Goal: Task Accomplishment & Management: Manage account settings

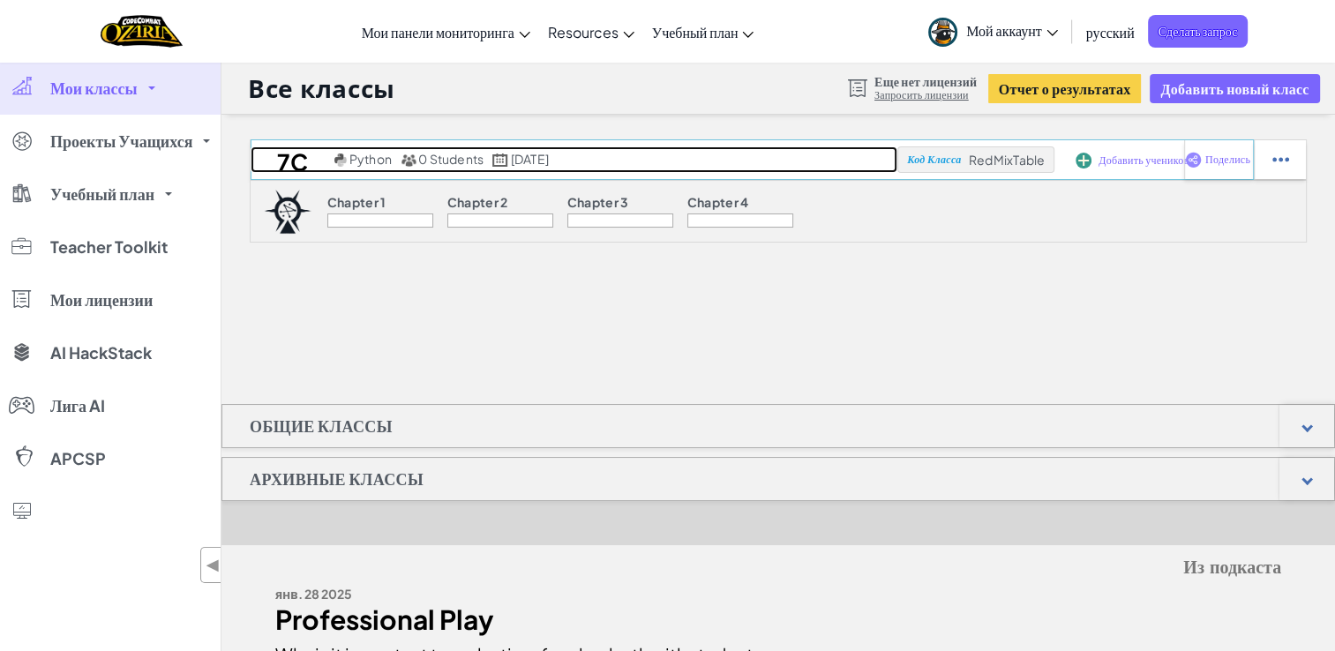
click at [289, 161] on h2 "7C" at bounding box center [289, 159] width 79 height 26
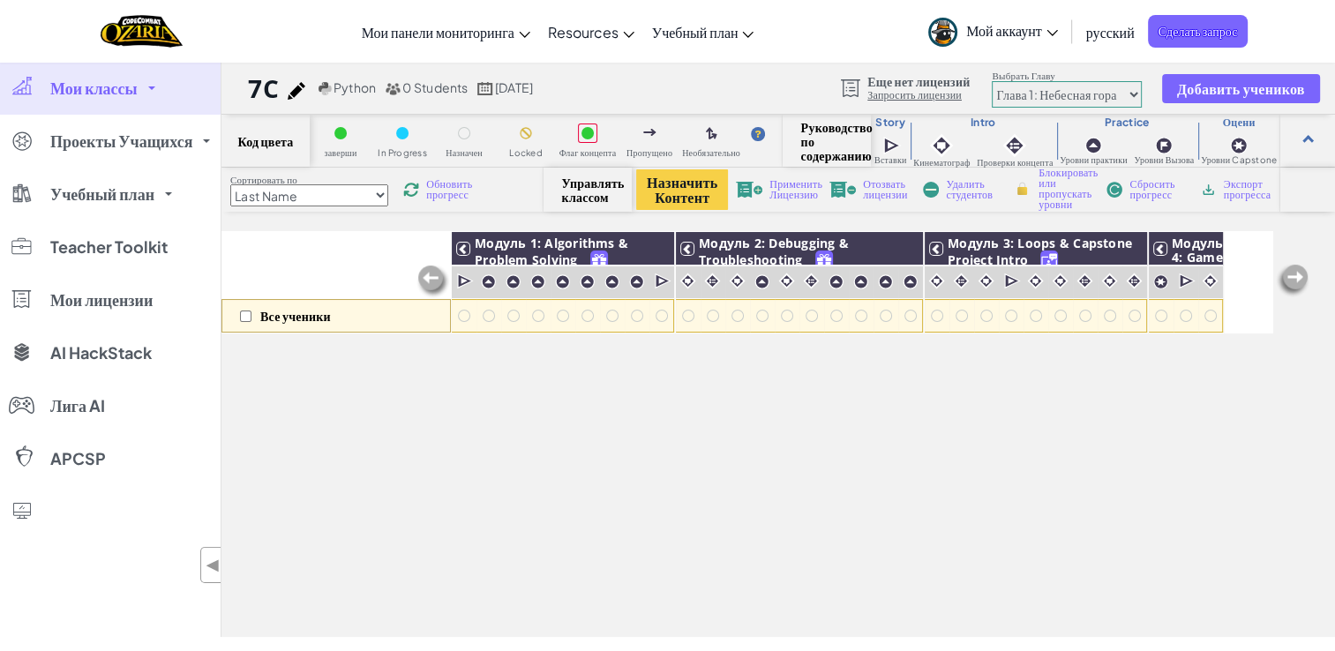
click at [327, 200] on select "Last Name first Name Progress (High to Low) Progress (Low to Hight)" at bounding box center [309, 195] width 158 height 22
click at [329, 199] on select "Last Name first Name Progress (High to Low) Progress (Low to Hight)" at bounding box center [309, 195] width 158 height 22
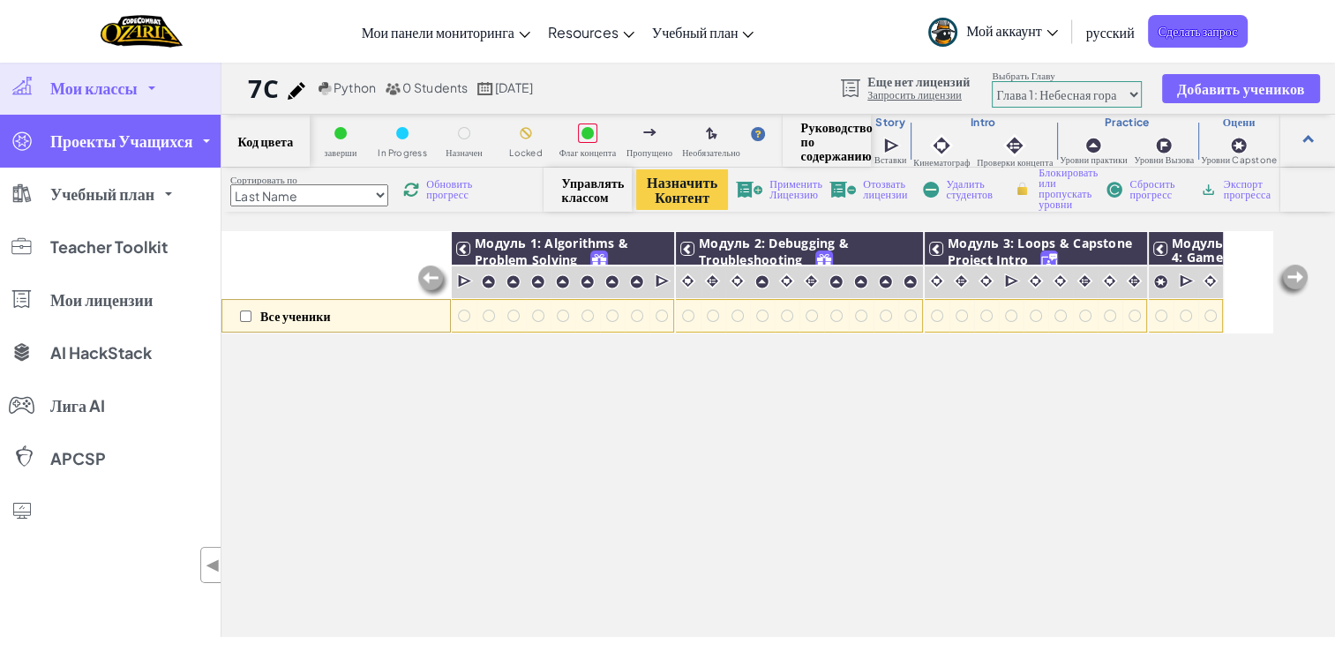
click at [148, 133] on span "Проекты Учащихся" at bounding box center [121, 141] width 142 height 16
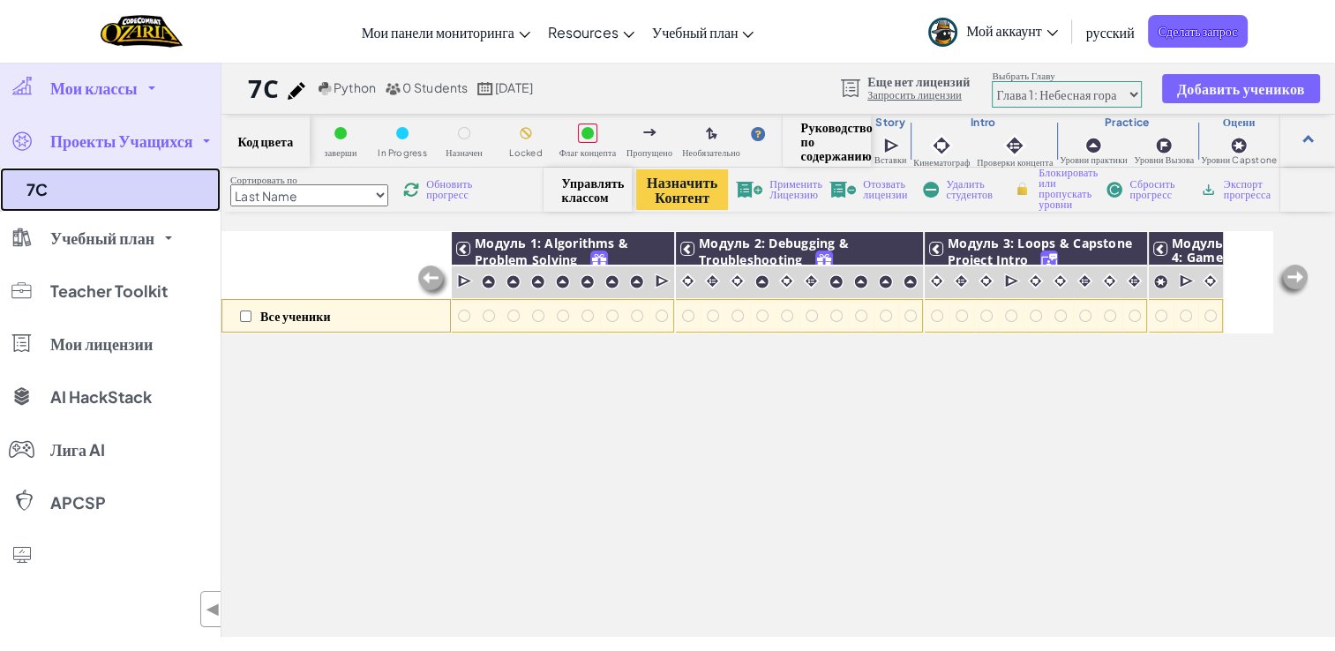
click at [90, 185] on link "7C" at bounding box center [110, 190] width 221 height 44
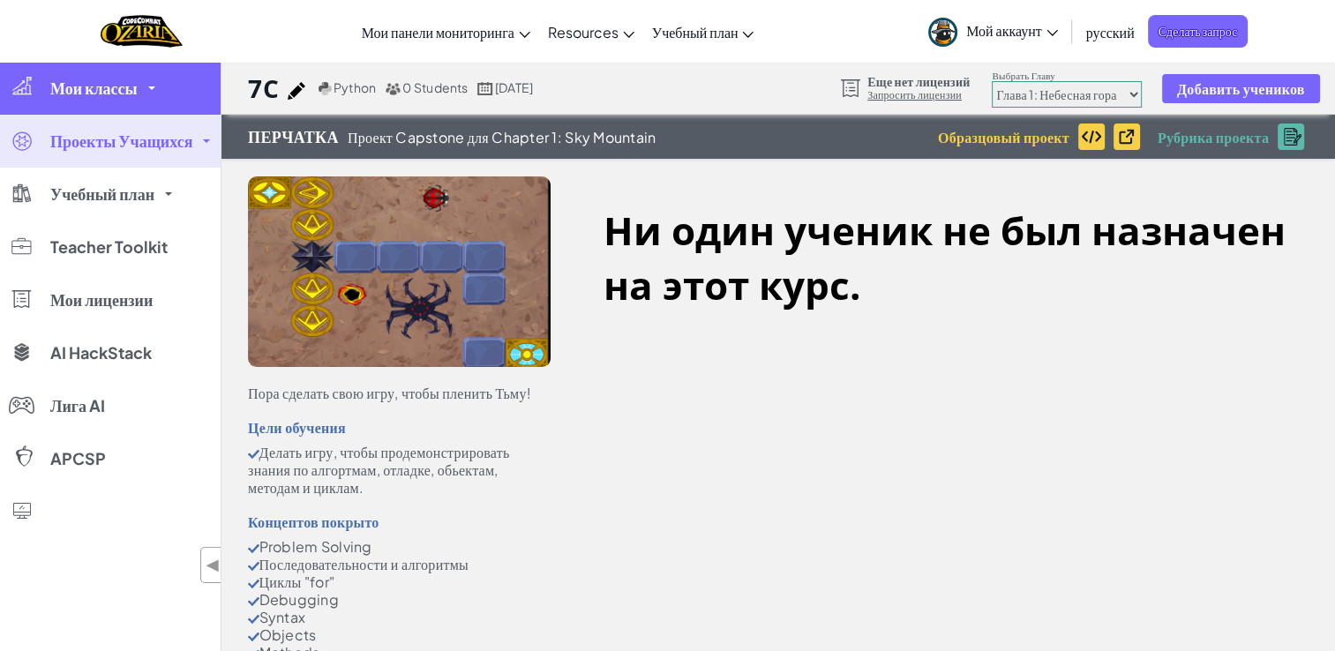
click at [147, 105] on link "Мои классы" at bounding box center [110, 88] width 221 height 53
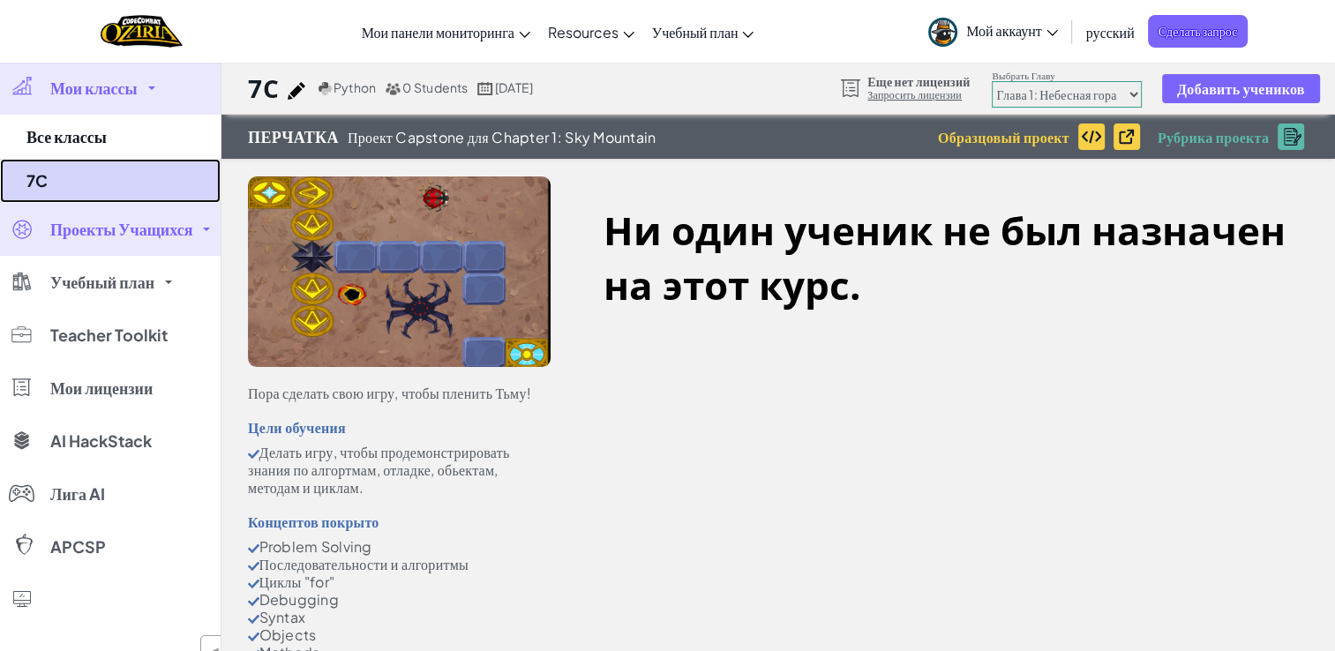
click at [134, 162] on link "7C" at bounding box center [110, 181] width 221 height 44
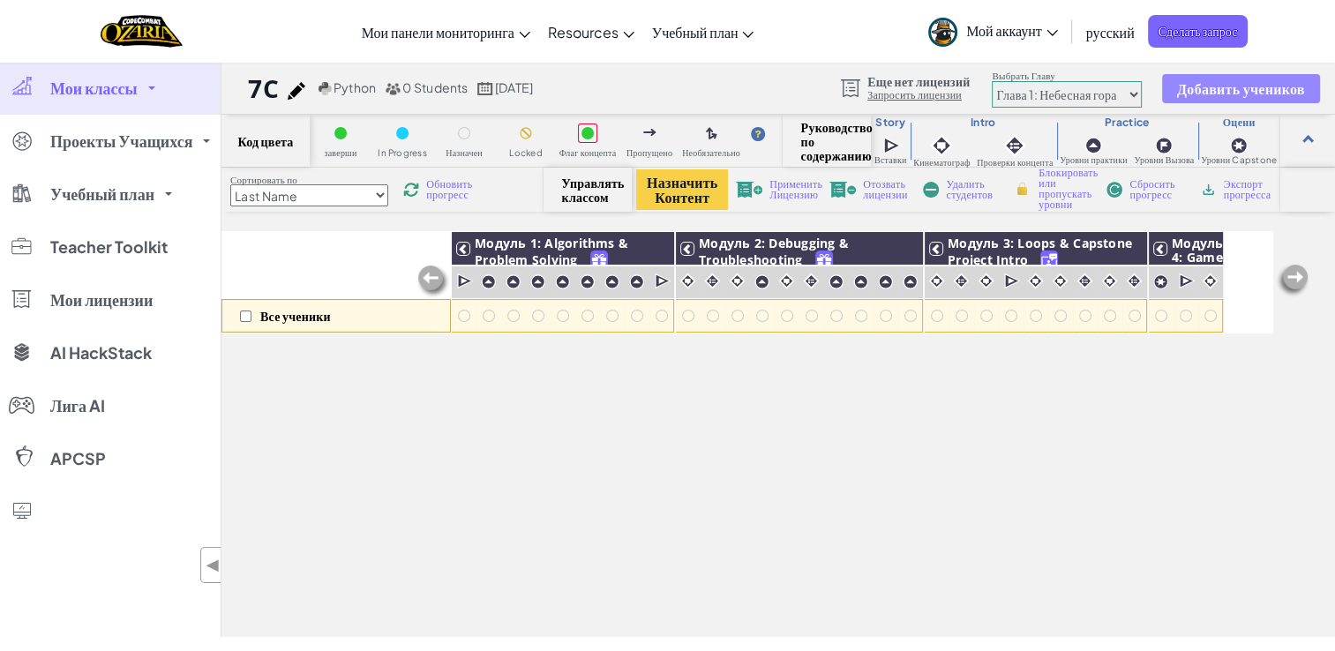
click at [1203, 91] on span "Добавить учеников" at bounding box center [1241, 88] width 128 height 15
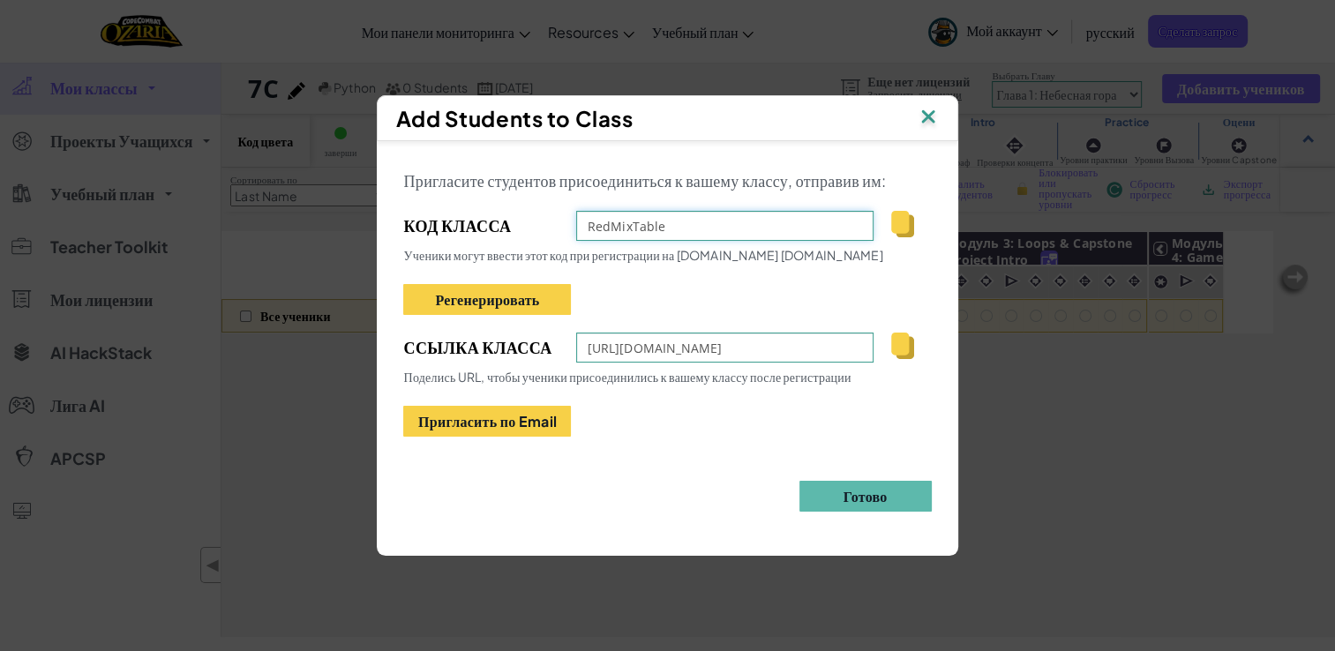
click at [719, 227] on input "RedMixTable" at bounding box center [724, 226] width 297 height 30
click at [887, 227] on div "RedMixTable" at bounding box center [753, 226] width 355 height 30
click at [904, 227] on img at bounding box center [902, 224] width 22 height 26
click at [515, 348] on span "Ссылка Класса" at bounding box center [480, 347] width 155 height 26
click at [926, 116] on img at bounding box center [927, 118] width 23 height 26
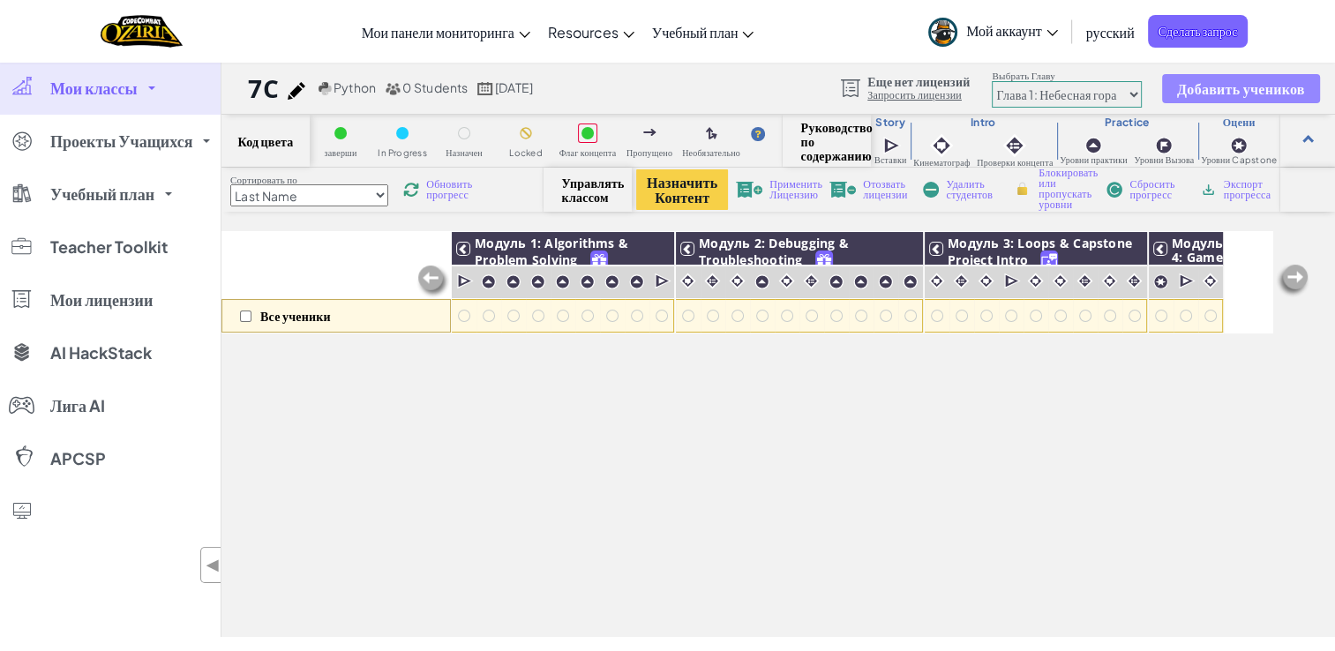
click at [1265, 83] on span "Добавить учеников" at bounding box center [1241, 88] width 128 height 15
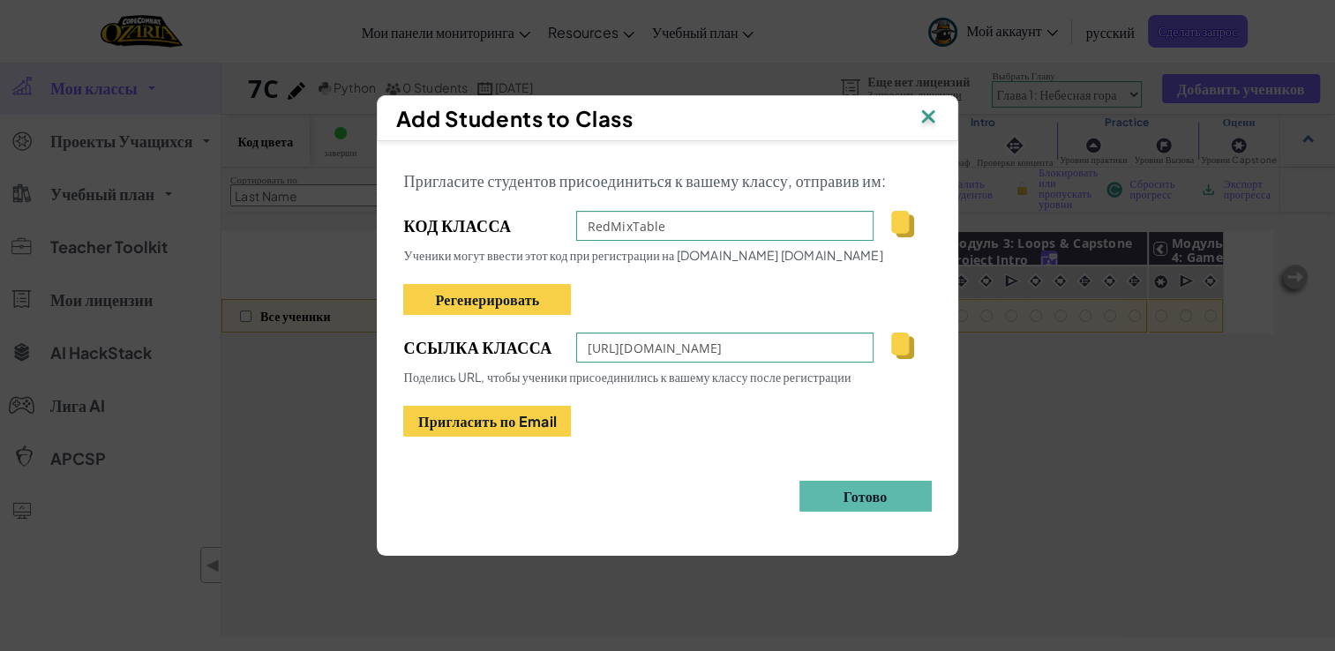
click at [910, 224] on img at bounding box center [902, 224] width 22 height 26
click at [974, 303] on div "Add Students to Class Пригласите студентов присоединиться к вашему классу, отпр…" at bounding box center [667, 325] width 1335 height 651
click at [921, 123] on img at bounding box center [927, 118] width 23 height 26
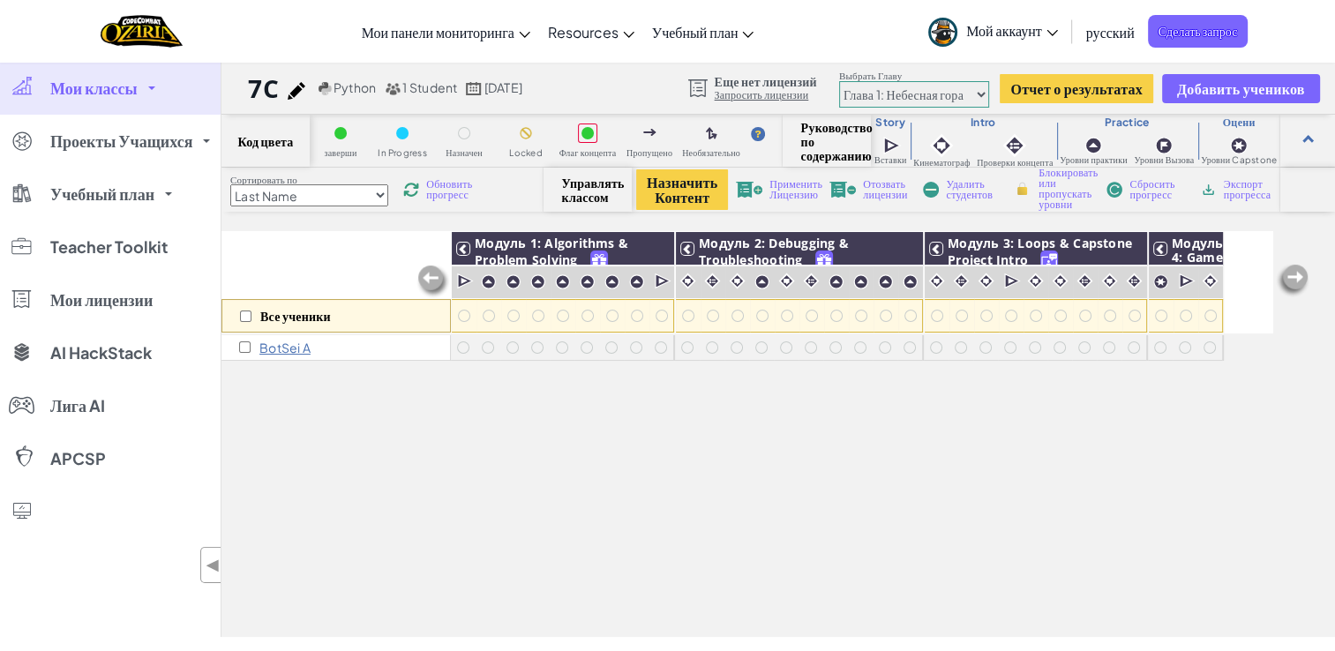
click at [293, 87] on img at bounding box center [297, 91] width 18 height 18
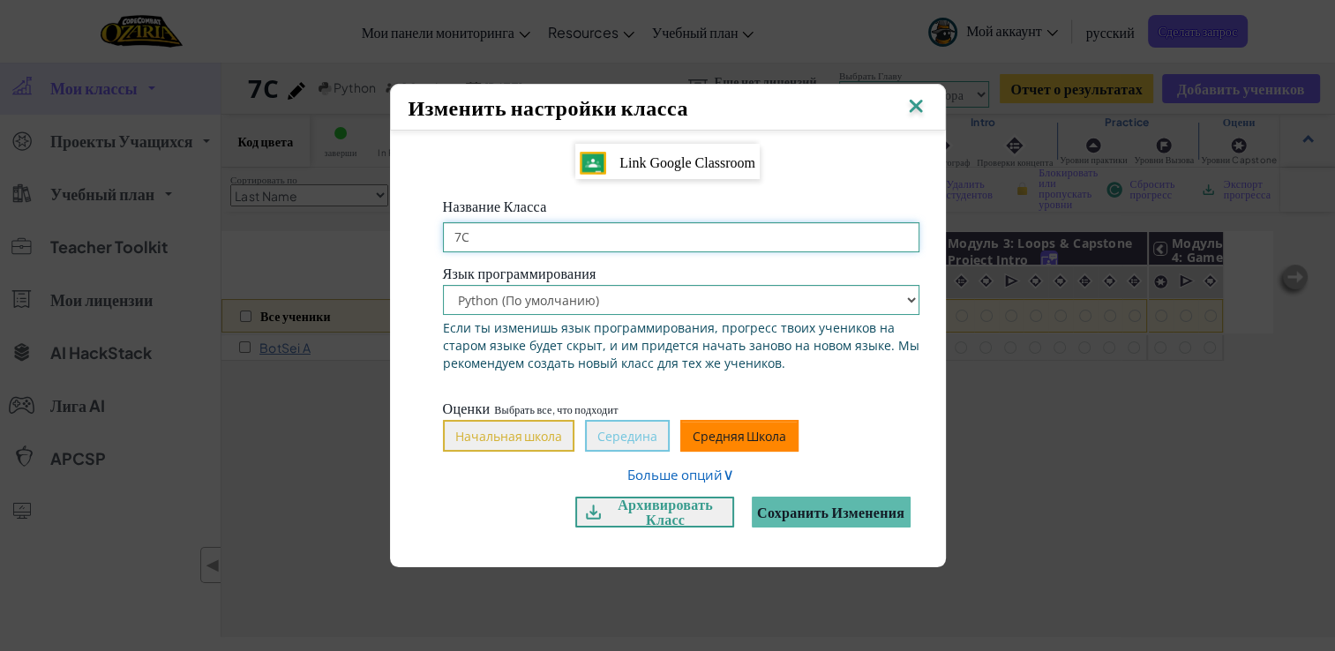
click at [460, 236] on input "7C" at bounding box center [681, 237] width 476 height 30
click at [512, 237] on input "7C" at bounding box center [681, 237] width 476 height 30
type input "7C Kokshetau BIL [DATE]-[DATE]"
click at [643, 261] on div "Название Класса 7C Kokshetau BIL 2025-2026 Язык программирования Python (По умо…" at bounding box center [680, 366] width 529 height 348
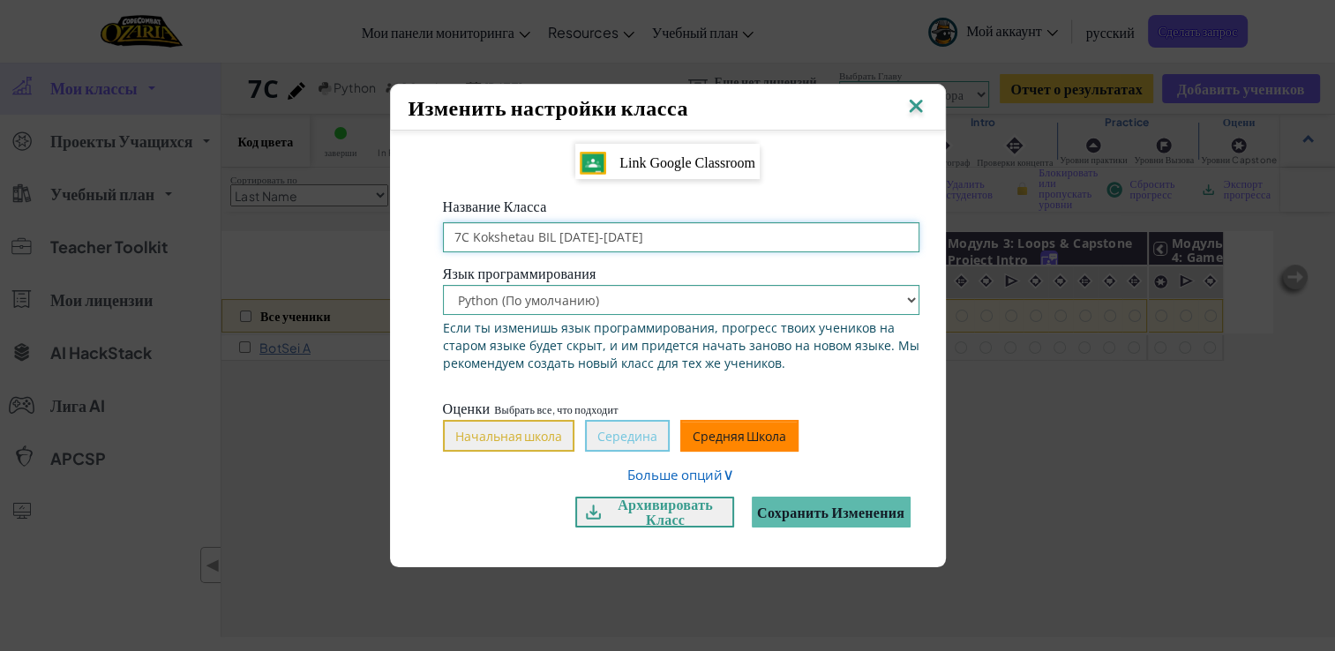
click at [639, 239] on input "7C Kokshetau BIL [DATE]-[DATE]" at bounding box center [681, 237] width 476 height 30
click at [789, 516] on button "Сохранить изменения" at bounding box center [830, 512] width 159 height 31
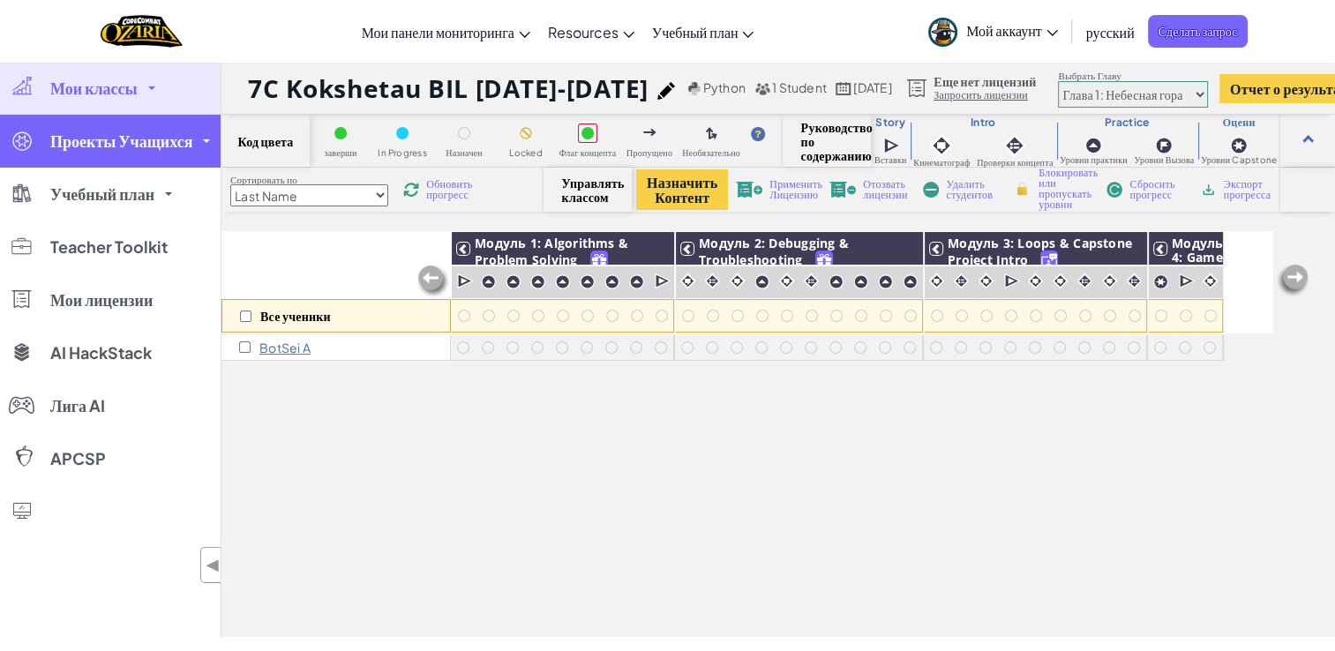
click at [162, 151] on link "Проекты Учащихся" at bounding box center [110, 141] width 221 height 53
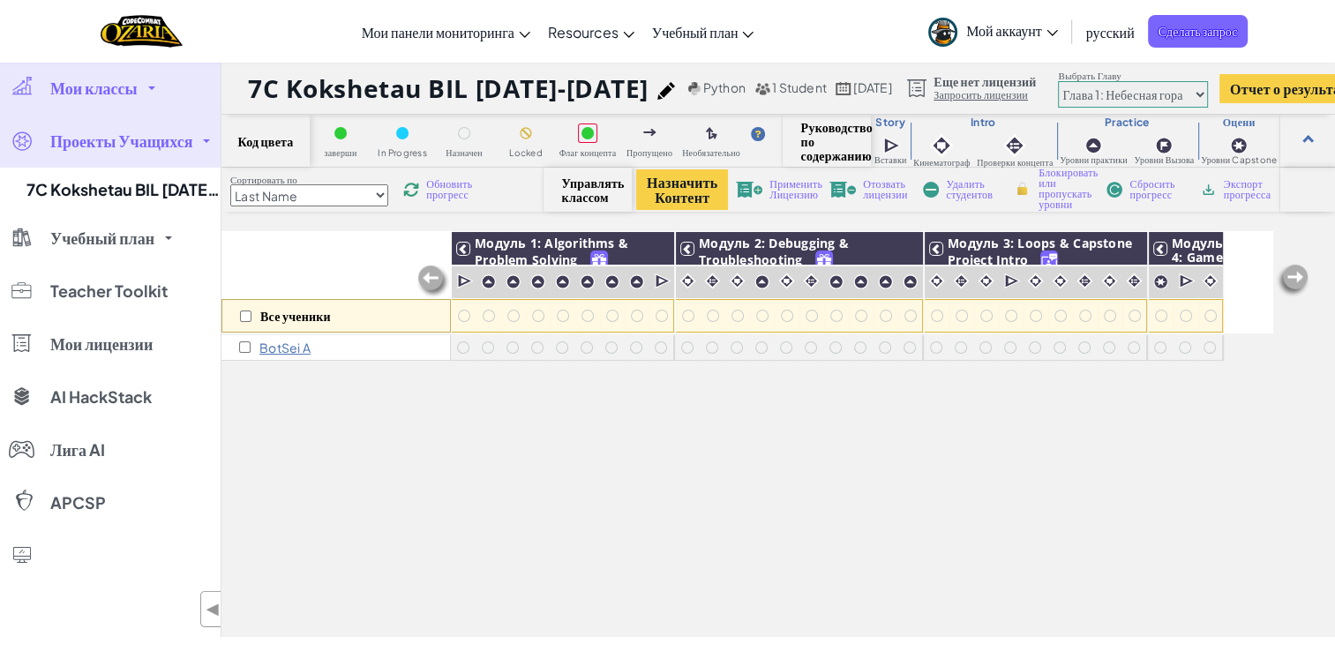
drag, startPoint x: 162, startPoint y: 187, endPoint x: 849, endPoint y: 426, distance: 726.7
click at [849, 426] on div "Все ученики Модуль 1: Algorithms & Problem Solving Модуль 2: Debugging & Troubl…" at bounding box center [746, 336] width 1051 height 563
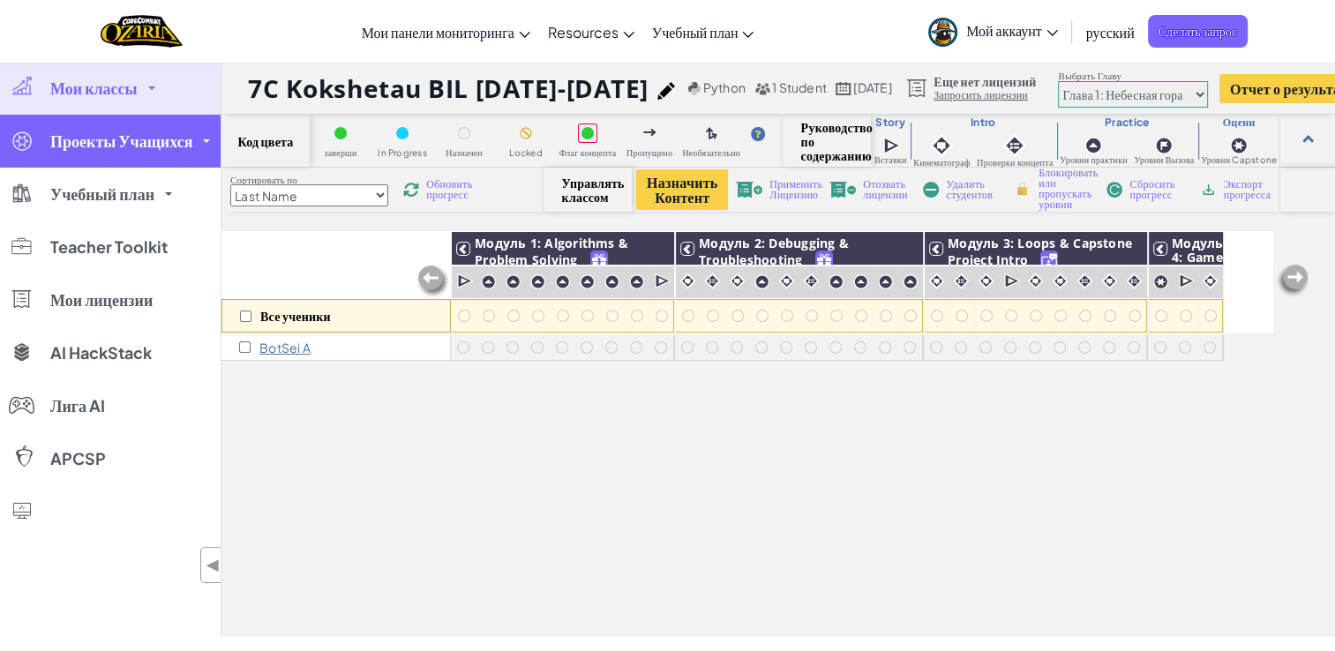
click at [164, 160] on link "Проекты Учащихся" at bounding box center [110, 141] width 221 height 53
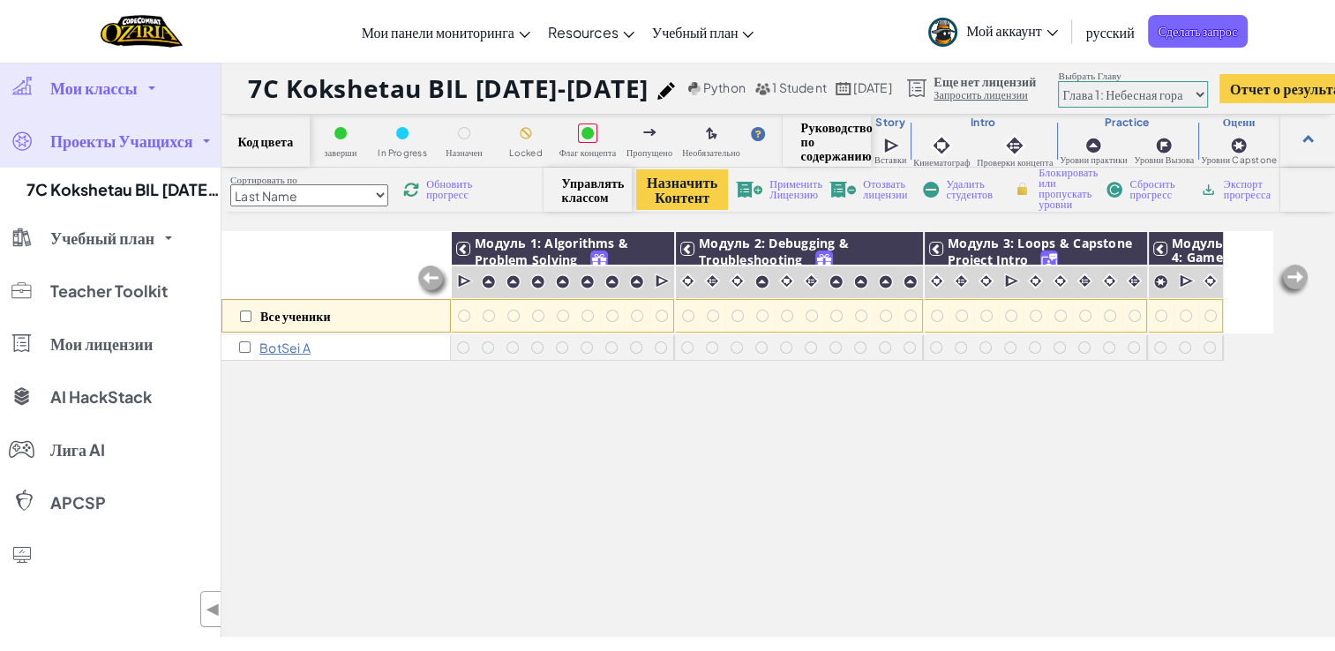
click at [156, 80] on link "Мои классы" at bounding box center [110, 88] width 221 height 53
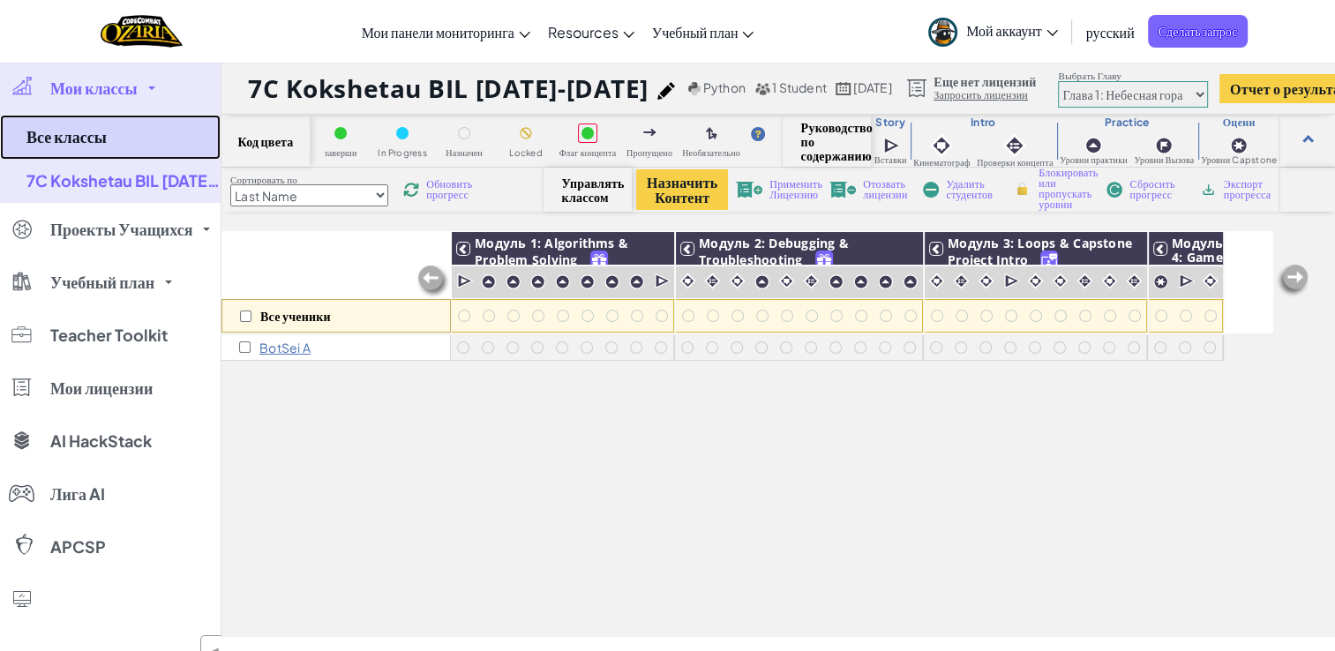
click at [71, 142] on link "Все классы" at bounding box center [110, 137] width 221 height 45
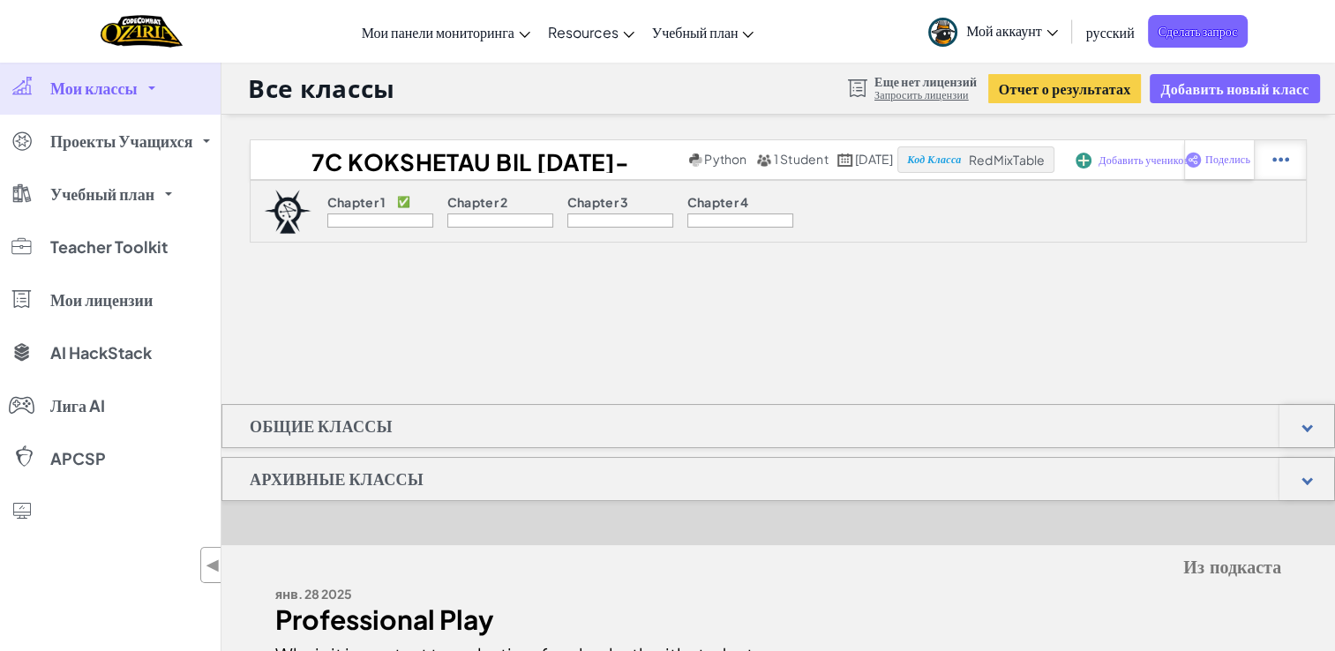
click at [1276, 164] on img at bounding box center [1280, 160] width 17 height 16
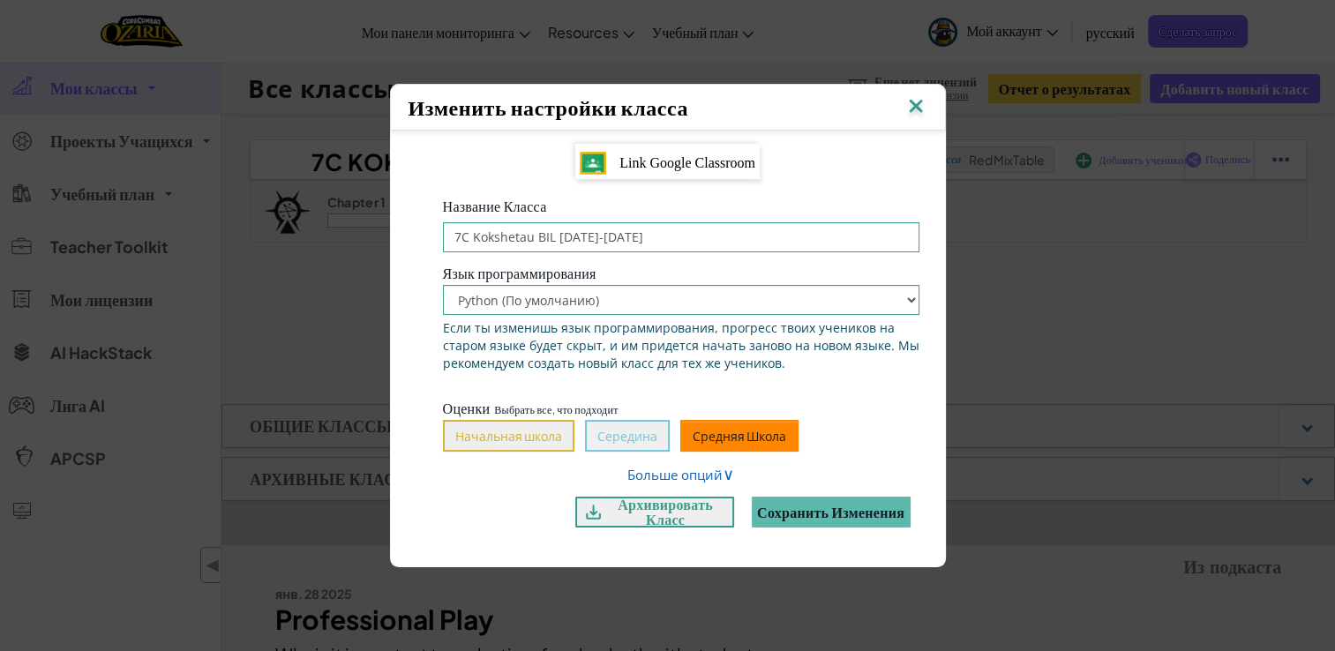
click at [917, 105] on img at bounding box center [915, 107] width 23 height 26
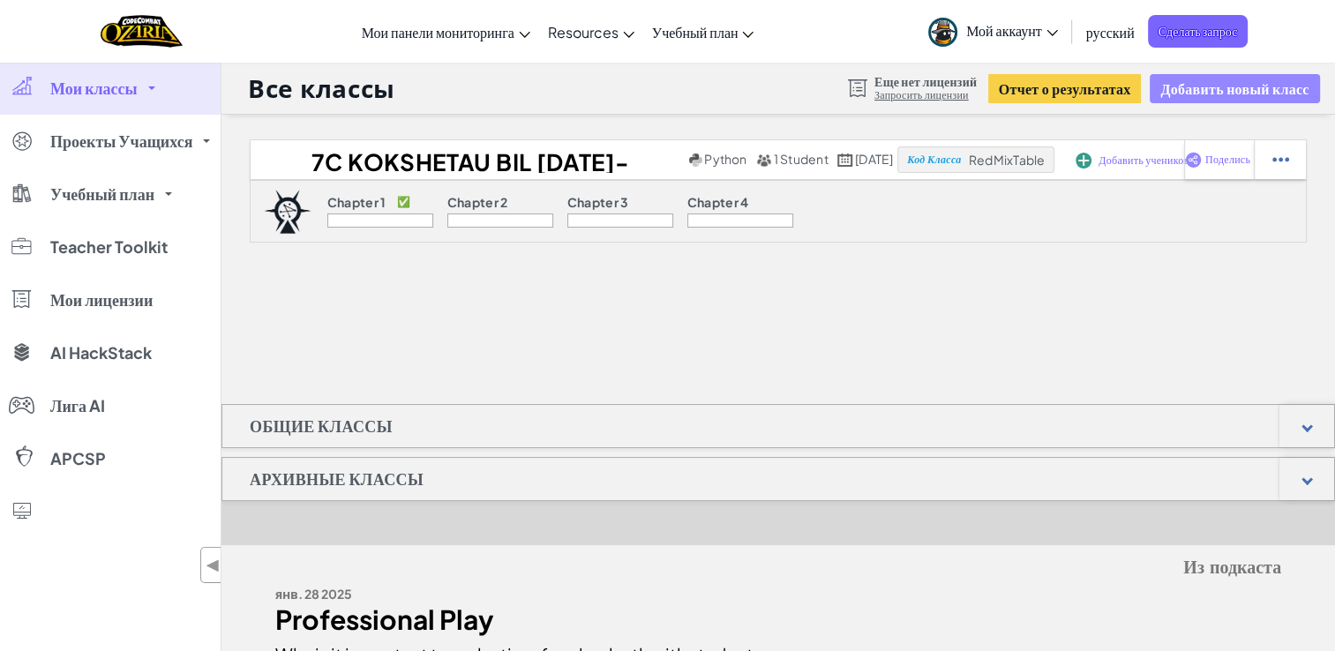
click at [1217, 86] on button "Добавить новый класс" at bounding box center [1233, 88] width 169 height 29
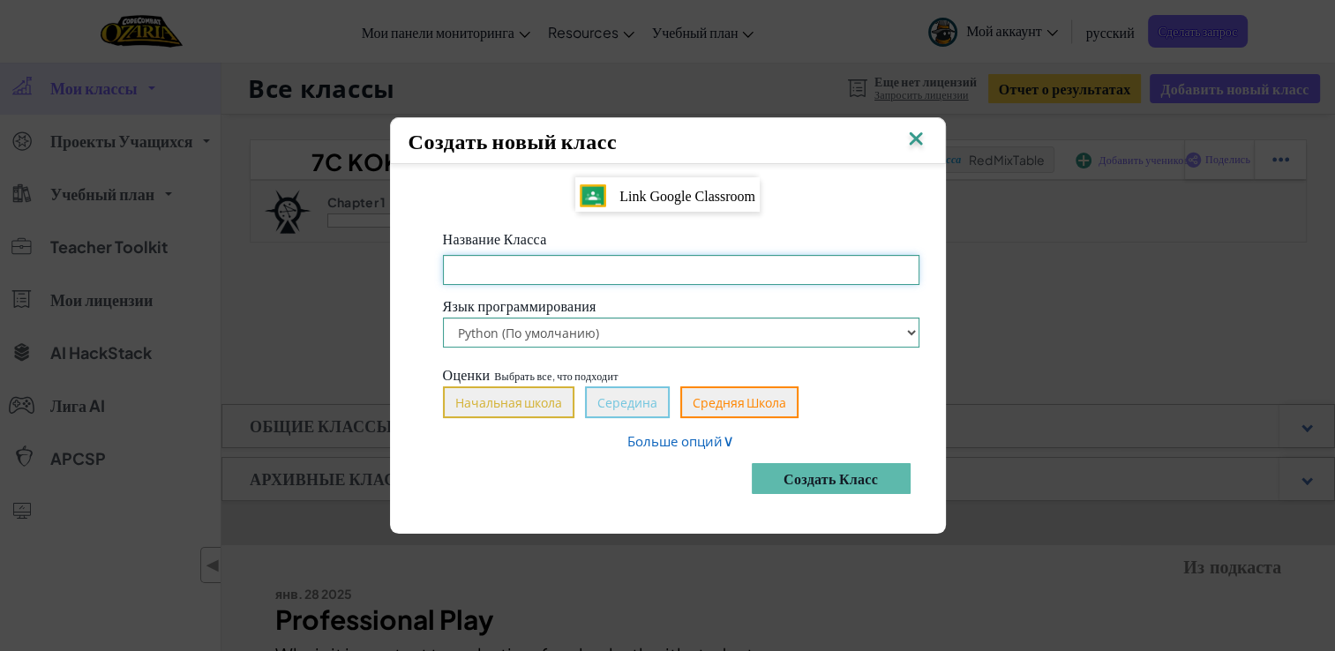
click at [759, 275] on input "Название Класса Обязательное поле" at bounding box center [681, 270] width 476 height 30
paste input "7C Kokshetau BIL [DATE]-[DATE]"
click at [460, 270] on input "7C Kokshetau BIL [DATE]-[DATE]" at bounding box center [681, 270] width 476 height 30
type input "7A Kokshetau BIL [DATE]-[DATE]"
click at [784, 413] on button "Средняя Школа" at bounding box center [739, 402] width 118 height 32
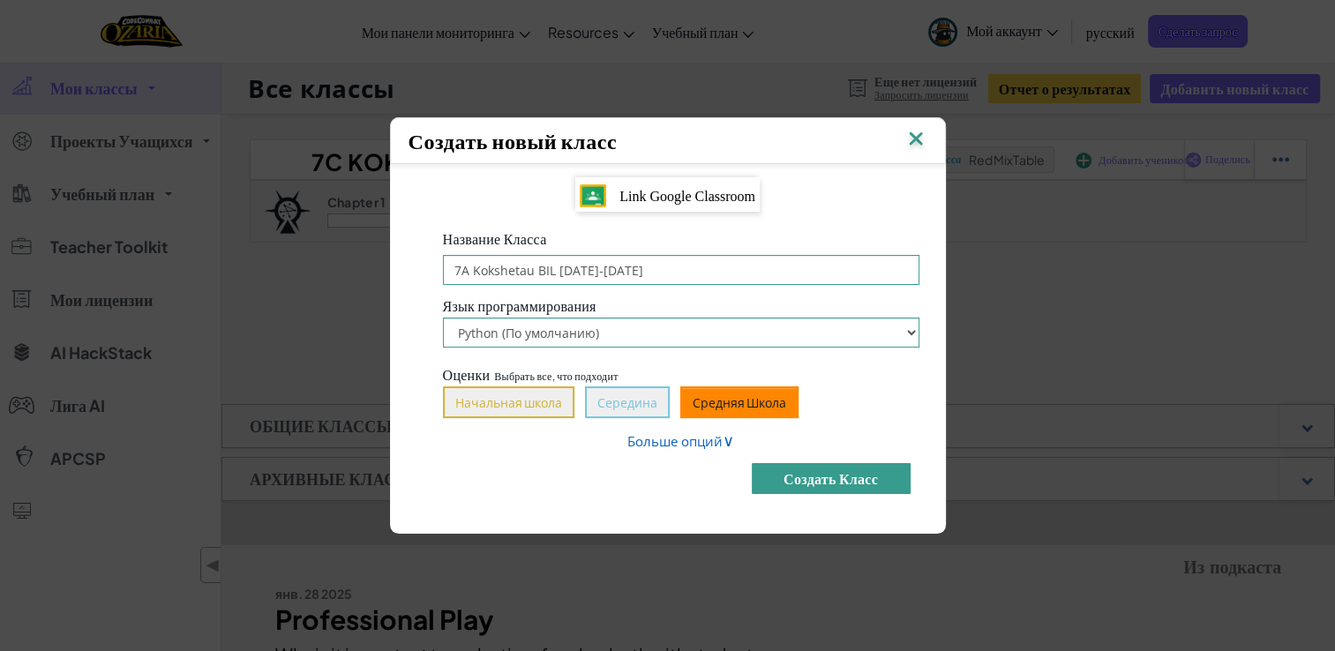
click at [826, 481] on button "Создать класс" at bounding box center [830, 478] width 159 height 31
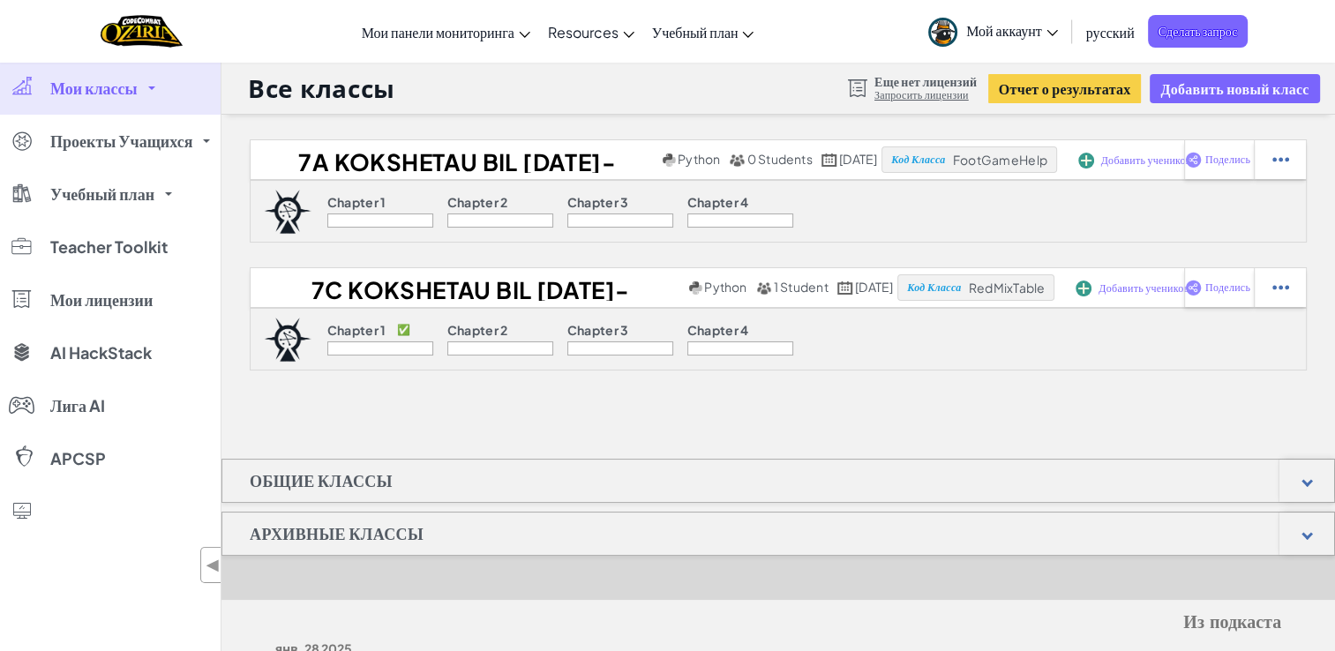
drag, startPoint x: 1252, startPoint y: 213, endPoint x: 1221, endPoint y: 234, distance: 37.4
click at [1221, 234] on div "Chapter 1 Chapter 2 Chapter 3 Chapter 4" at bounding box center [778, 211] width 1057 height 63
click at [1227, 225] on div "Chapter 1 Chapter 2 Chapter 3 Chapter 4" at bounding box center [778, 211] width 1057 height 63
click at [1241, 104] on div "Все классы Еще нет лицензий Запросить лицензии Отчет о результатах Добавить нов…" at bounding box center [777, 88] width 1113 height 53
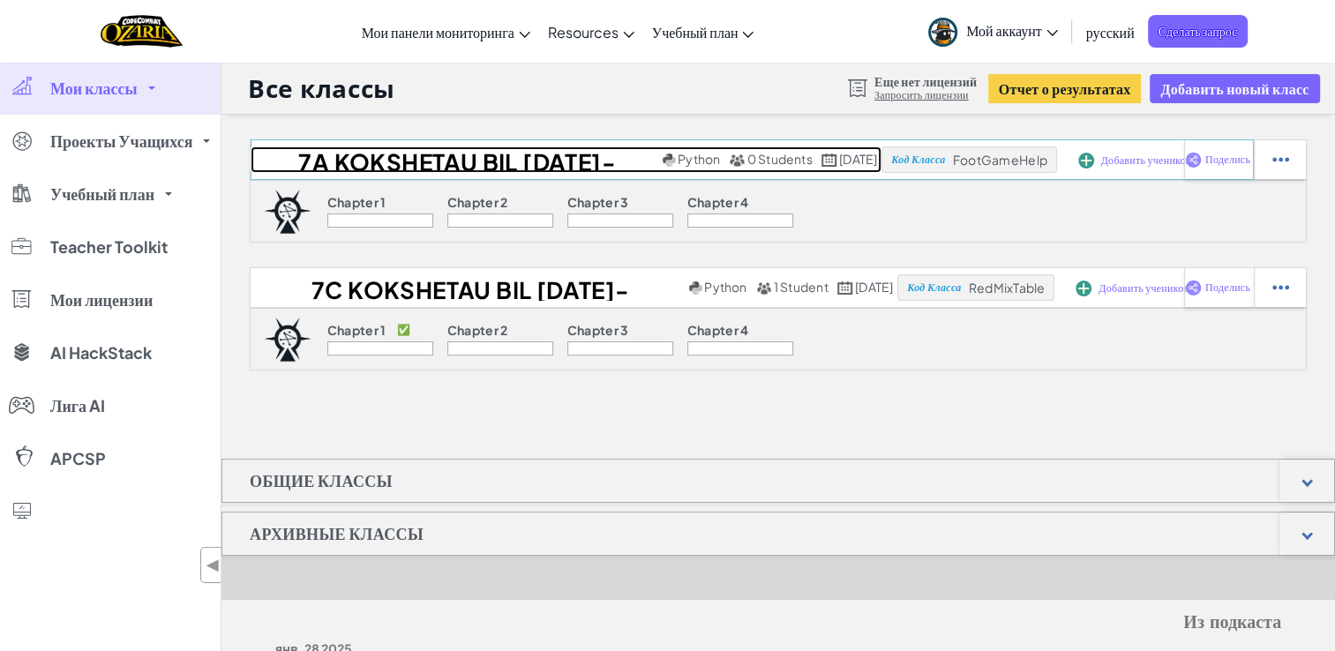
click at [516, 159] on h2 "7A Kokshetau BIL [DATE]-[DATE]" at bounding box center [453, 159] width 407 height 26
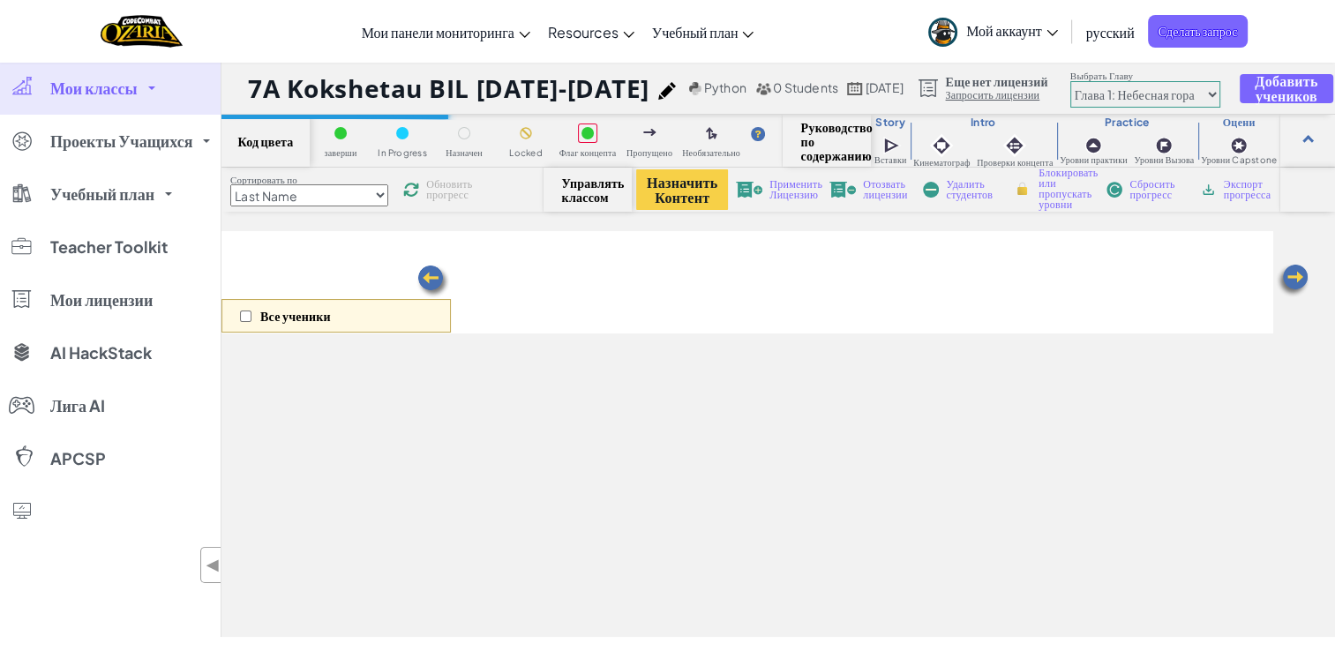
click at [138, 92] on link "Мои классы" at bounding box center [110, 88] width 221 height 53
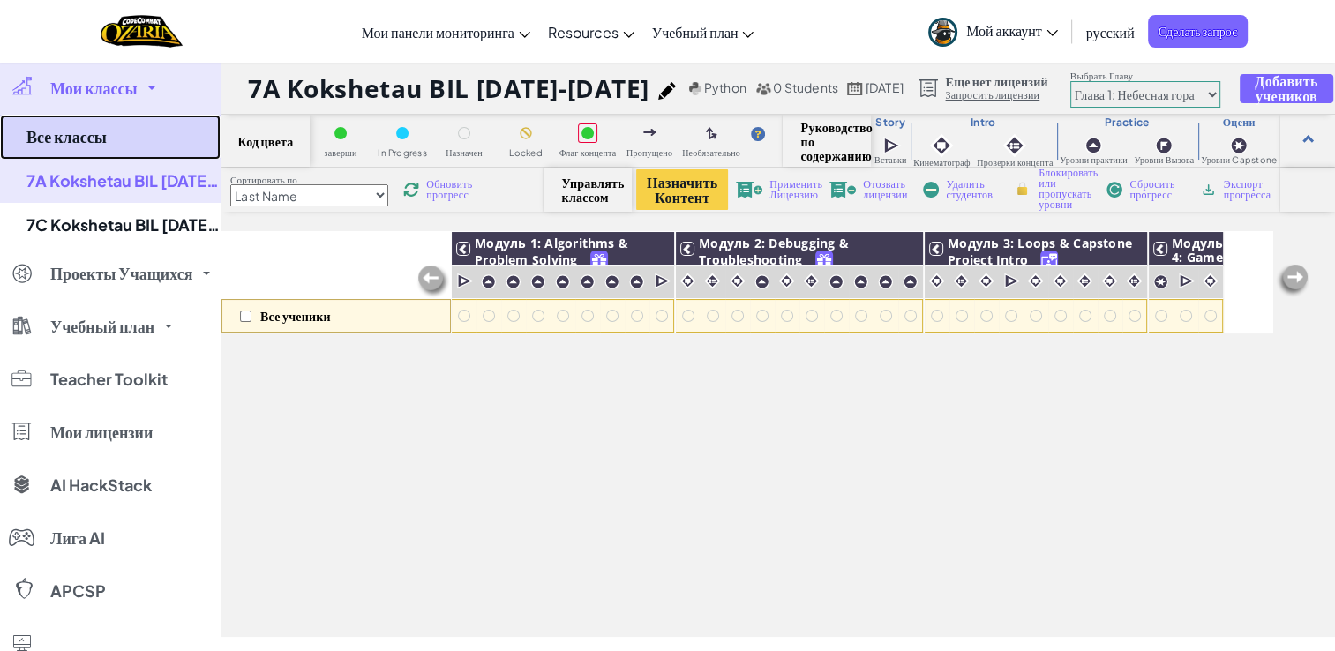
click at [126, 132] on link "Все классы" at bounding box center [110, 137] width 221 height 45
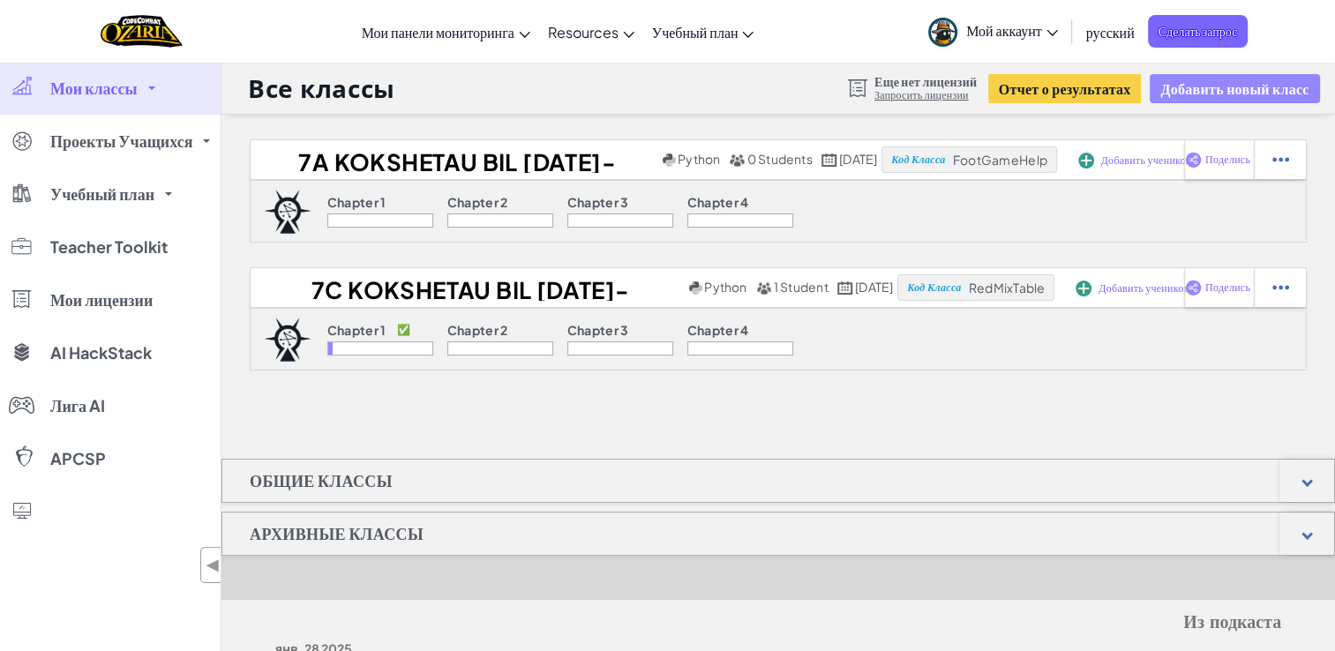
click at [1211, 97] on button "Добавить новый класс" at bounding box center [1233, 88] width 169 height 29
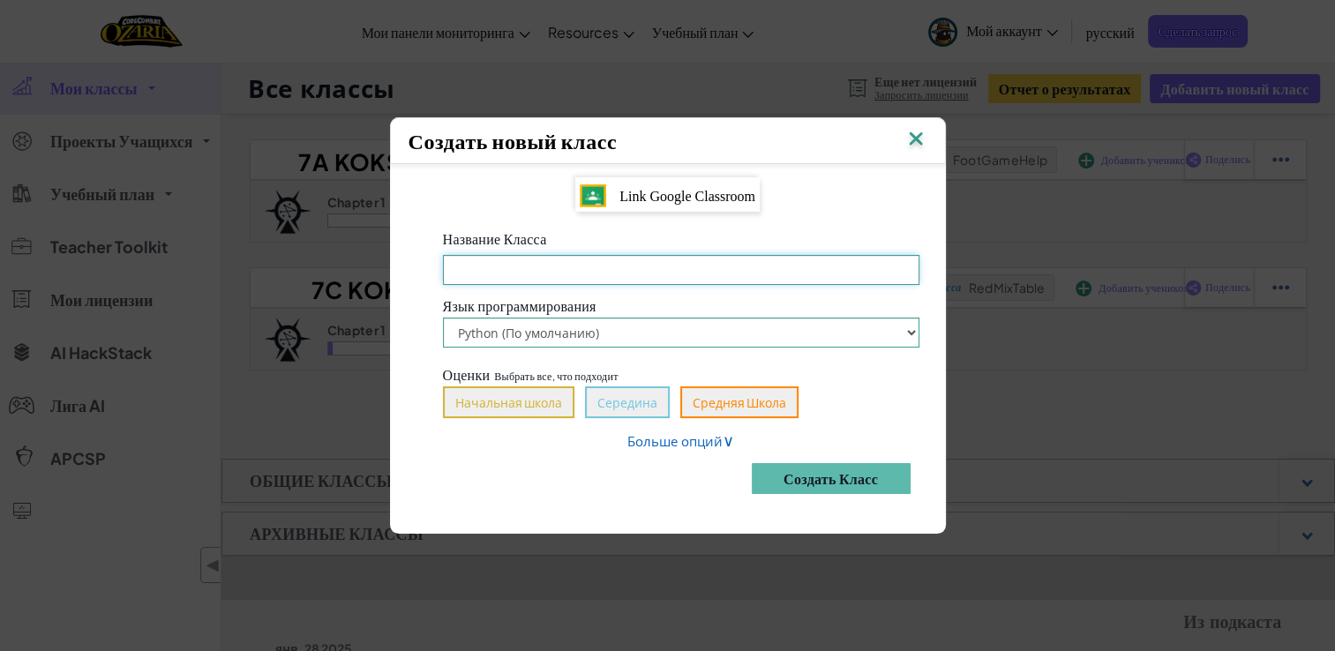
click at [875, 267] on input "Название Класса Обязательное поле" at bounding box center [681, 270] width 476 height 30
paste input "7C Kokshetau BIL [DATE]-[DATE]"
click at [464, 271] on input "7C Kokshetau BIL [DATE]-[DATE]" at bounding box center [681, 270] width 476 height 30
type input "7B Kokshetau BIL [DATE]-[DATE]"
click at [726, 395] on button "Средняя Школа" at bounding box center [739, 402] width 118 height 32
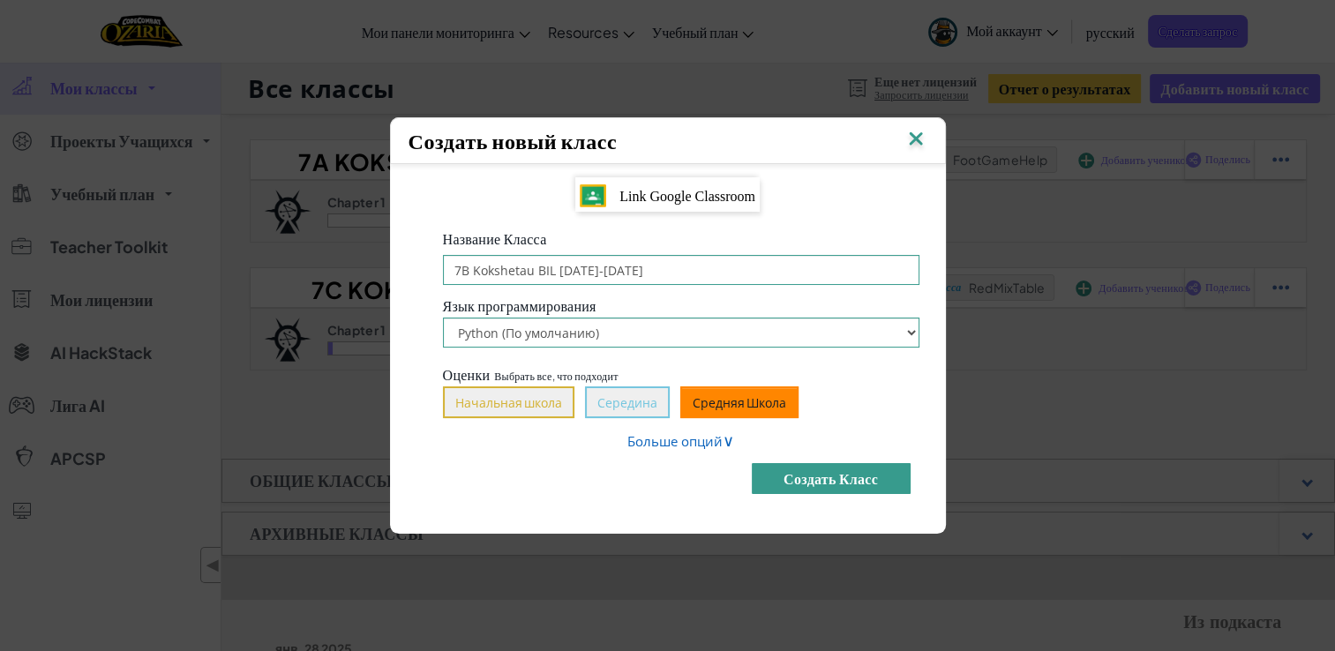
click at [826, 485] on button "Создать класс" at bounding box center [830, 478] width 159 height 31
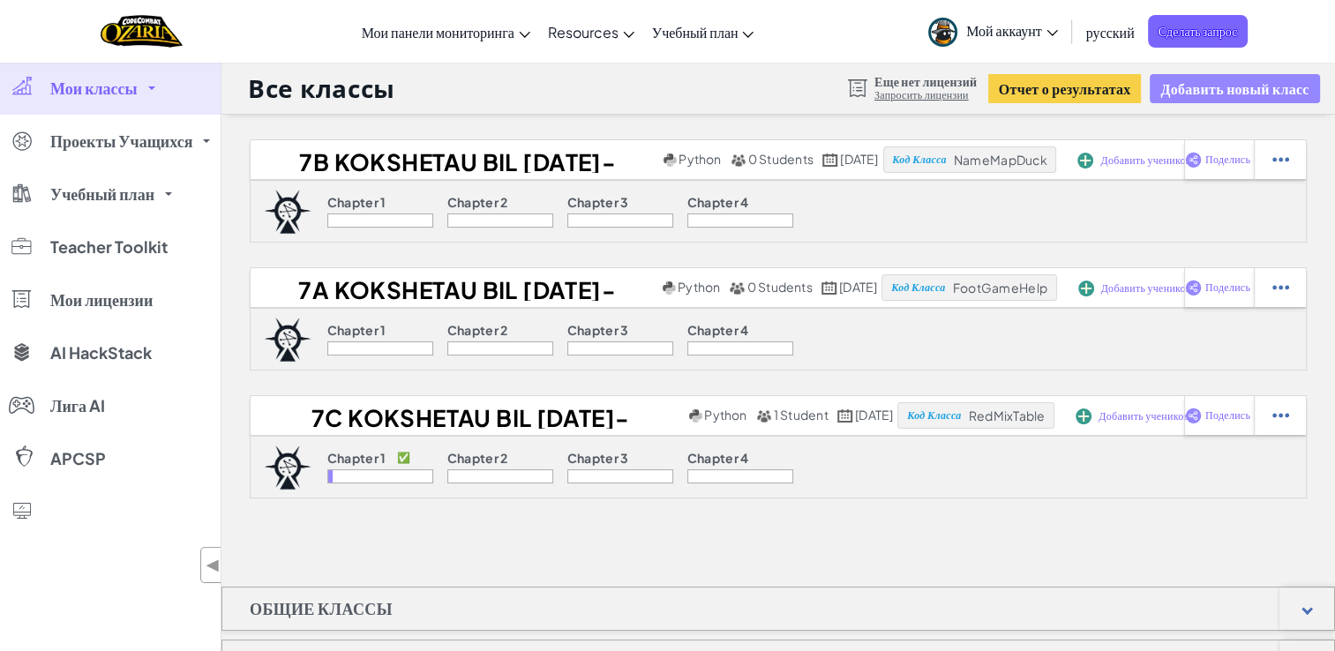
click at [1235, 97] on button "Добавить новый класс" at bounding box center [1233, 88] width 169 height 29
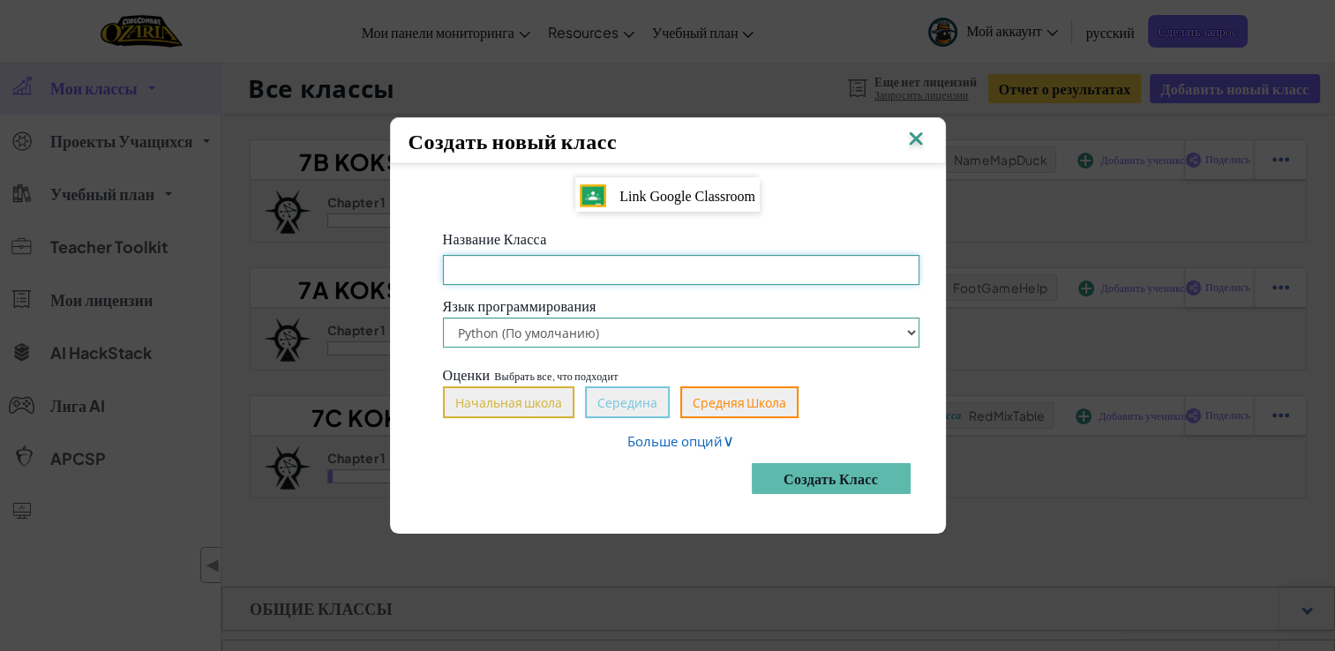
click at [687, 261] on input "Название Класса Обязательное поле" at bounding box center [681, 270] width 476 height 30
paste input "7C Kokshetau BIL [DATE]-[DATE]"
click at [467, 270] on input "7C Kokshetau BIL [DATE]-[DATE]" at bounding box center [681, 270] width 476 height 30
type input "7D Kokshetau BIL [DATE]-[DATE]"
click at [820, 476] on button "Создать класс" at bounding box center [830, 478] width 159 height 31
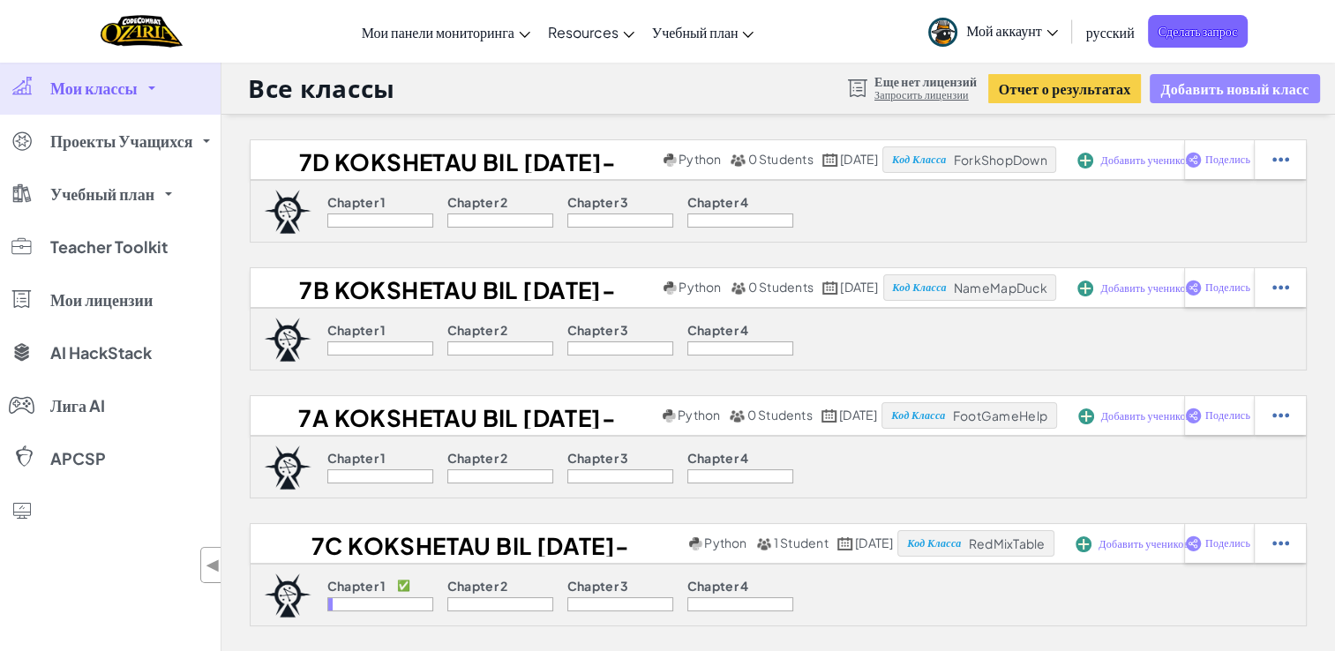
click at [1218, 96] on button "Добавить новый класс" at bounding box center [1233, 88] width 169 height 29
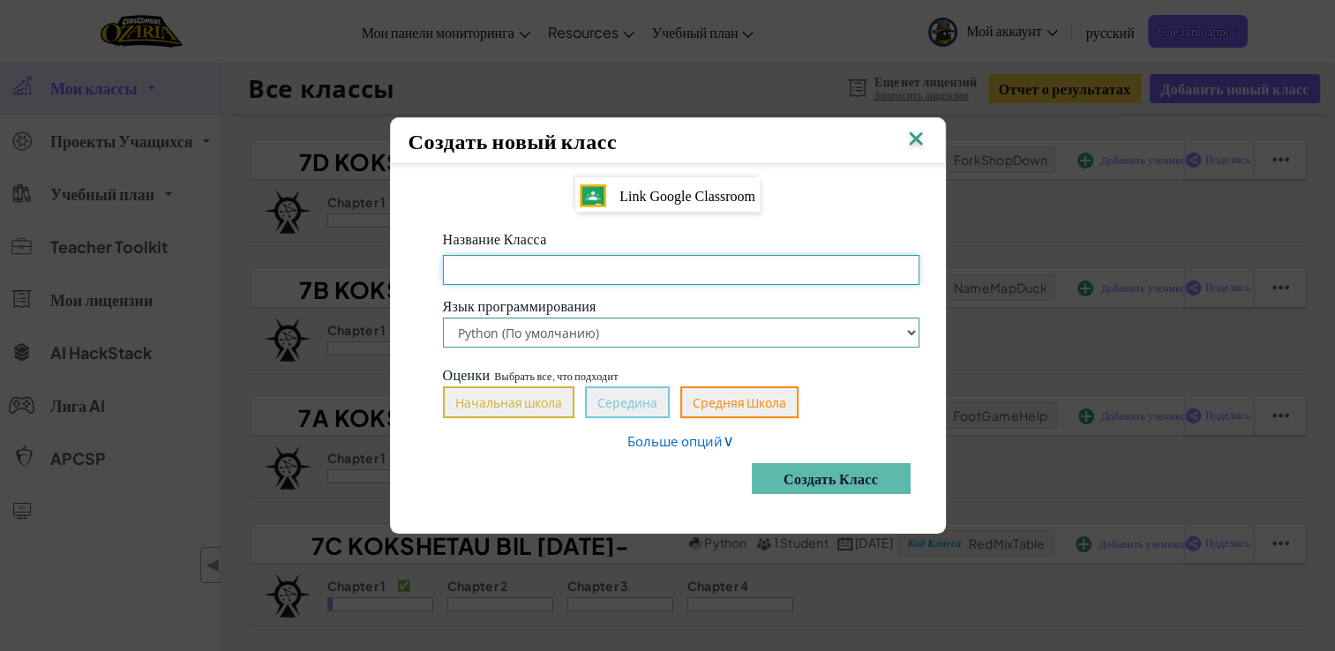
click at [568, 264] on input "Название Класса Обязательное поле" at bounding box center [681, 270] width 476 height 30
paste input "7C Kokshetau BIL [DATE]-[DATE]"
click at [468, 267] on input "7C Kokshetau BIL [DATE]-[DATE]" at bounding box center [681, 270] width 476 height 30
type input "7E Kokshetau BIL [DATE]-[DATE]"
click at [836, 484] on button "Создать класс" at bounding box center [830, 478] width 159 height 31
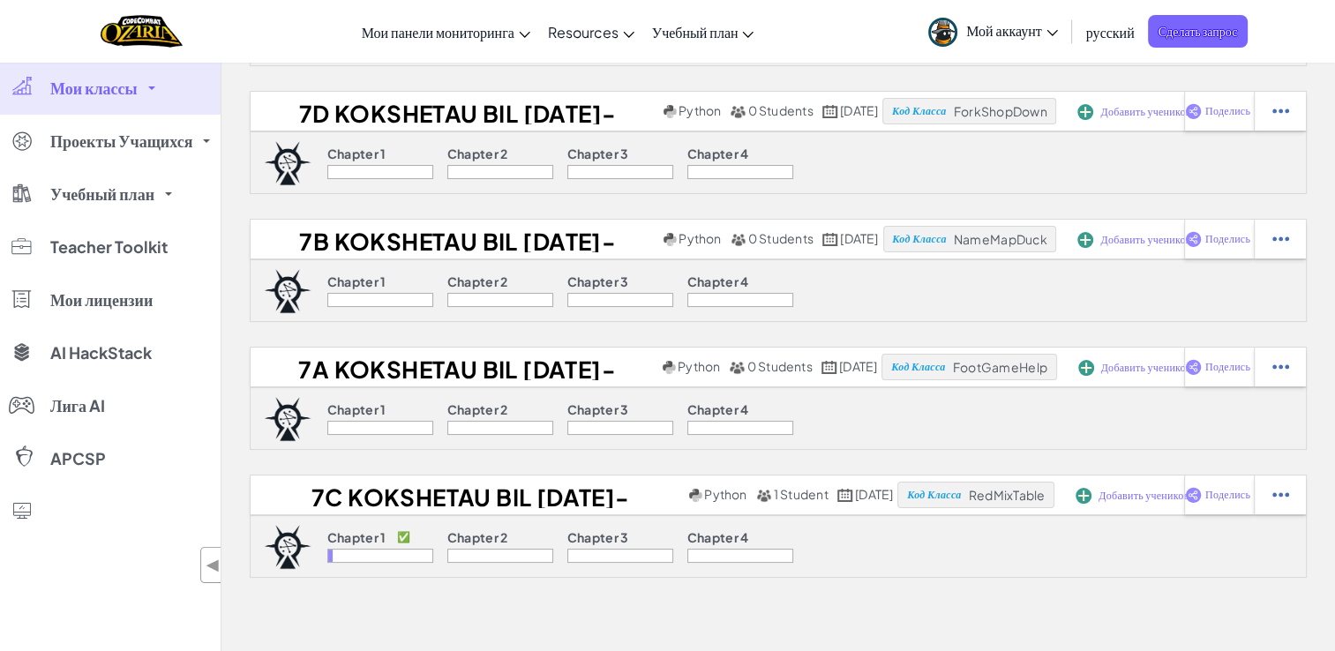
scroll to position [265, 0]
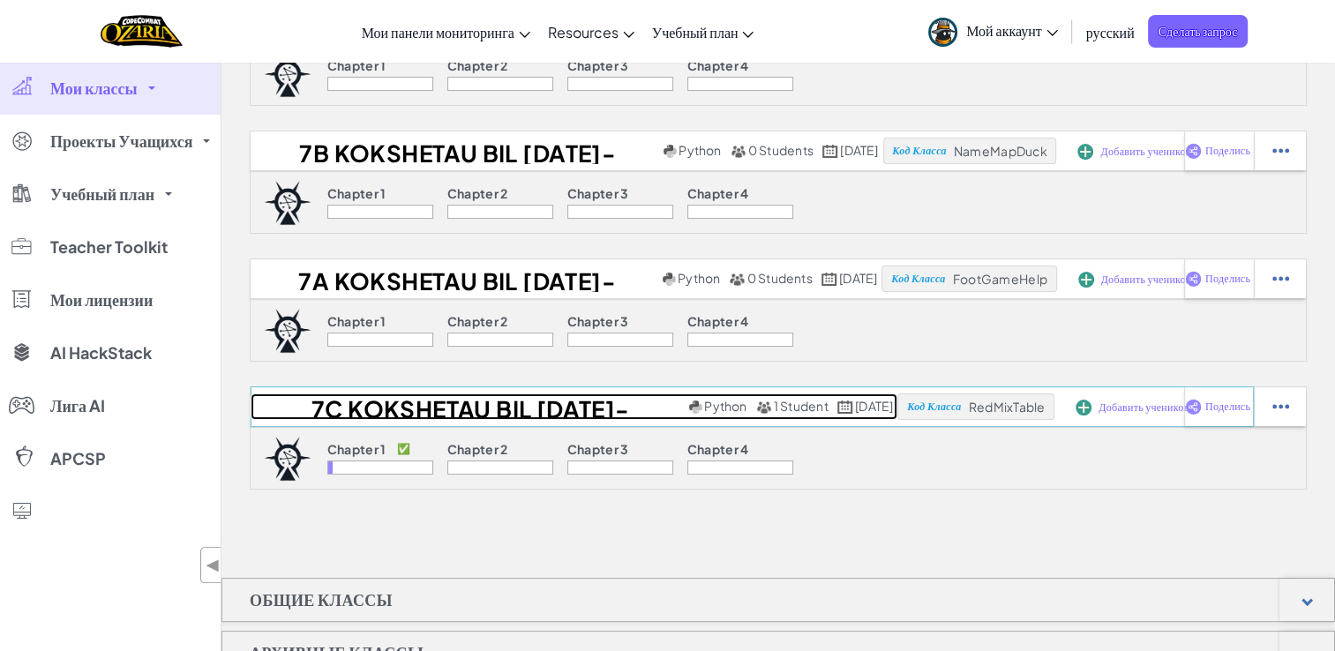
click at [561, 407] on h2 "7C Kokshetau BIL [DATE]-[DATE]" at bounding box center [467, 406] width 434 height 26
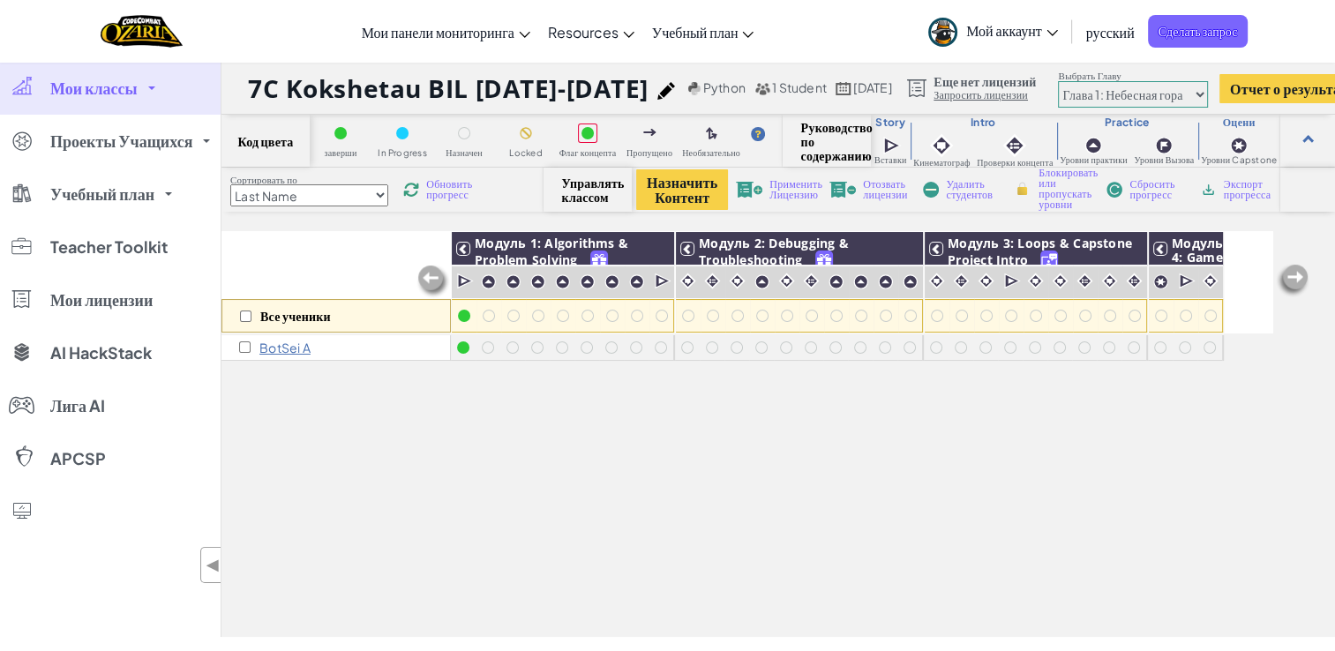
click at [657, 86] on img at bounding box center [666, 91] width 18 height 18
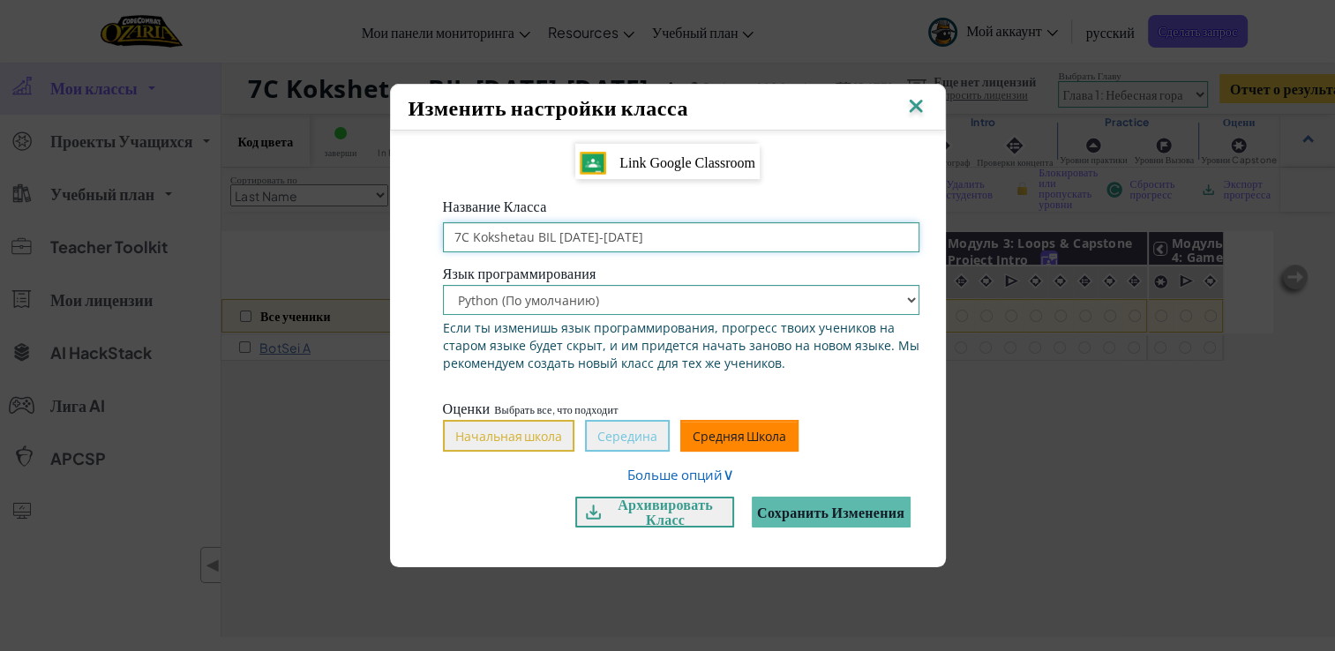
click at [639, 244] on input "7C Kokshetau BIL [DATE]-[DATE]" at bounding box center [681, 237] width 476 height 30
click at [819, 517] on button "Сохранить изменения" at bounding box center [830, 512] width 159 height 31
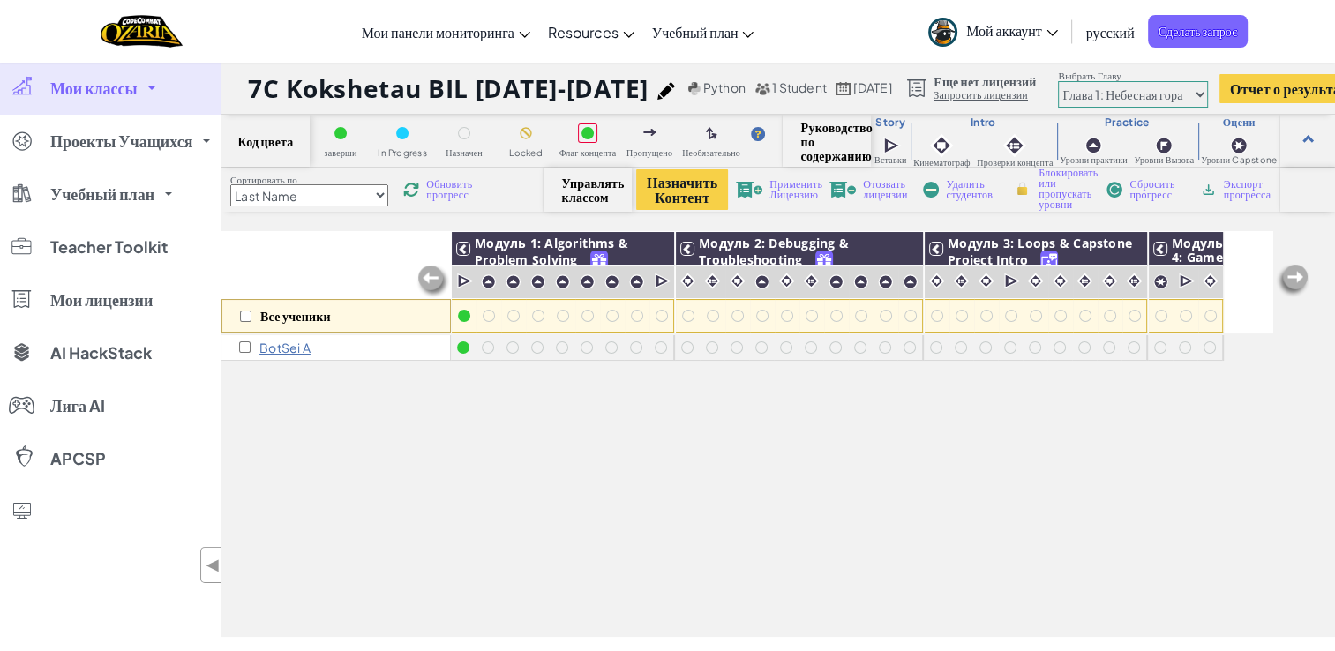
click at [131, 94] on span "Мои классы" at bounding box center [93, 88] width 87 height 16
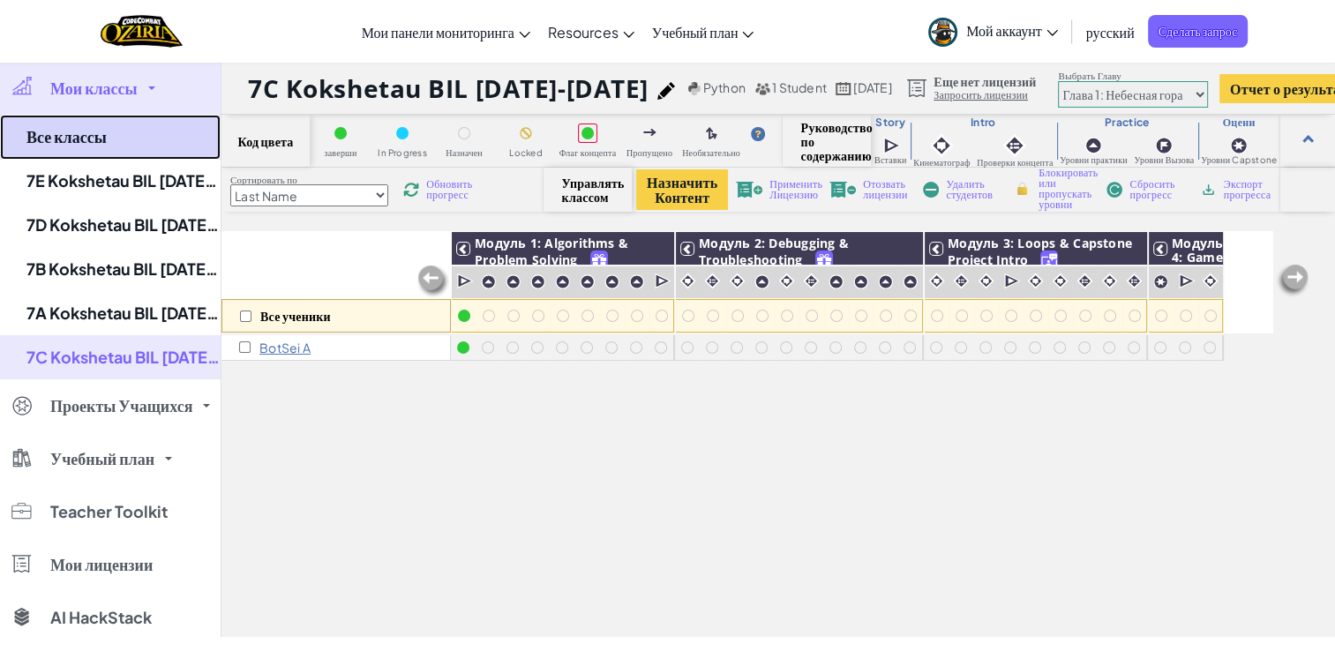
click at [100, 131] on link "Все классы" at bounding box center [110, 137] width 221 height 45
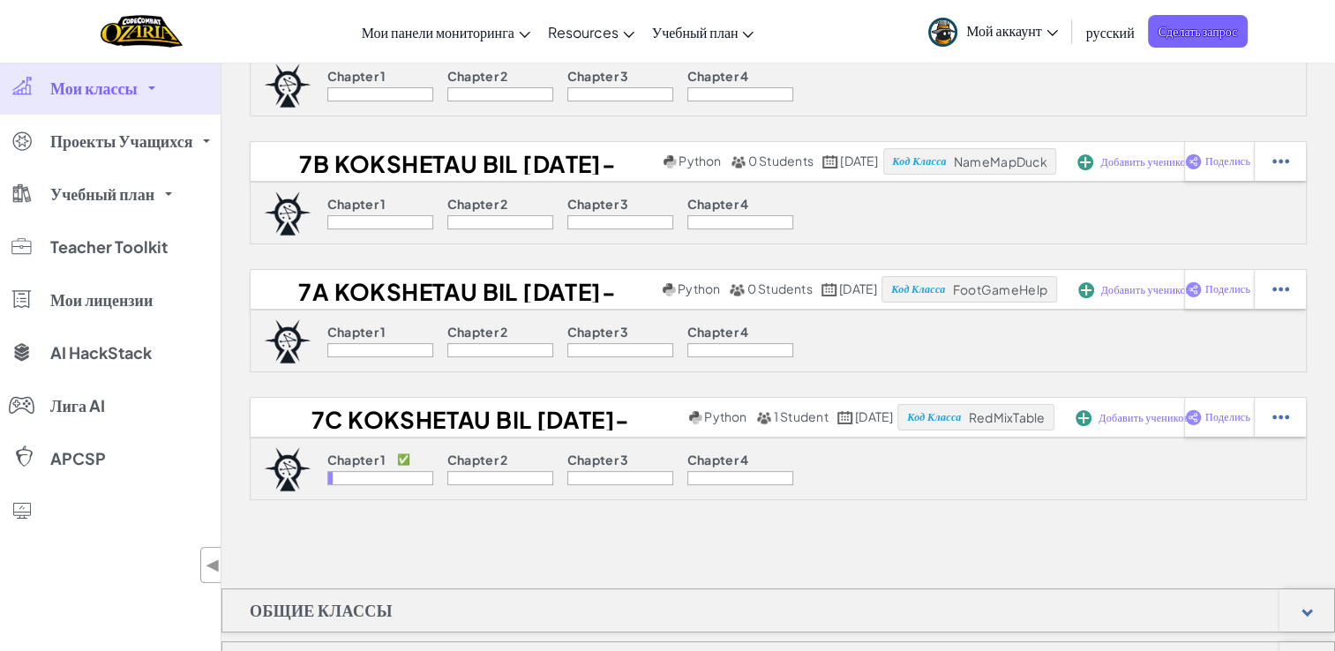
scroll to position [265, 0]
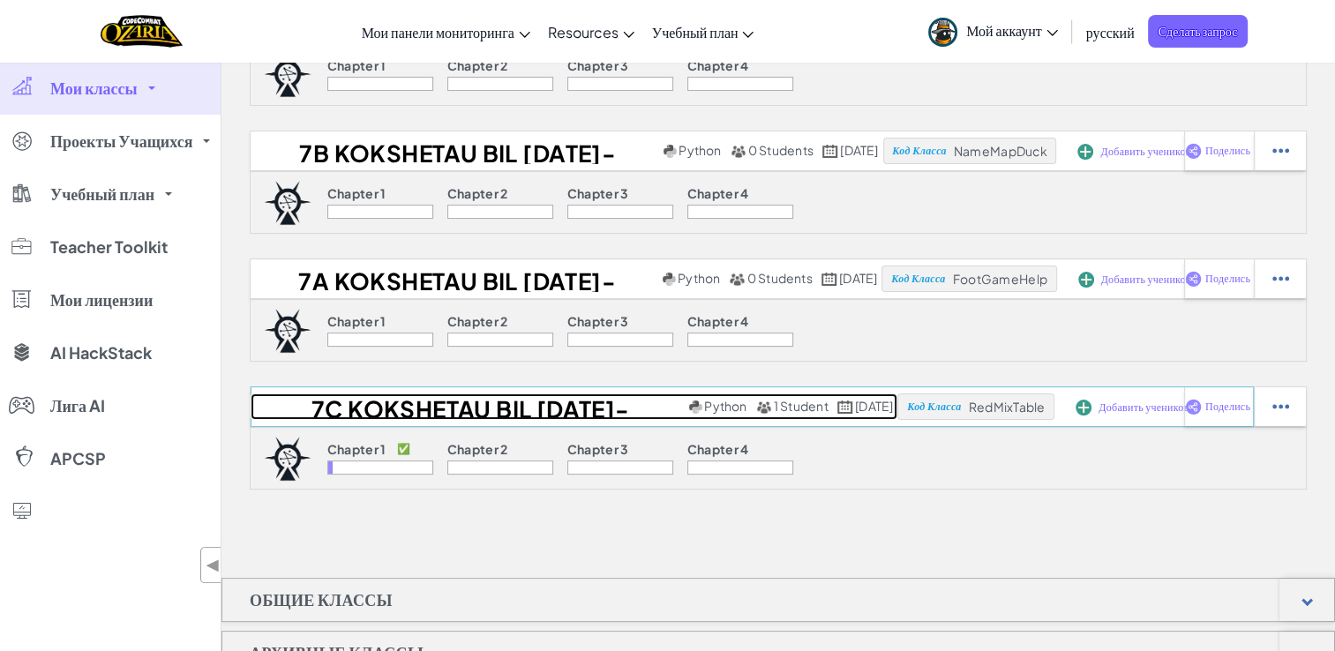
click at [505, 416] on h2 "7C Kokshetau BIL [DATE]-[DATE]" at bounding box center [467, 406] width 434 height 26
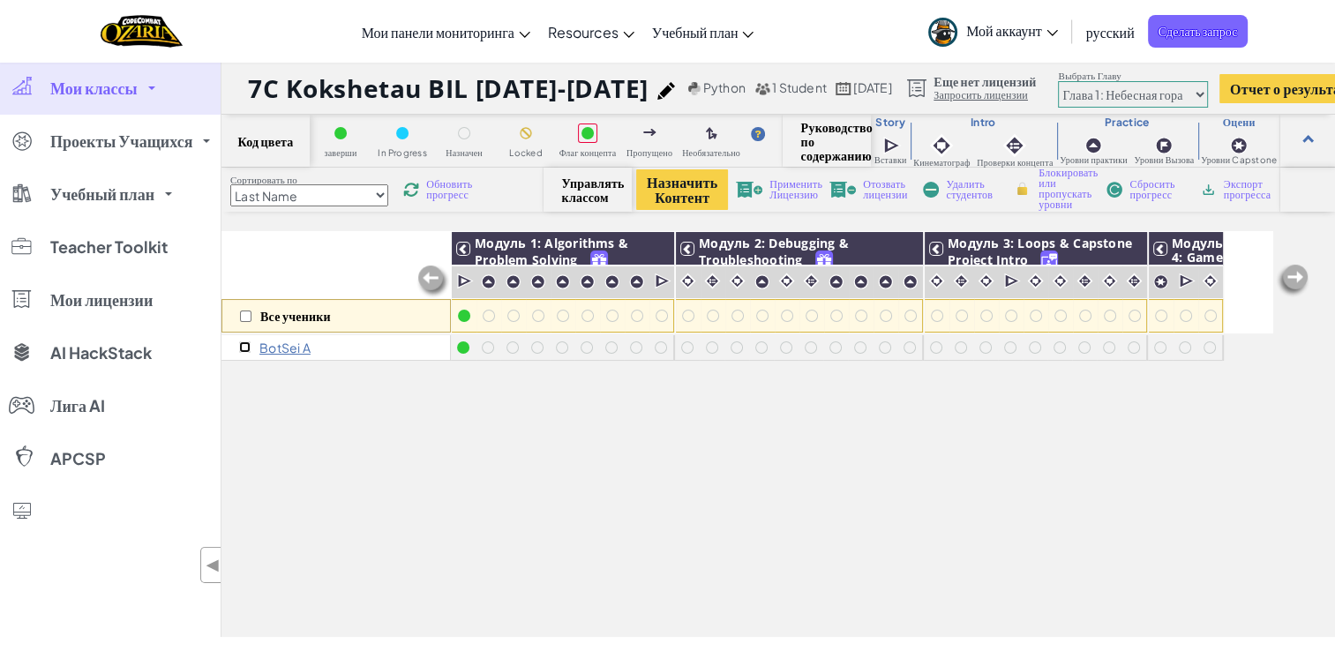
click at [249, 348] on input "checkbox" at bounding box center [244, 346] width 11 height 11
checkbox input "true"
click at [963, 193] on span "Удалить студентов" at bounding box center [971, 189] width 51 height 21
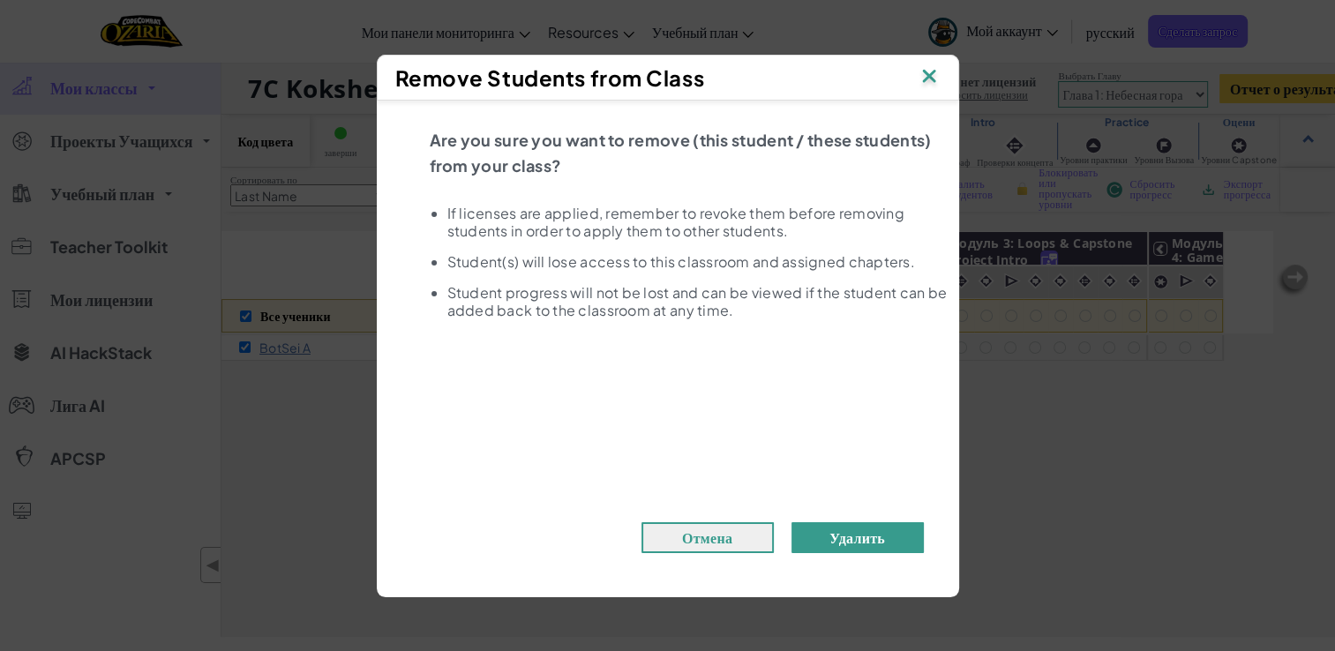
click at [841, 538] on button "Удалить" at bounding box center [857, 537] width 132 height 31
checkbox input "false"
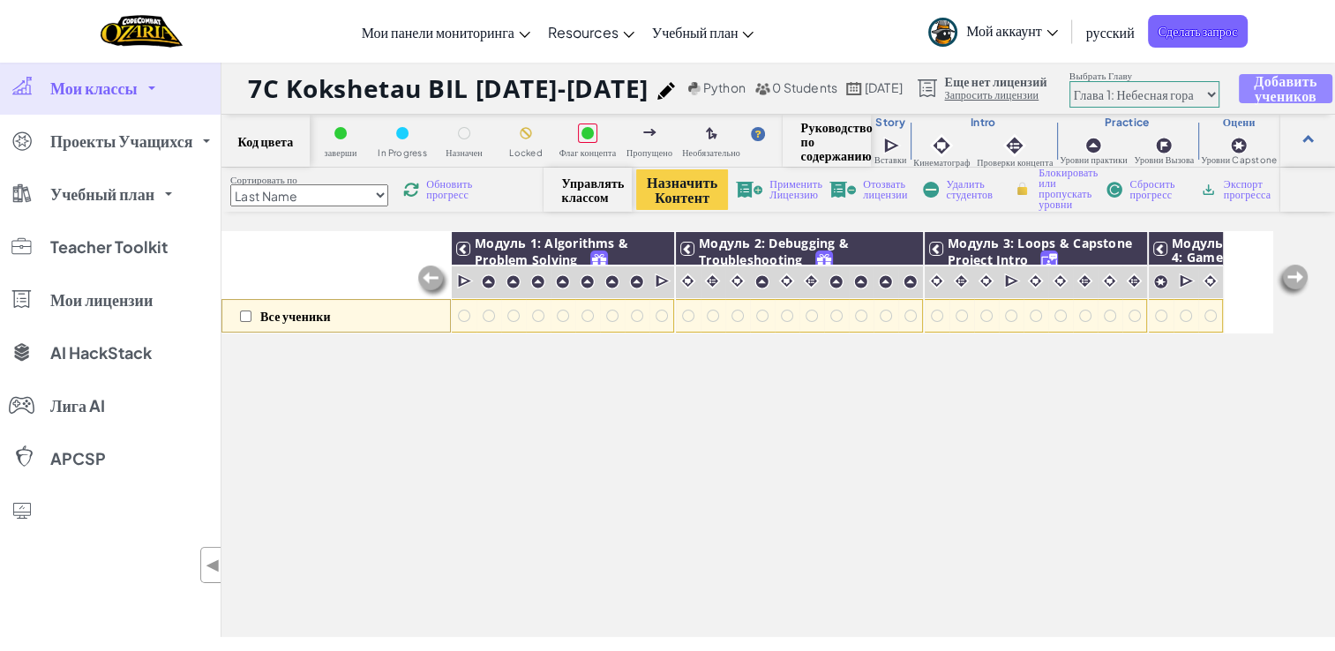
click at [1263, 92] on span "Добавить учеников" at bounding box center [1284, 88] width 63 height 30
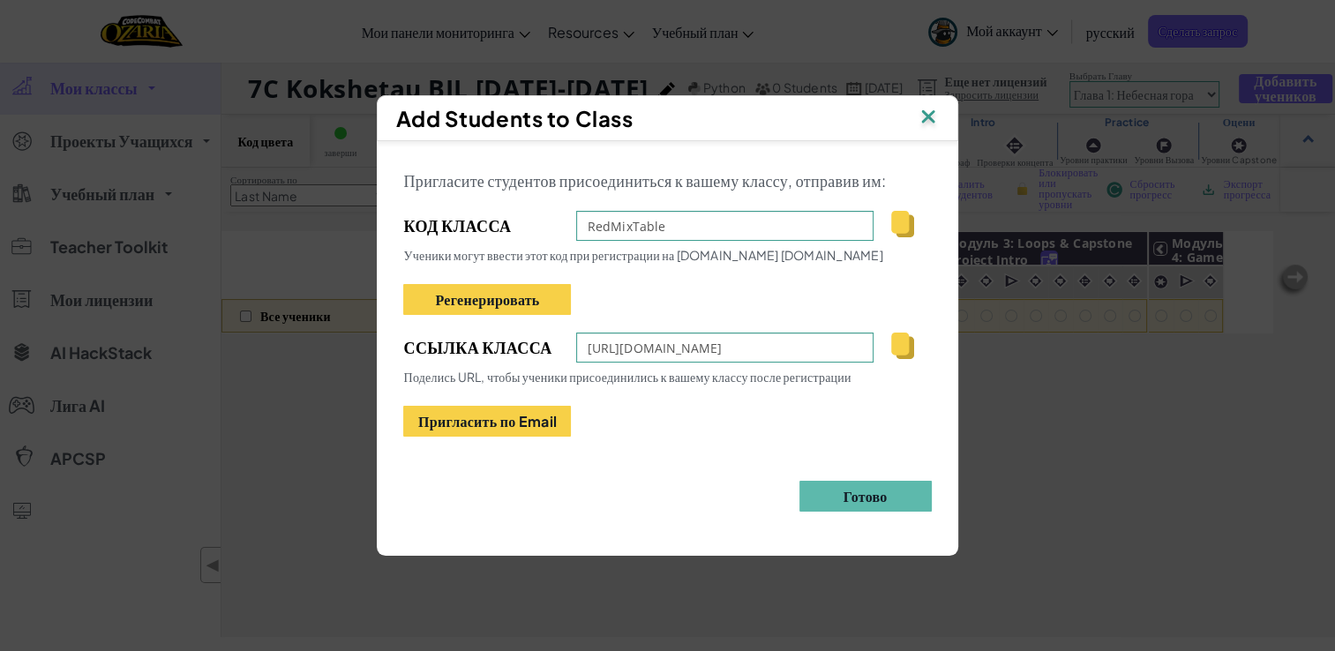
click at [901, 226] on img at bounding box center [902, 224] width 22 height 26
click at [339, 32] on div "Add Students to Class Пригласите студентов присоединиться к вашему классу, отпр…" at bounding box center [667, 325] width 1335 height 651
click at [935, 120] on img at bounding box center [927, 118] width 23 height 26
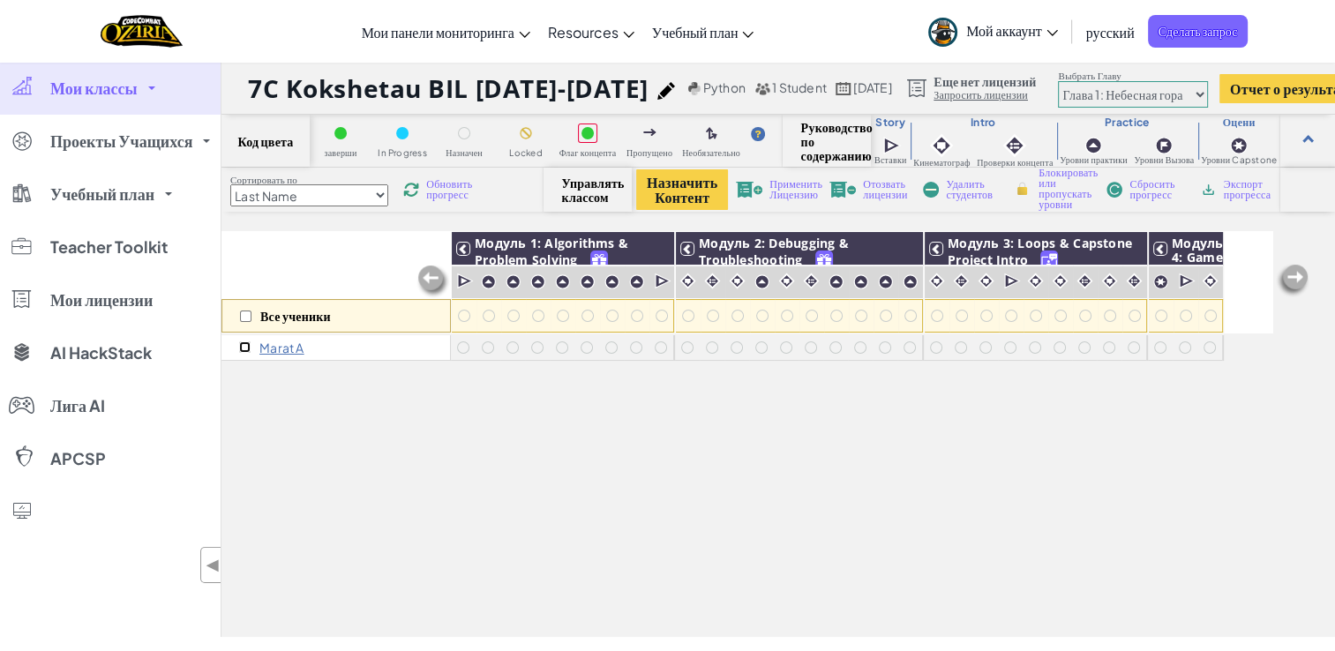
click at [247, 341] on input "checkbox" at bounding box center [244, 346] width 11 height 11
checkbox input "true"
click at [976, 189] on span "Удалить студентов" at bounding box center [971, 189] width 51 height 21
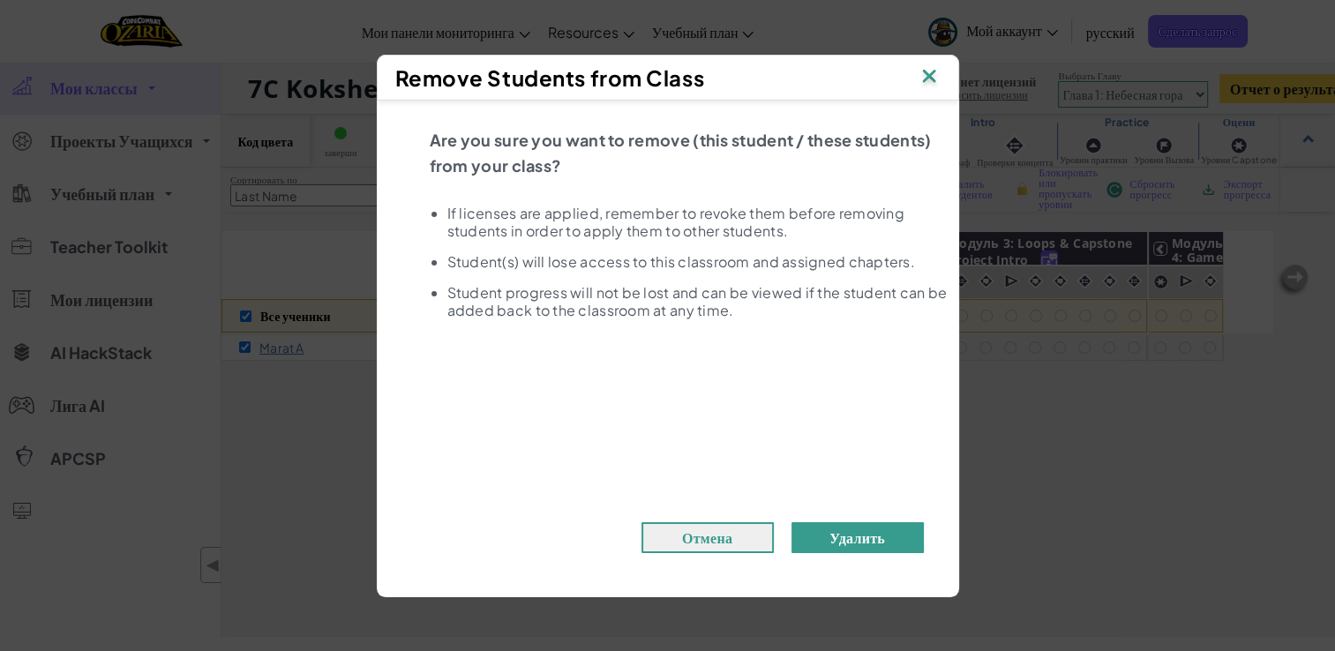
click at [838, 538] on button "Удалить" at bounding box center [857, 537] width 132 height 31
checkbox input "false"
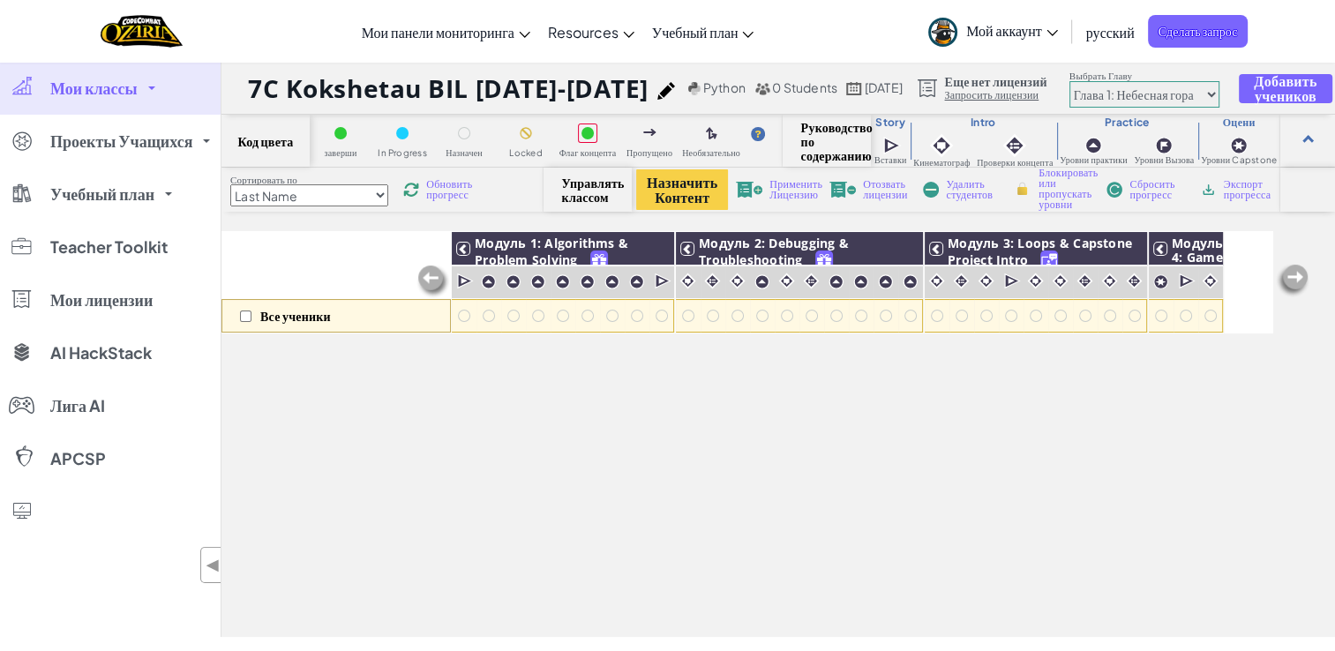
click at [758, 505] on div "Все ученики Модуль 1: Algorithms & Problem Solving Модуль 2: Debugging & Troubl…" at bounding box center [746, 336] width 1051 height 563
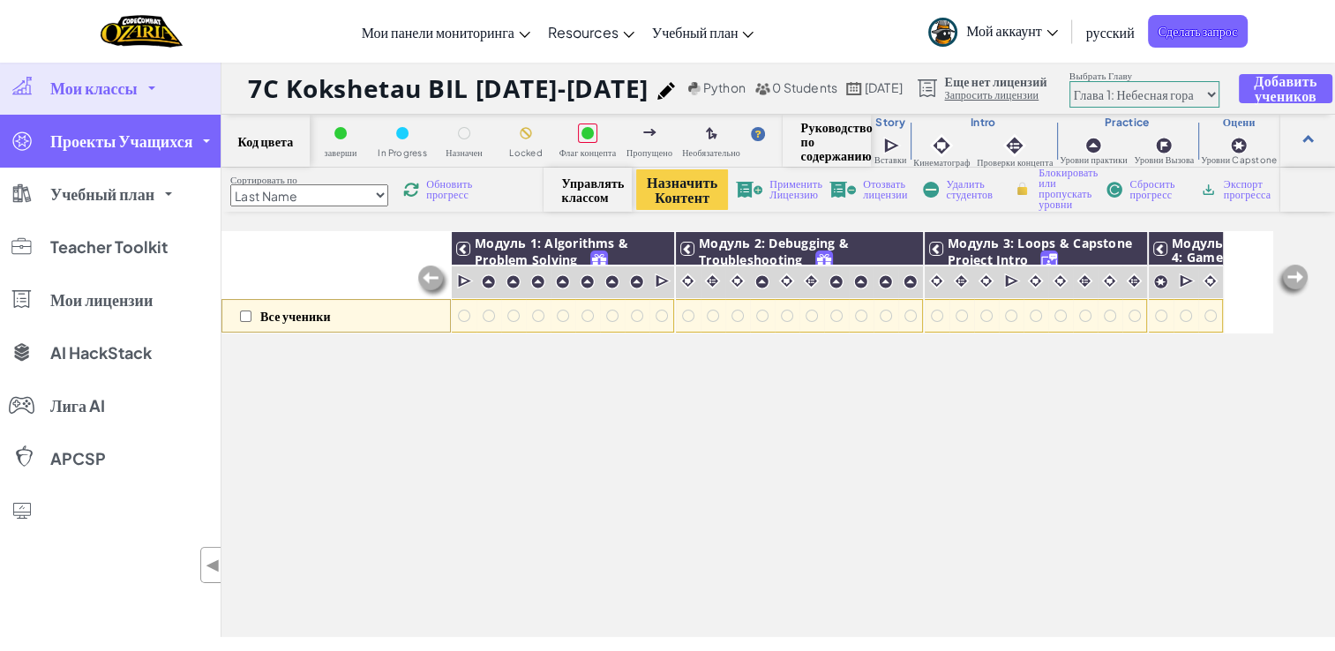
click at [152, 149] on span "Проекты Учащихся" at bounding box center [121, 141] width 142 height 16
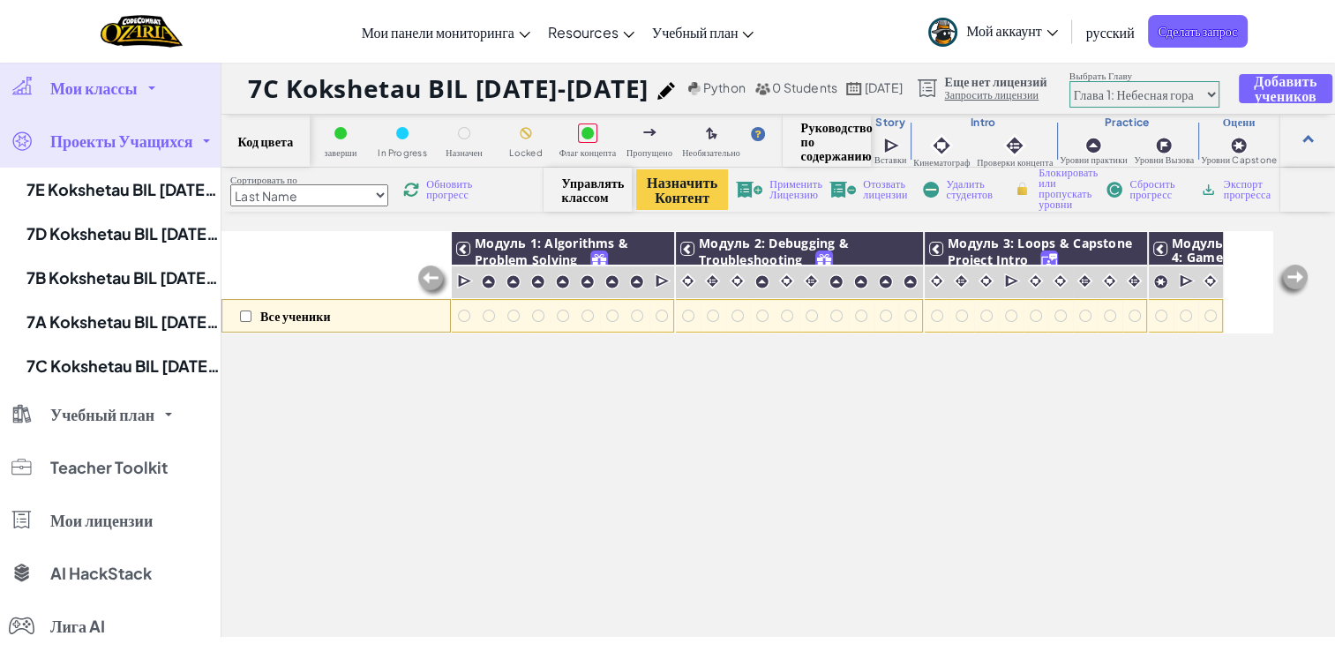
click at [152, 149] on span "Проекты Учащихся" at bounding box center [121, 141] width 142 height 16
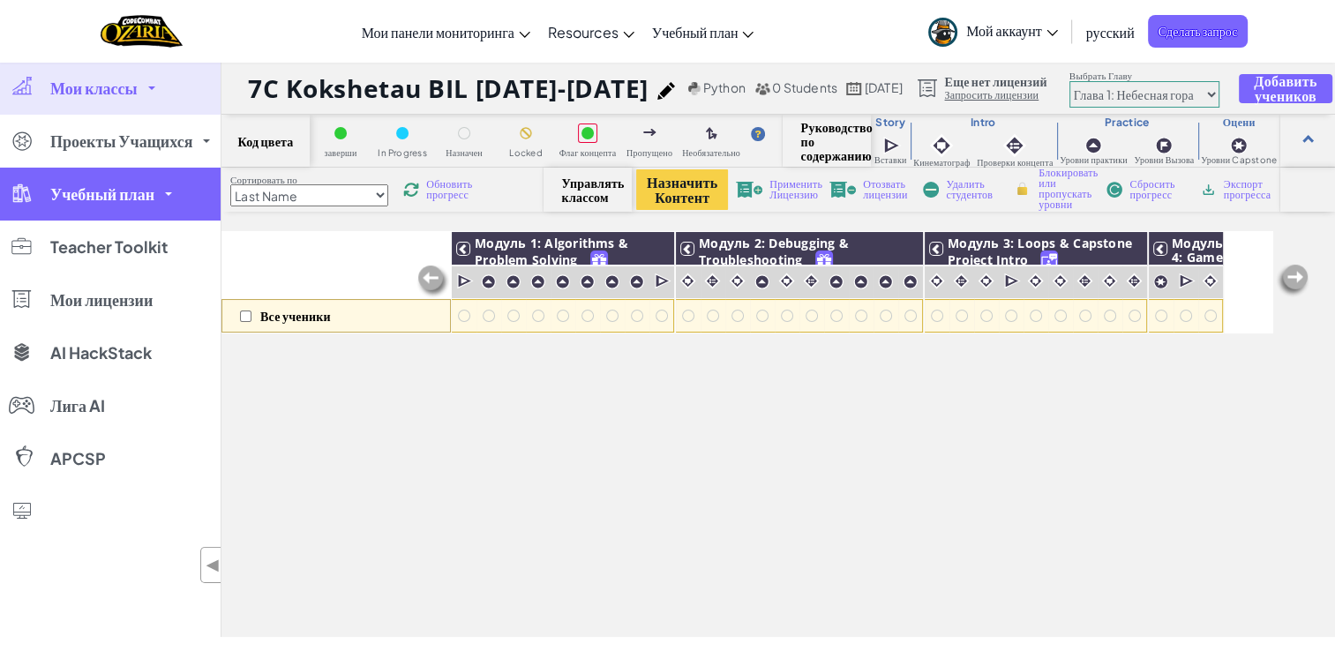
click at [136, 184] on link "Учебный план" at bounding box center [110, 194] width 221 height 53
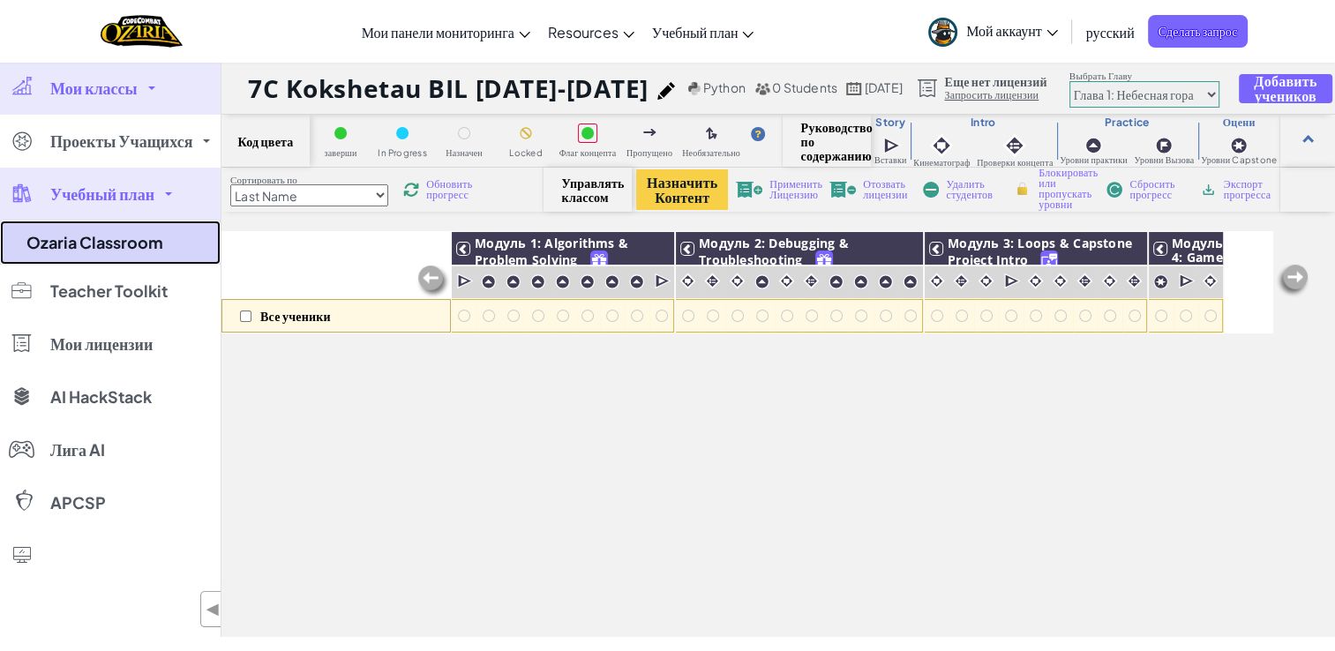
click at [138, 252] on link "Ozaria Classroom" at bounding box center [110, 243] width 221 height 44
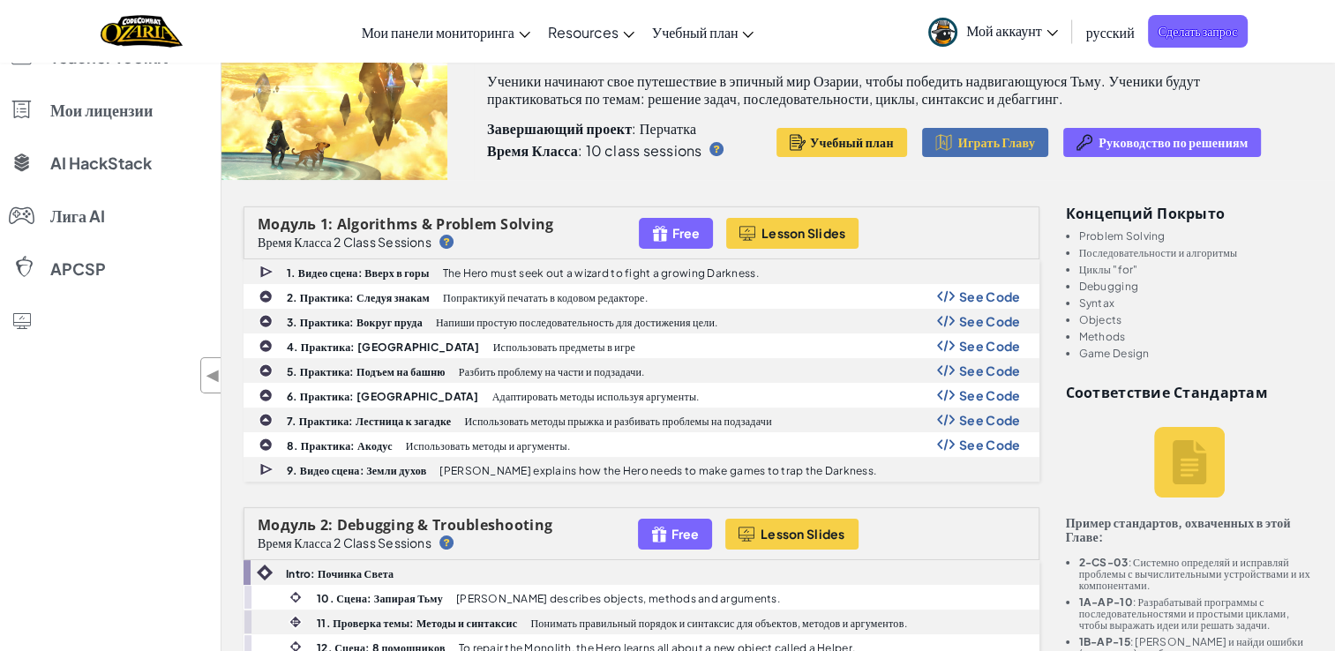
scroll to position [187, 0]
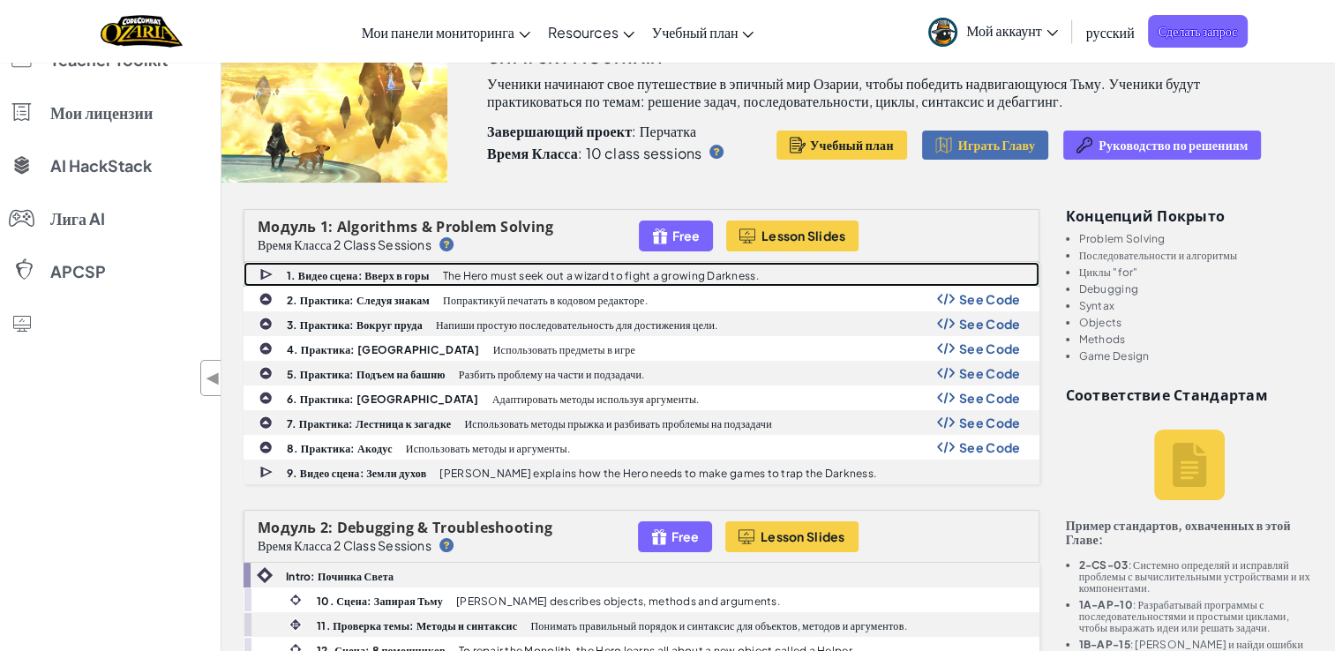
click at [380, 277] on b "1. Видео сцена: Вверх в горы" at bounding box center [358, 275] width 143 height 13
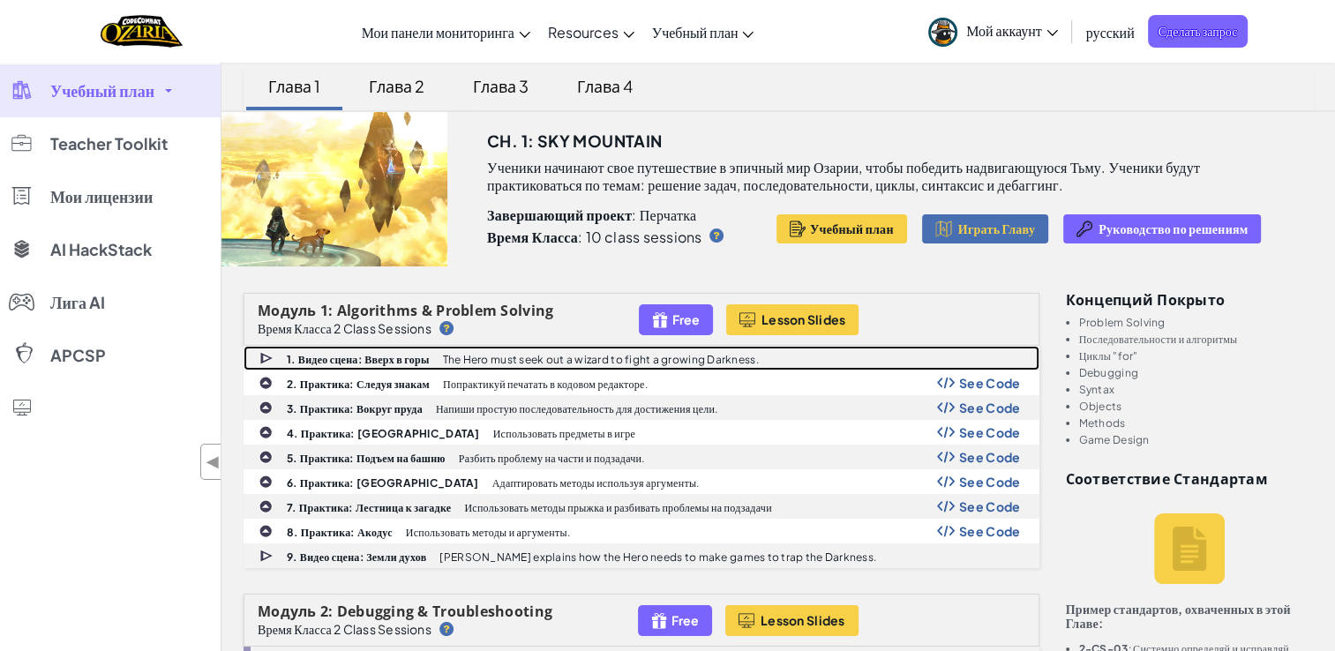
scroll to position [76, 0]
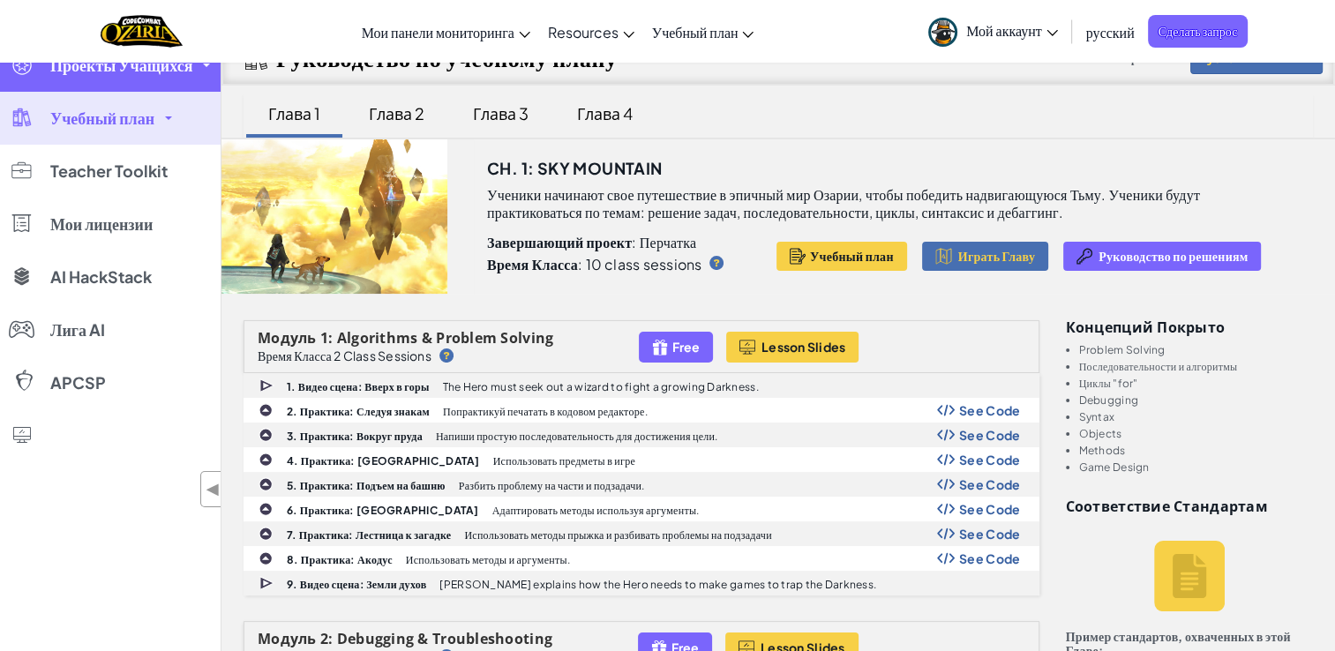
click at [161, 83] on link "Проекты Учащихся" at bounding box center [110, 65] width 221 height 53
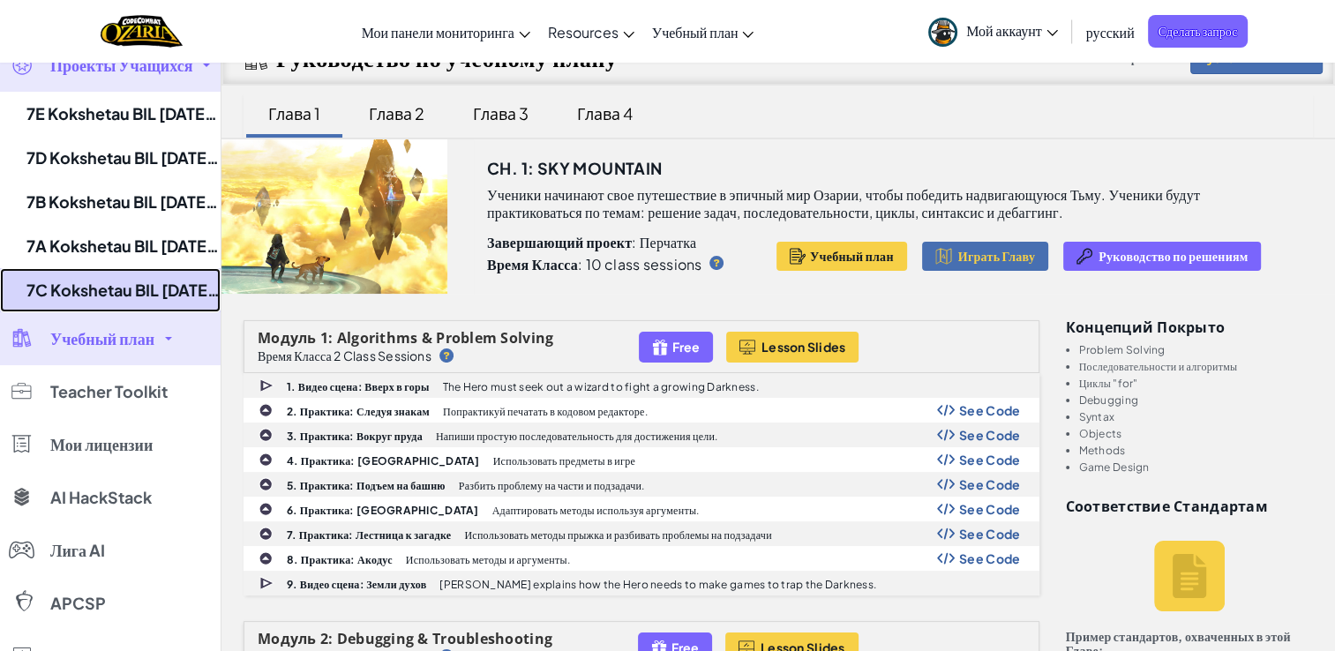
click at [86, 280] on link "7C Kokshetau BIL [DATE]-[DATE]" at bounding box center [110, 290] width 221 height 44
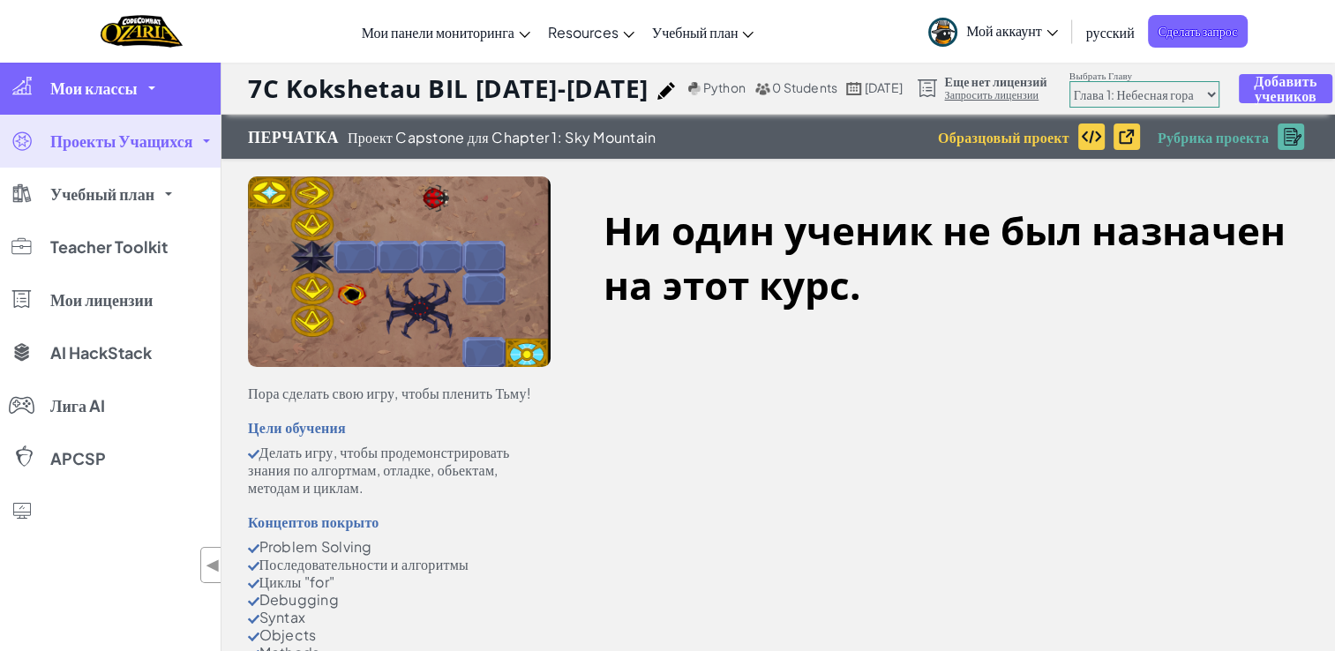
click at [111, 96] on span "Мои классы" at bounding box center [93, 88] width 87 height 16
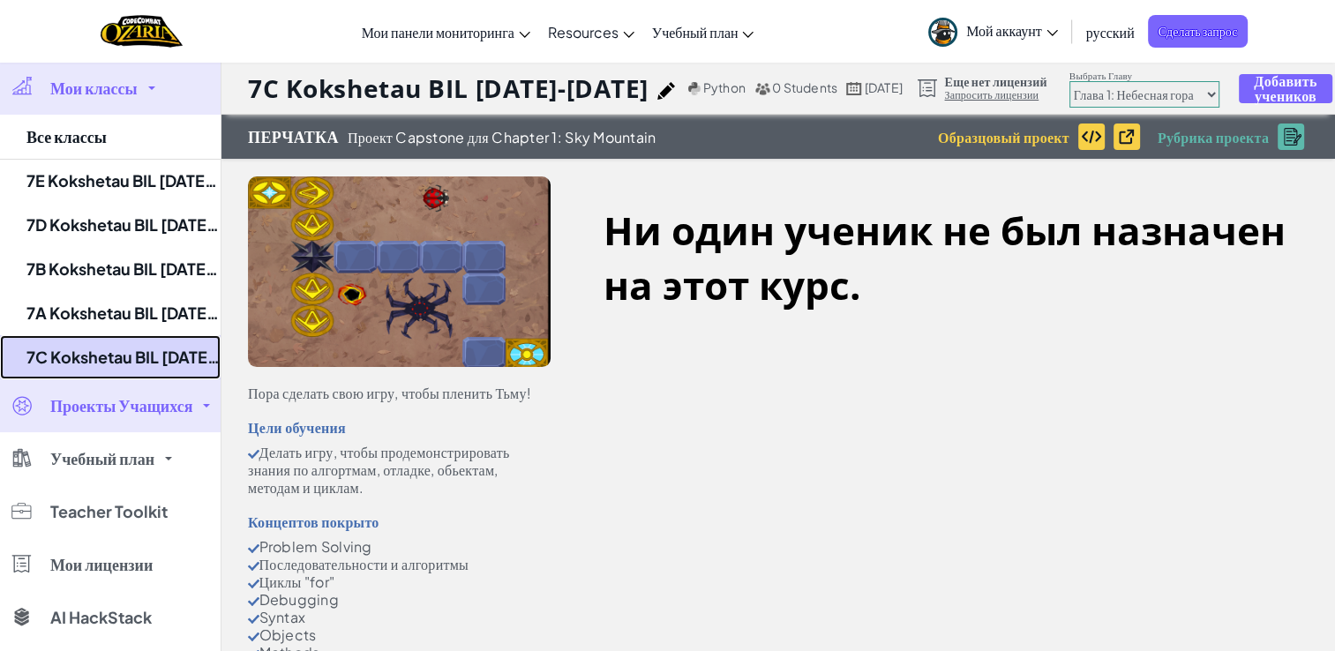
click at [83, 340] on link "7C Kokshetau BIL [DATE]-[DATE]" at bounding box center [110, 357] width 221 height 44
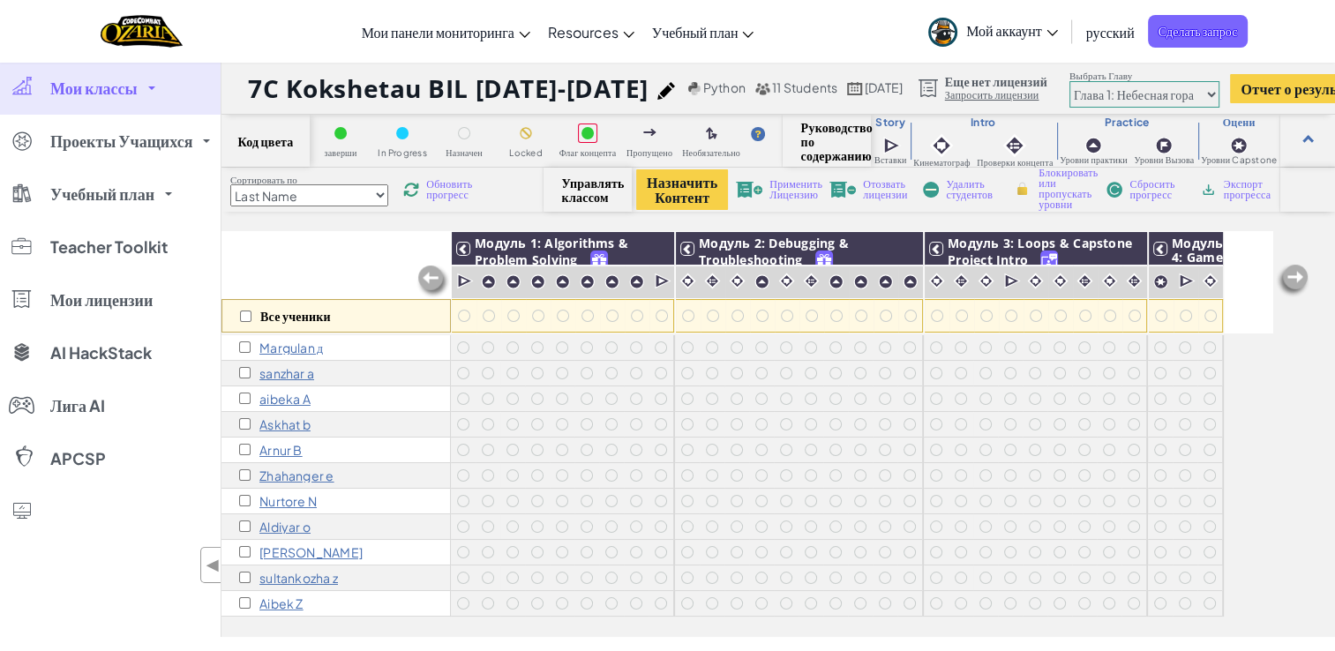
scroll to position [11, 0]
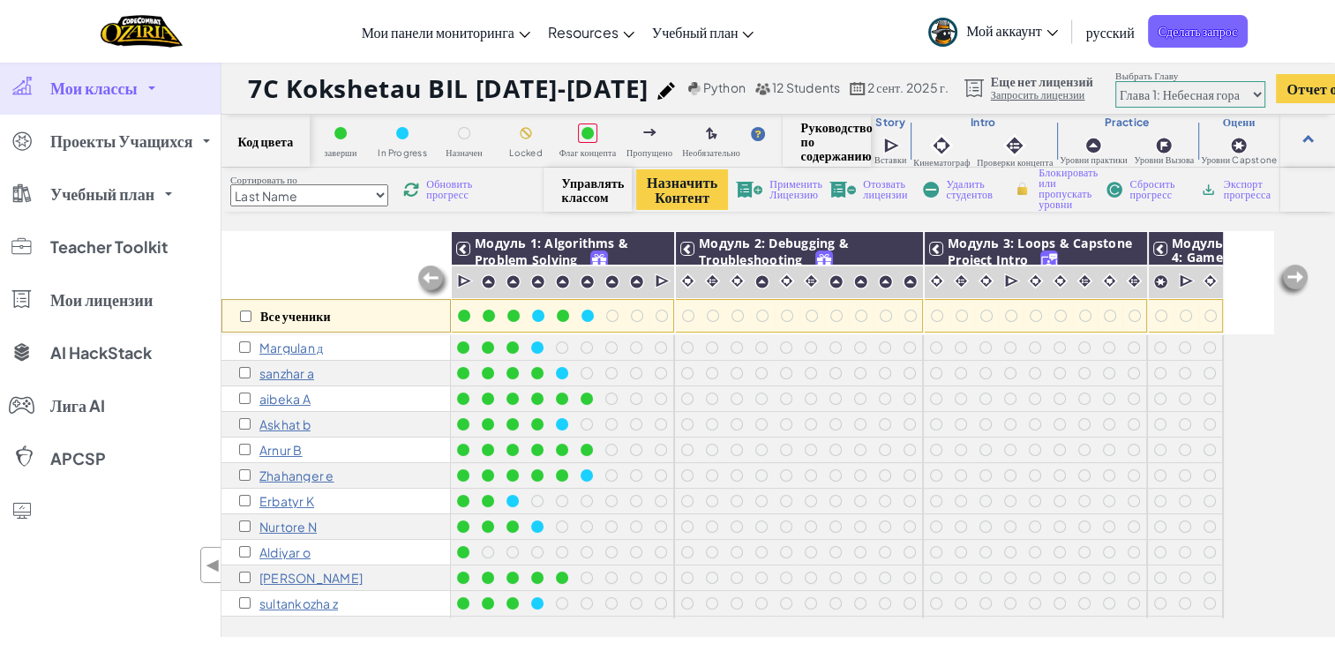
click at [374, 192] on select "Last Name first Name Progress (High to Low) Progress (Low to Hight)" at bounding box center [309, 195] width 158 height 22
select select "Progress (High to Low)"
click at [230, 184] on select "Last Name first Name Progress (High to Low) Progress (Low to Hight)" at bounding box center [309, 195] width 158 height 22
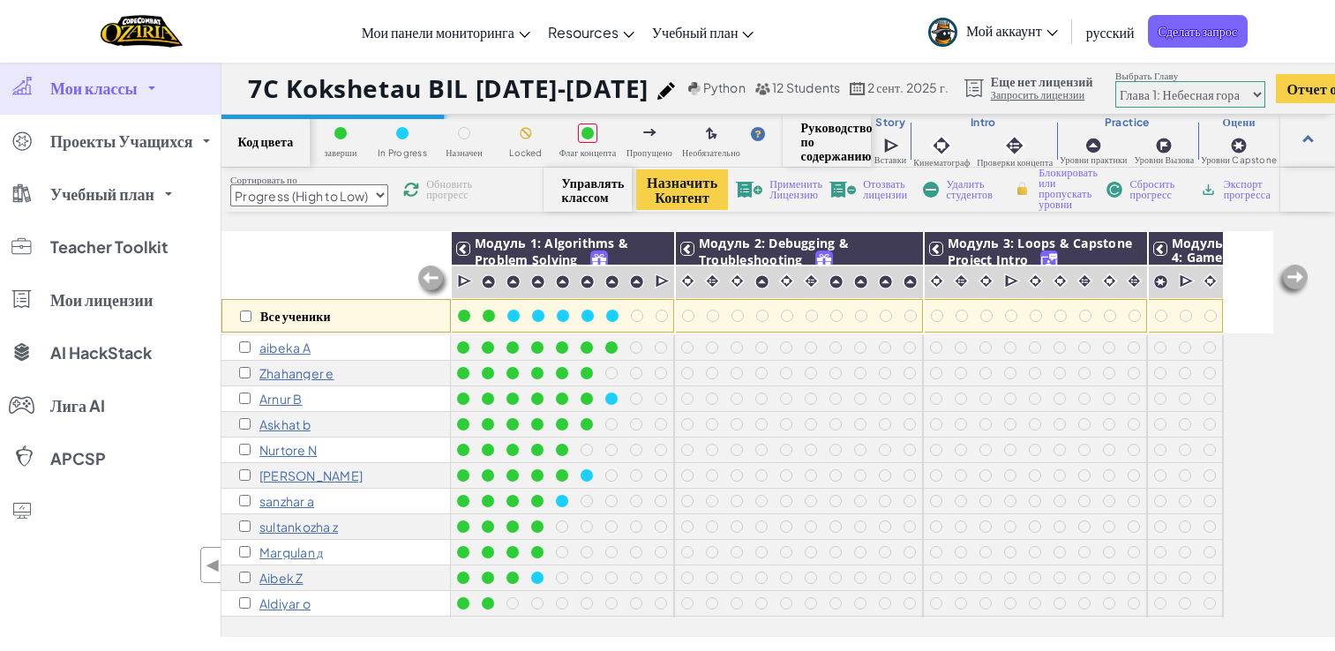
select select "Progress (High to Low)"
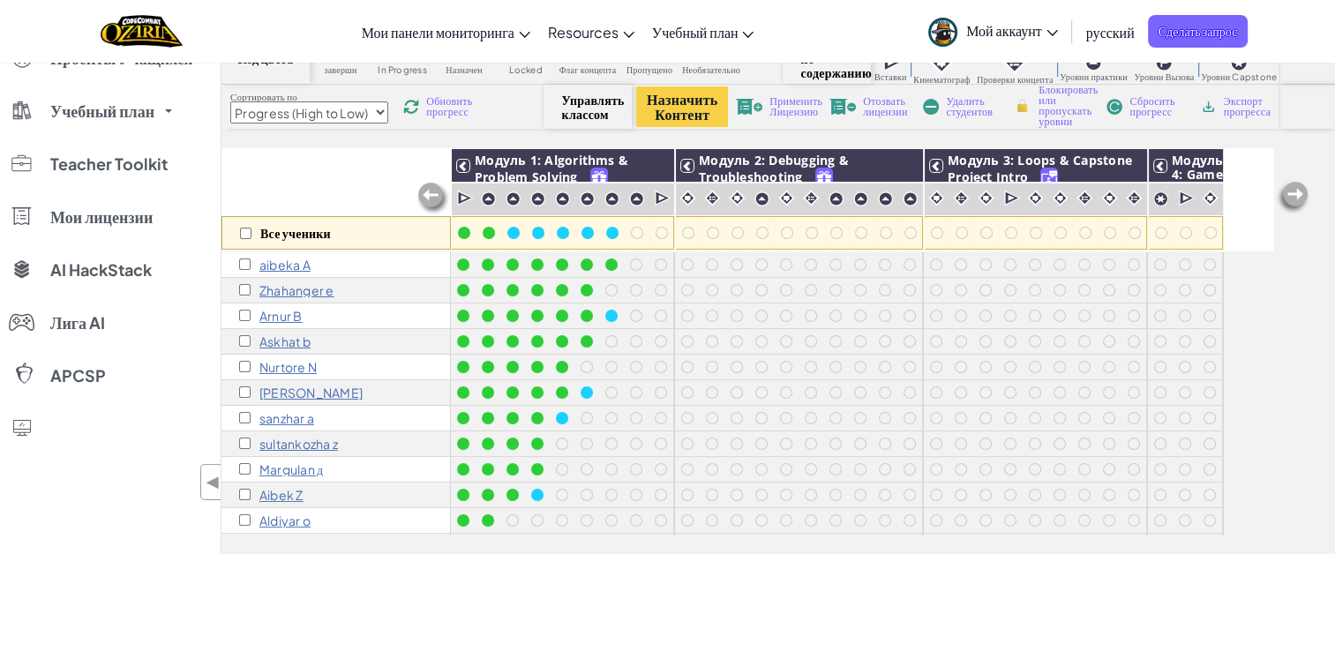
scroll to position [84, 0]
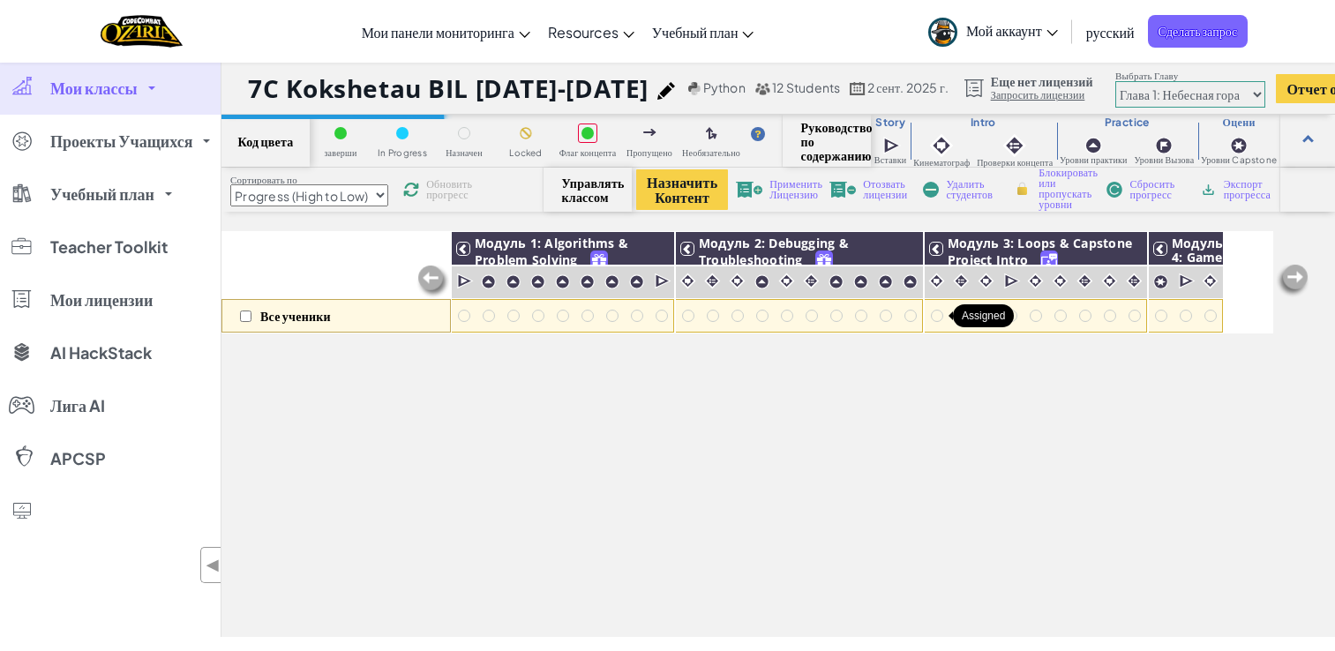
select select "Progress (High to Low)"
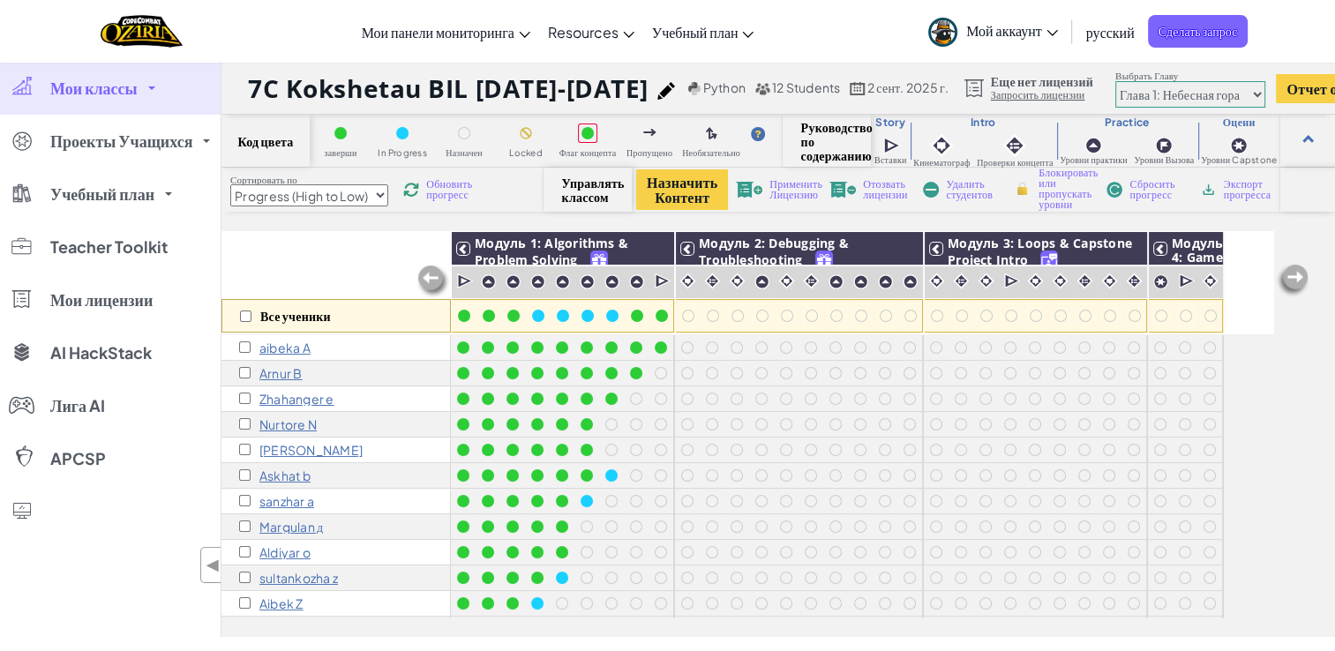
scroll to position [84, 0]
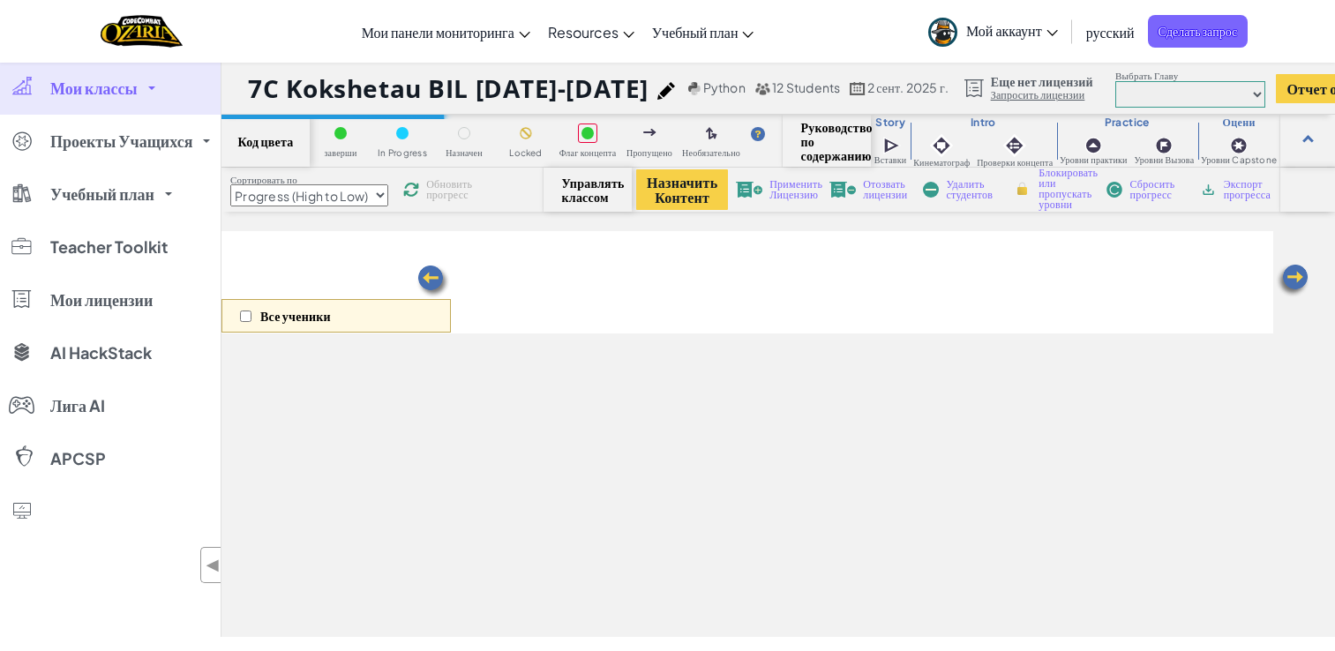
select select "Progress (High to Low)"
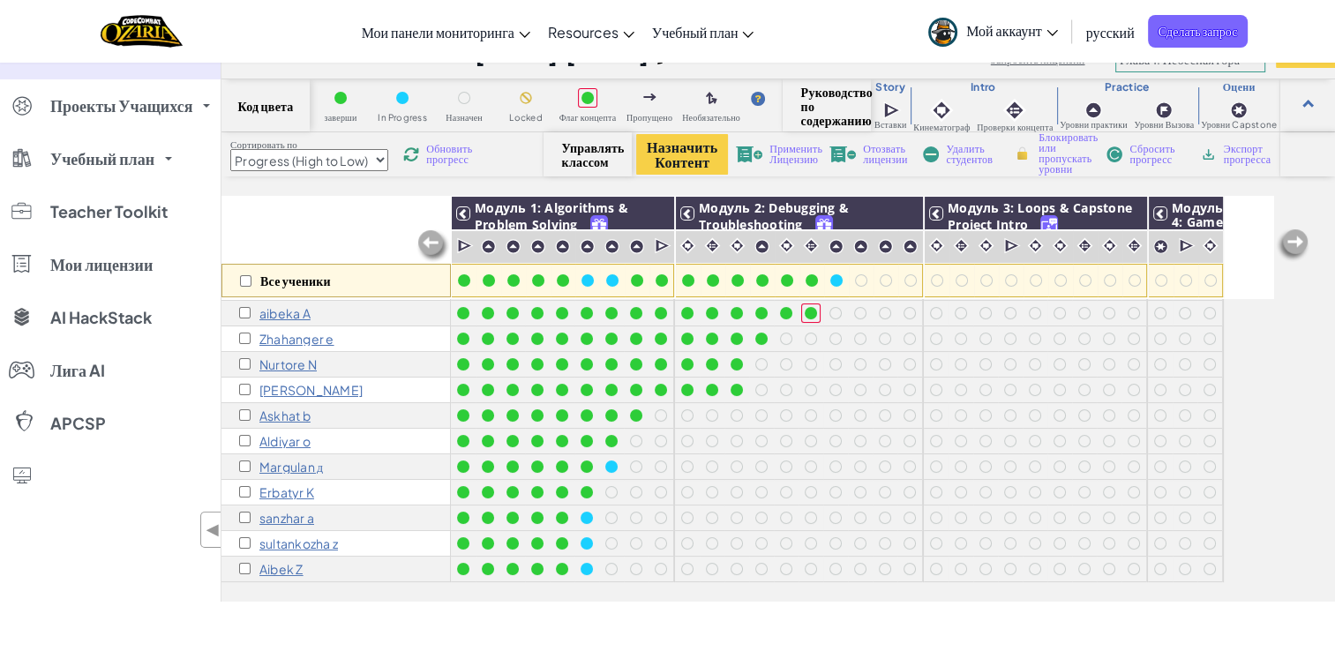
scroll to position [37, 0]
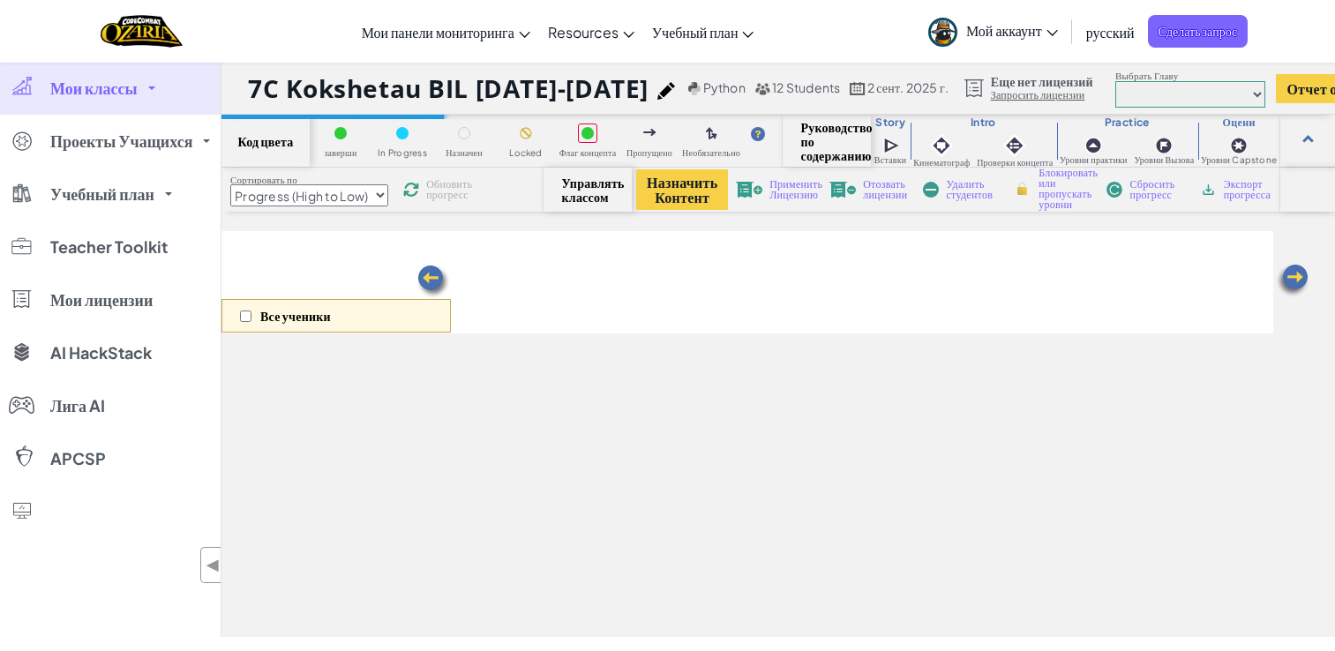
select select "Progress (High to Low)"
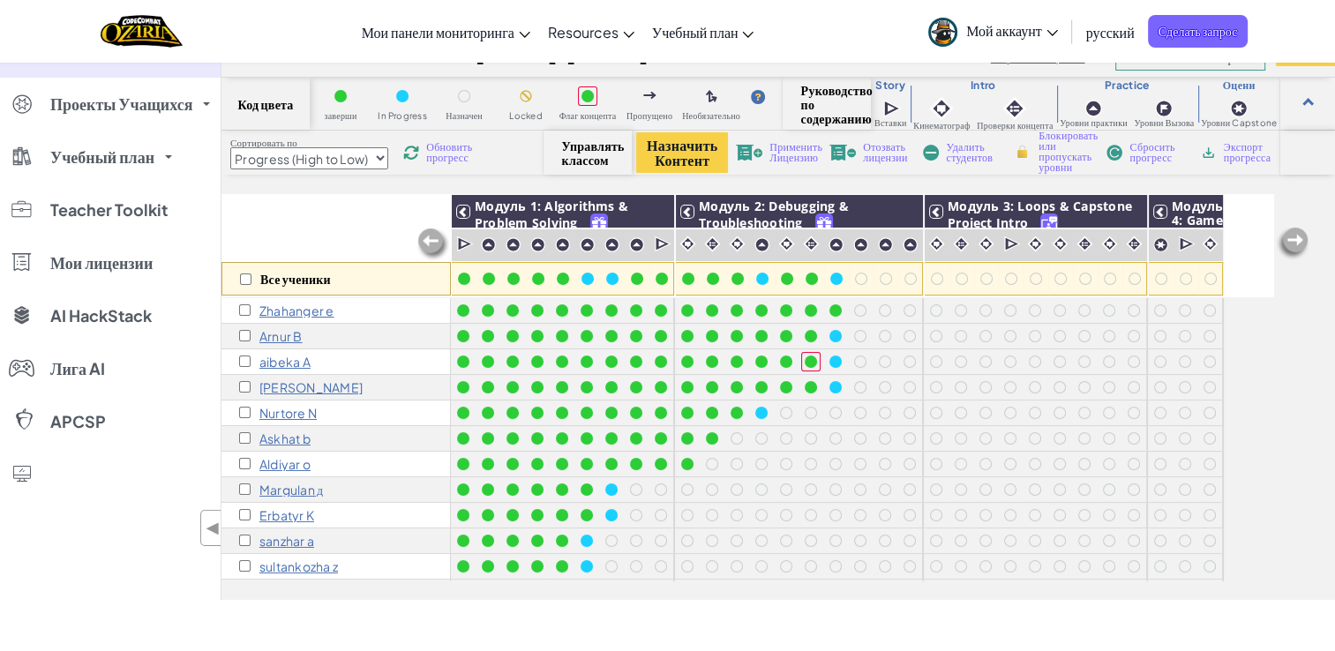
click at [1277, 344] on div "Все ученики Модуль 1: Algorithms & Problem Solving Модуль 2: Debugging & Troubl…" at bounding box center [777, 397] width 1113 height 406
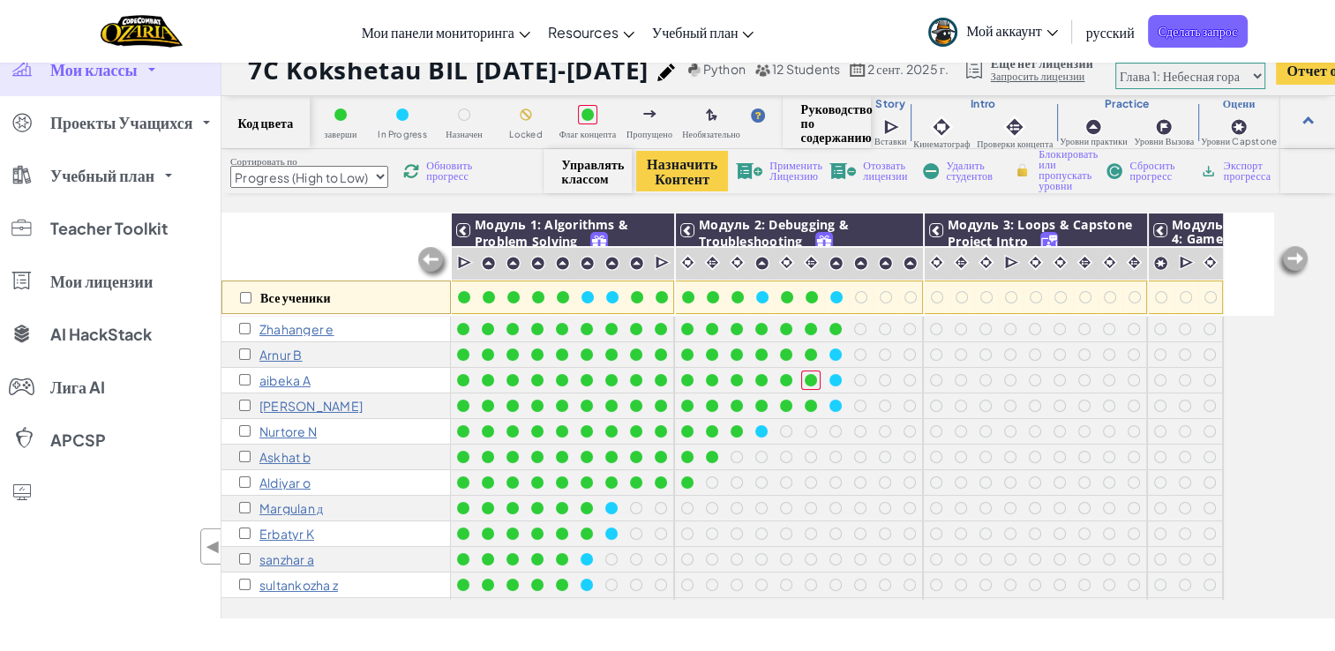
scroll to position [20, 0]
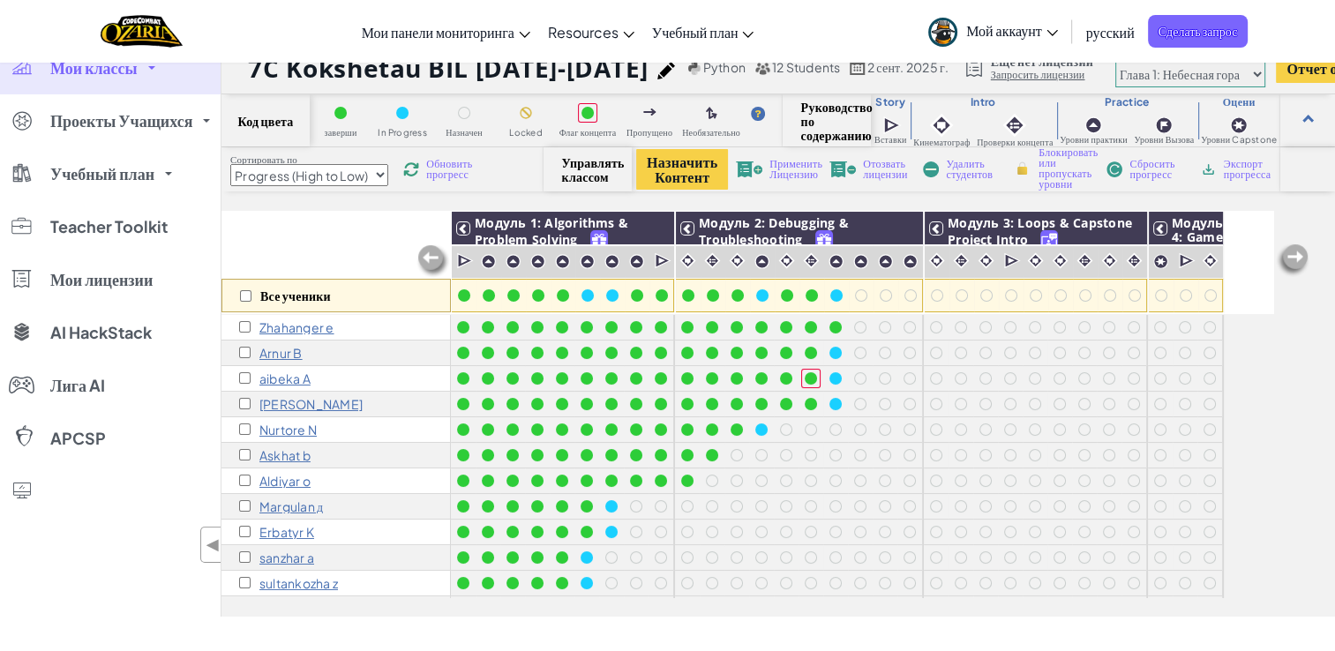
click at [150, 76] on link "Мои классы" at bounding box center [110, 67] width 221 height 53
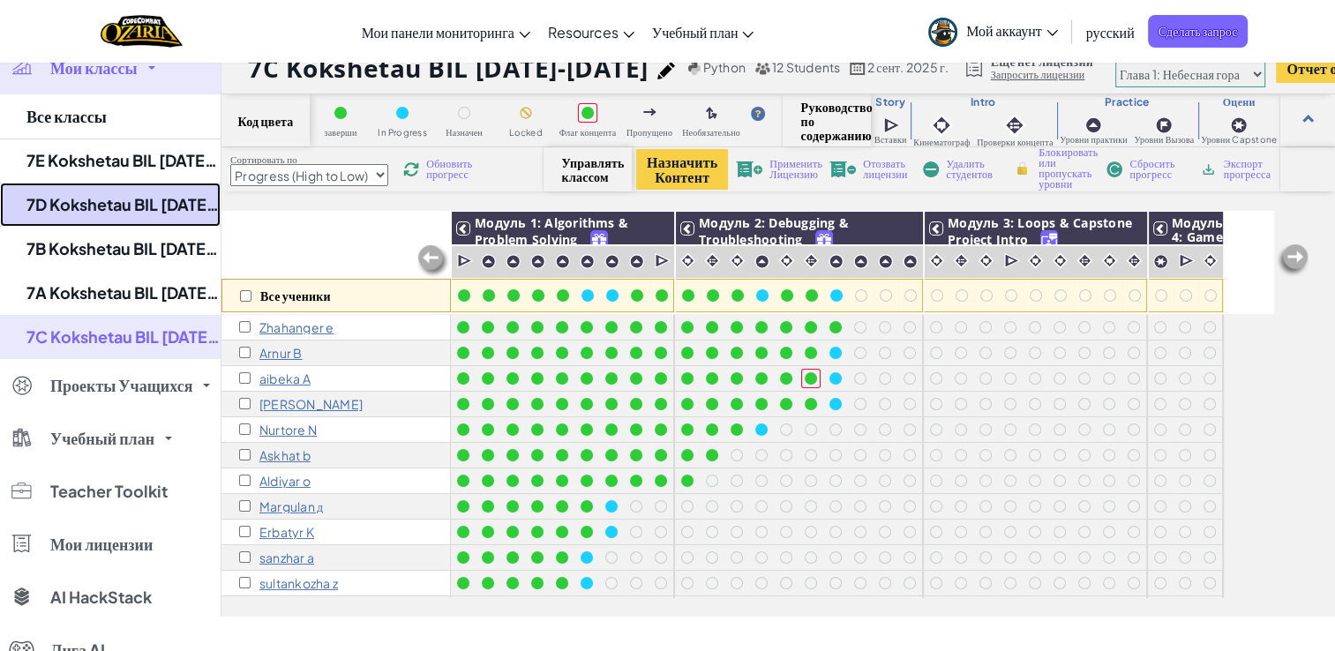
click at [161, 198] on link "7D Kokshetau BIL [DATE]-[DATE]" at bounding box center [110, 205] width 221 height 44
select select "Progress (High to Low)"
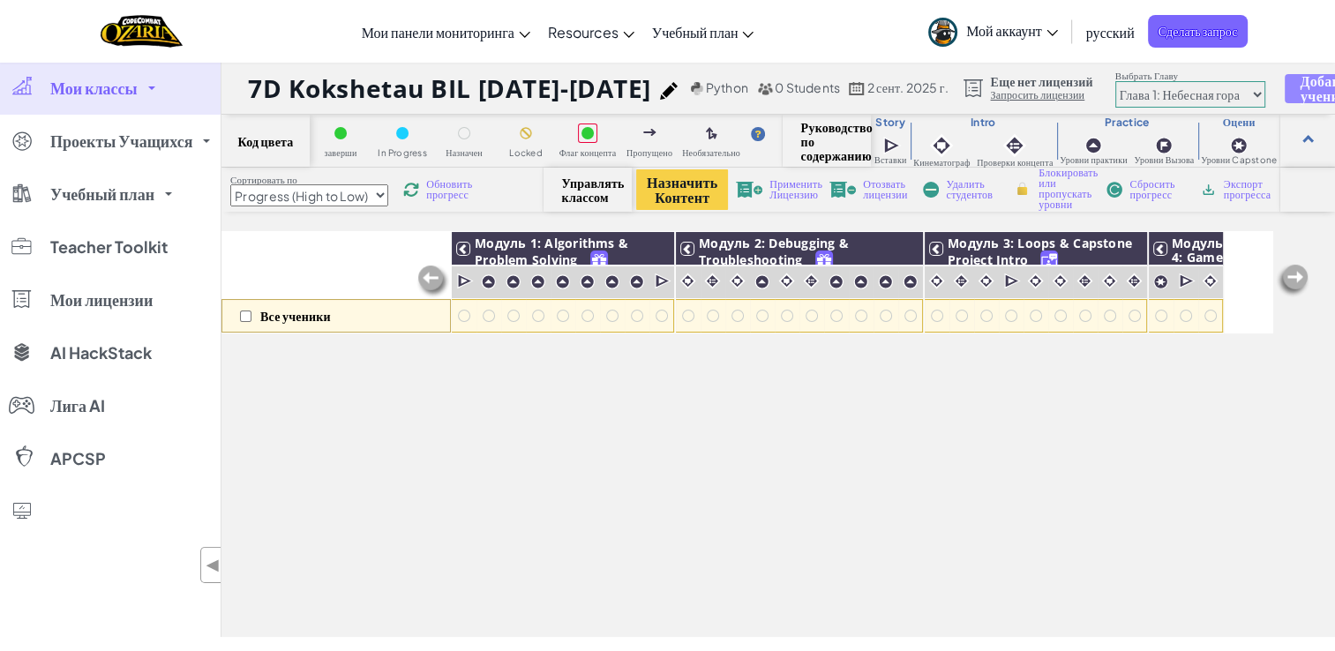
click at [1299, 93] on span "Добавить учеников" at bounding box center [1330, 88] width 63 height 30
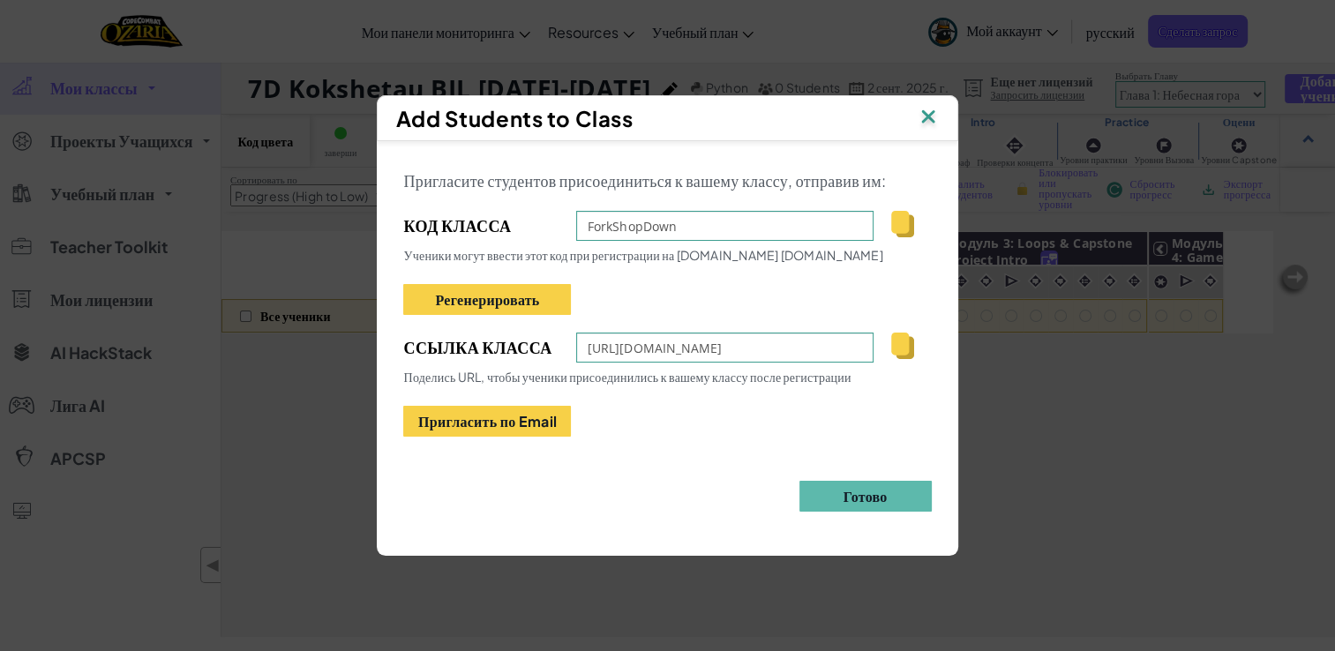
click at [898, 223] on img at bounding box center [902, 224] width 22 height 26
click at [927, 111] on img at bounding box center [927, 118] width 23 height 26
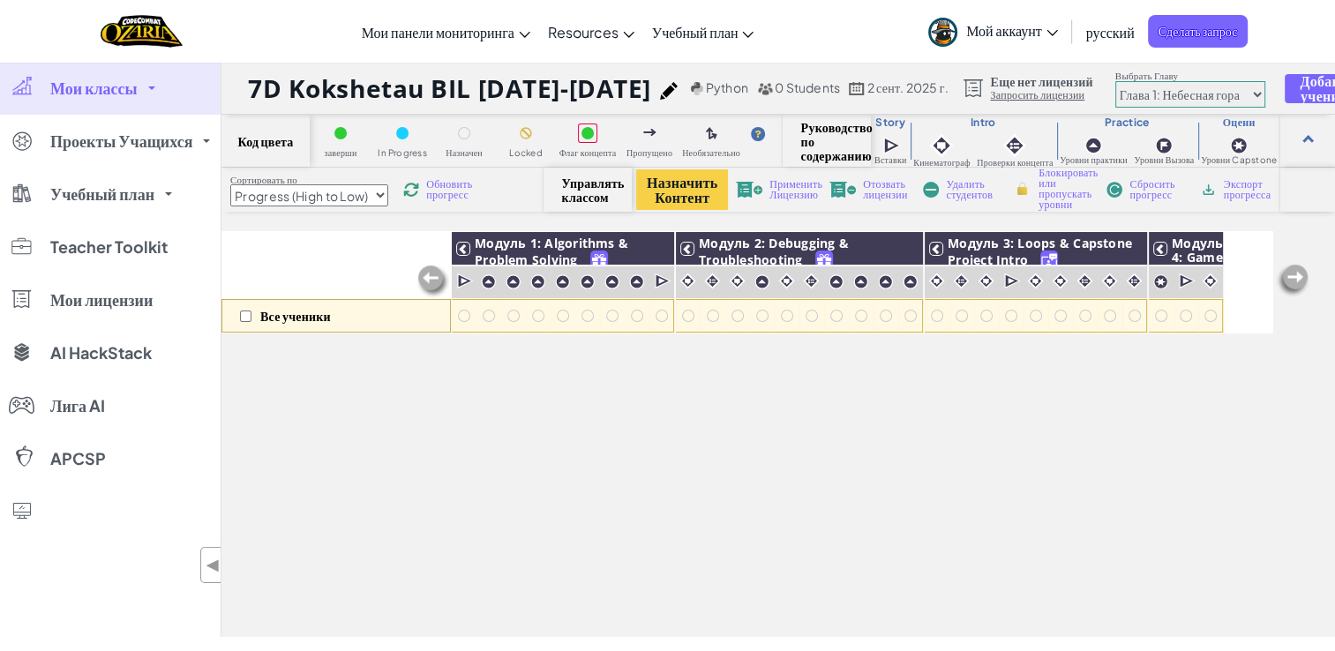
click at [154, 95] on link "Мои классы" at bounding box center [110, 88] width 221 height 53
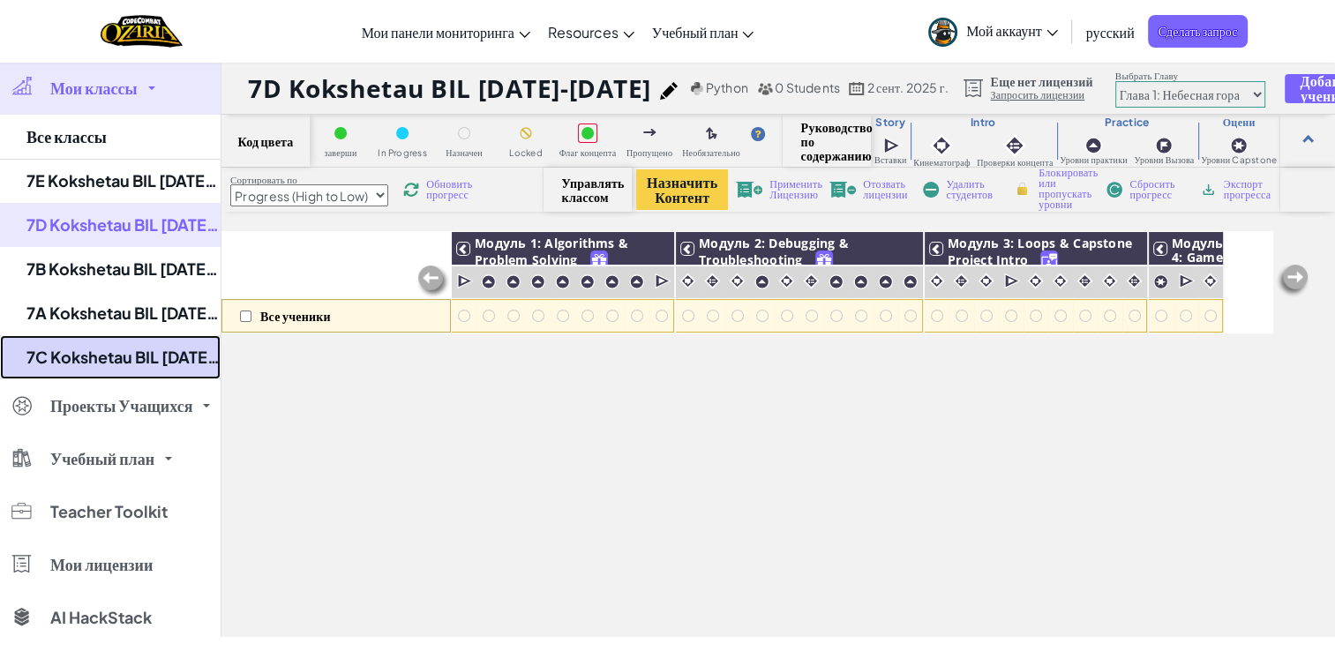
click at [134, 351] on link "7C Kokshetau BIL [DATE]-[DATE]" at bounding box center [110, 357] width 221 height 44
select select "Progress (High to Low)"
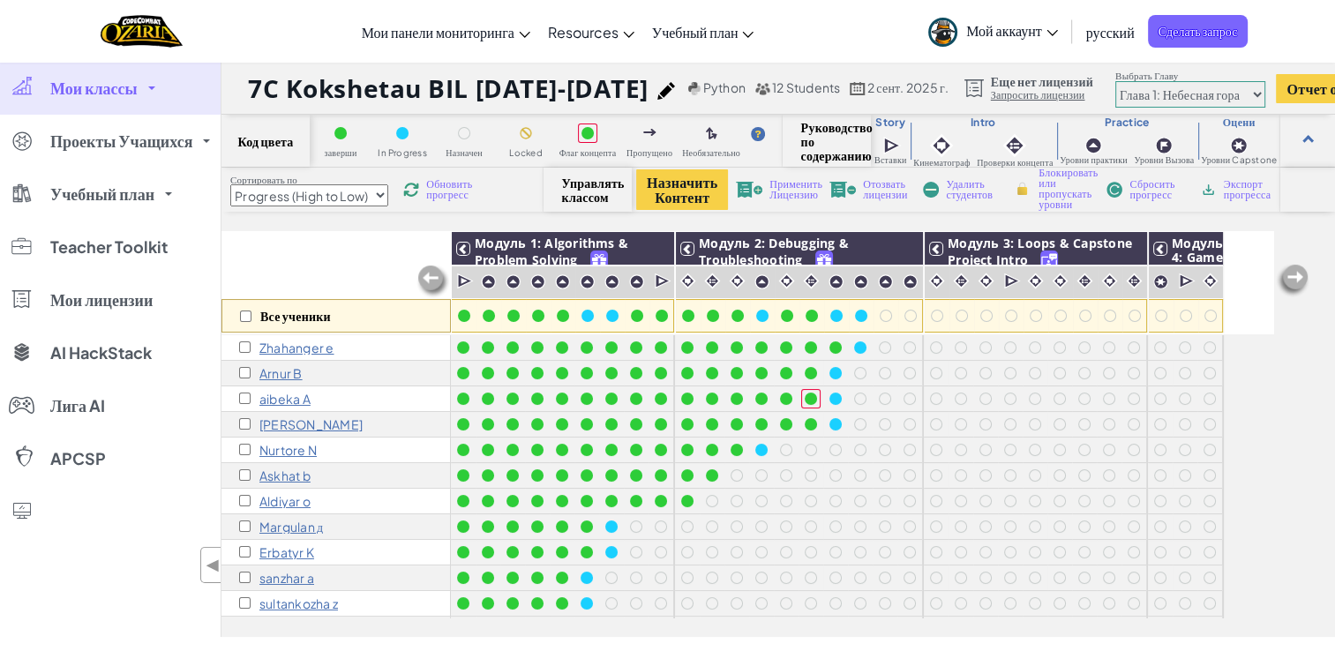
click at [154, 96] on link "Мои классы" at bounding box center [110, 88] width 221 height 53
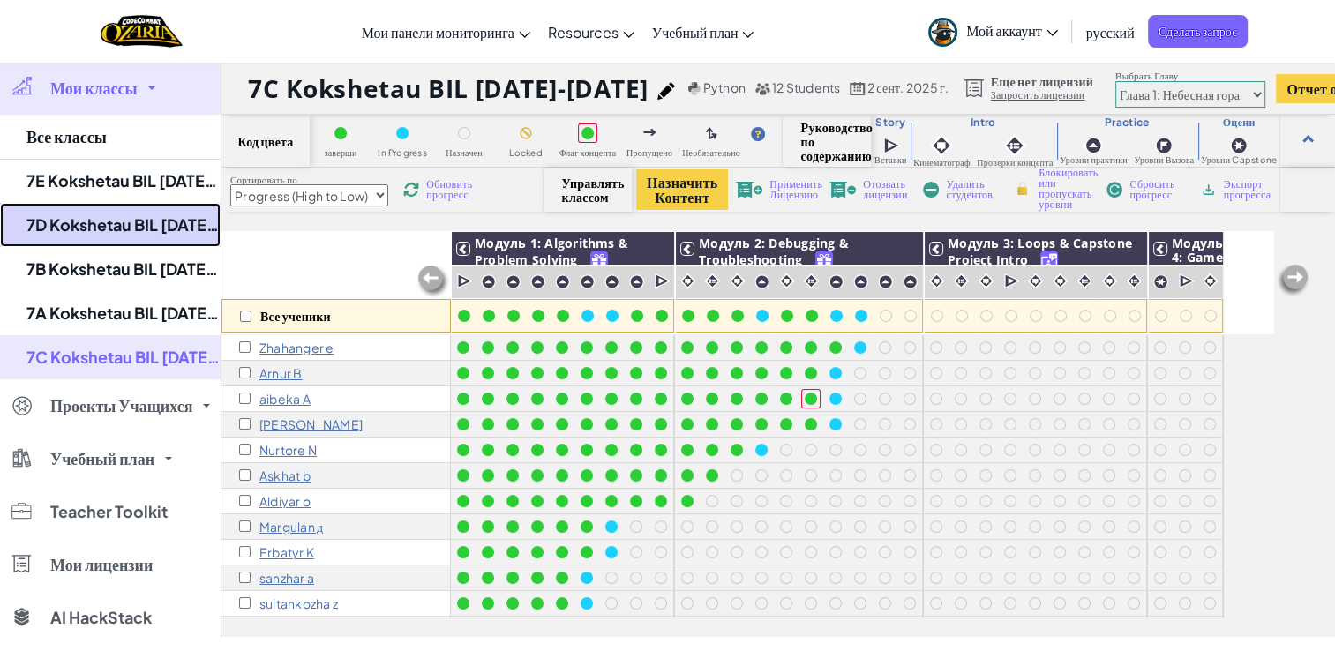
click at [154, 222] on link "7D Kokshetau BIL [DATE]-[DATE]" at bounding box center [110, 225] width 221 height 44
select select "Progress (High to Low)"
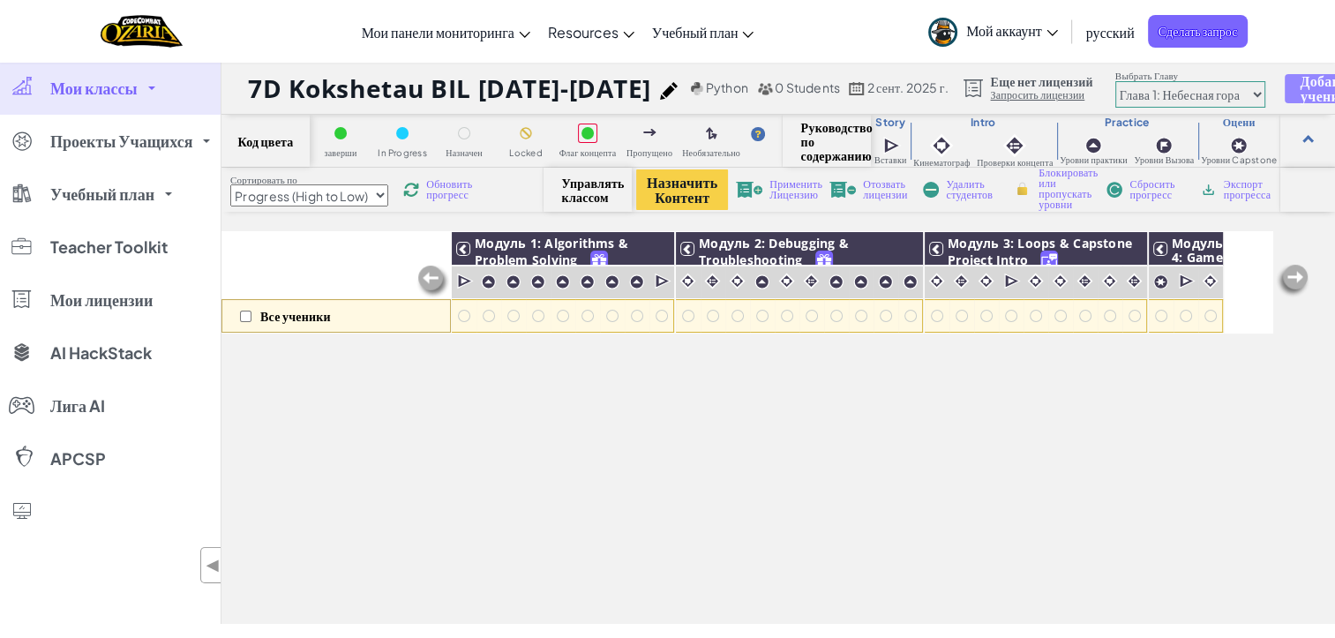
click at [1299, 81] on span "Добавить учеников" at bounding box center [1330, 88] width 63 height 30
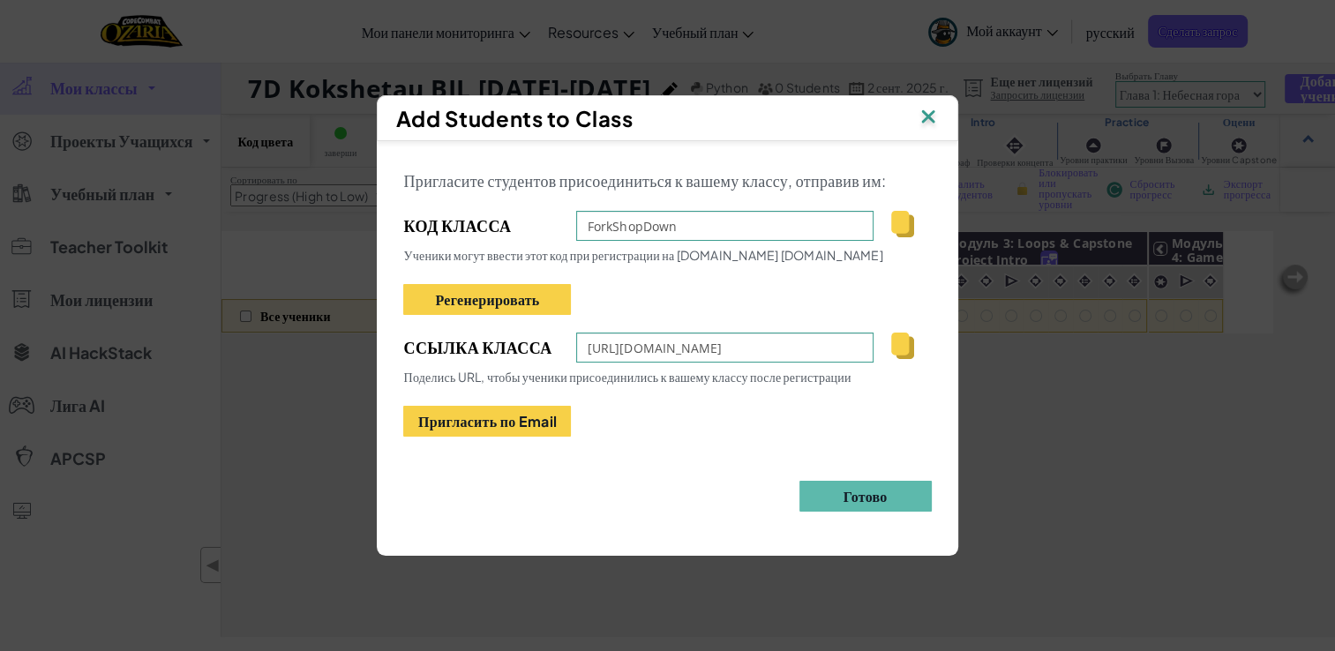
click at [896, 218] on img at bounding box center [902, 224] width 22 height 26
click at [273, 35] on div "Add Students to Class Пригласите студентов присоединиться к вашему классу, отпр…" at bounding box center [667, 325] width 1335 height 651
click at [938, 118] on img at bounding box center [927, 118] width 23 height 26
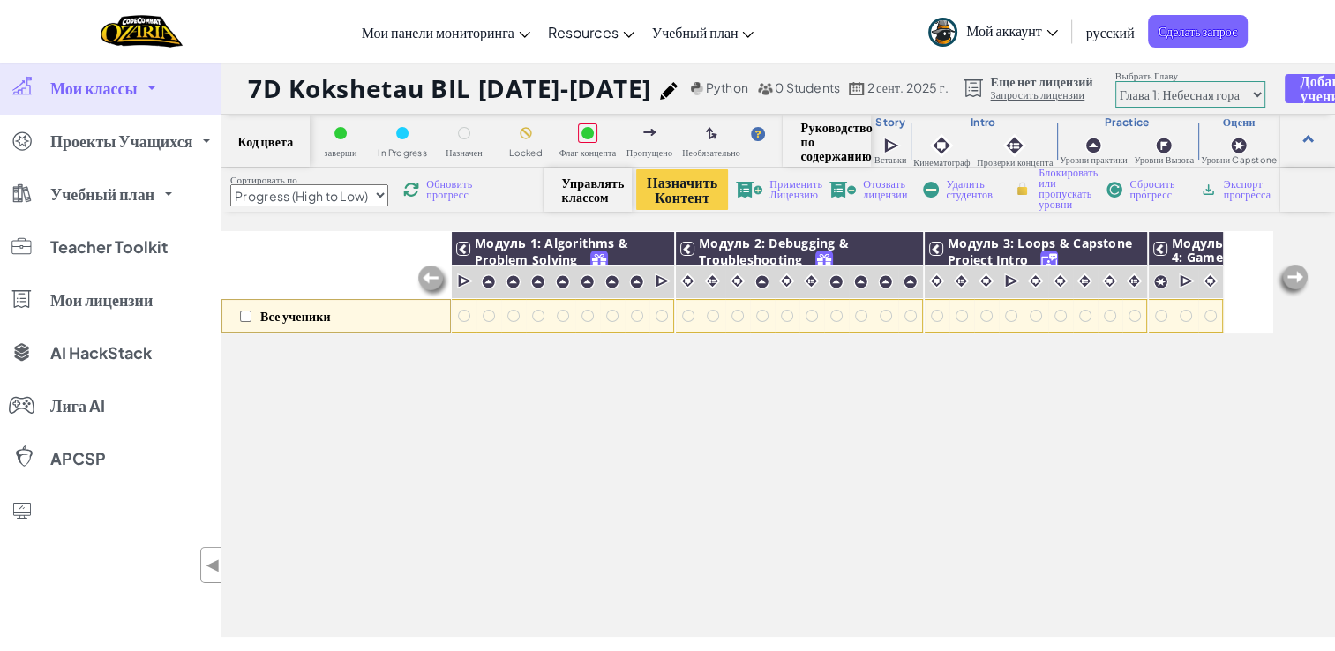
click at [158, 101] on link "Мои классы" at bounding box center [110, 88] width 221 height 53
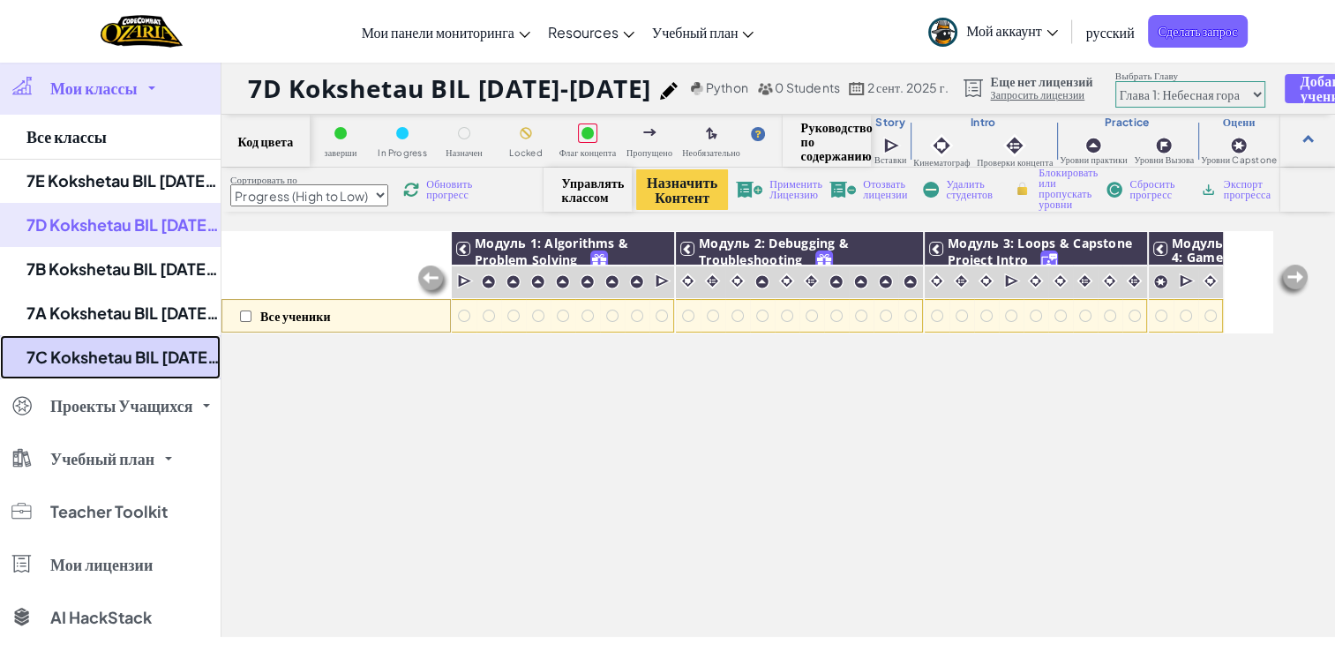
click at [102, 344] on link "7C Kokshetau BIL [DATE]-[DATE]" at bounding box center [110, 357] width 221 height 44
select select "Progress (High to Low)"
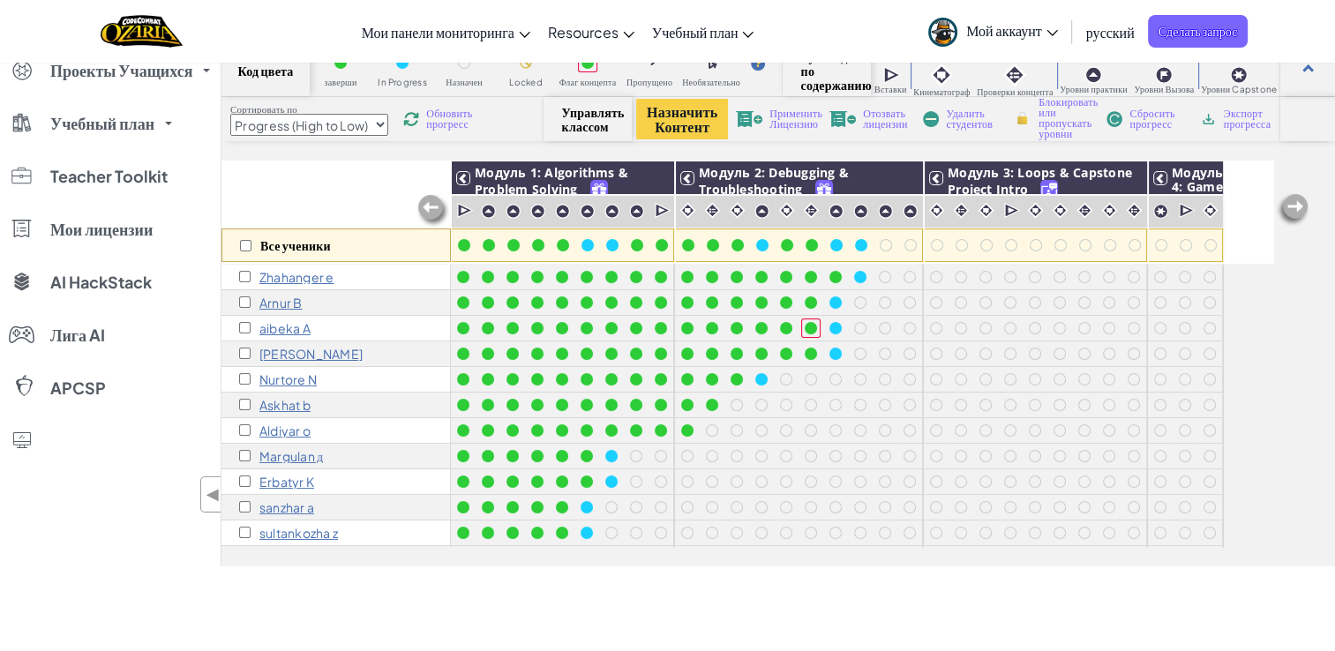
scroll to position [67, 0]
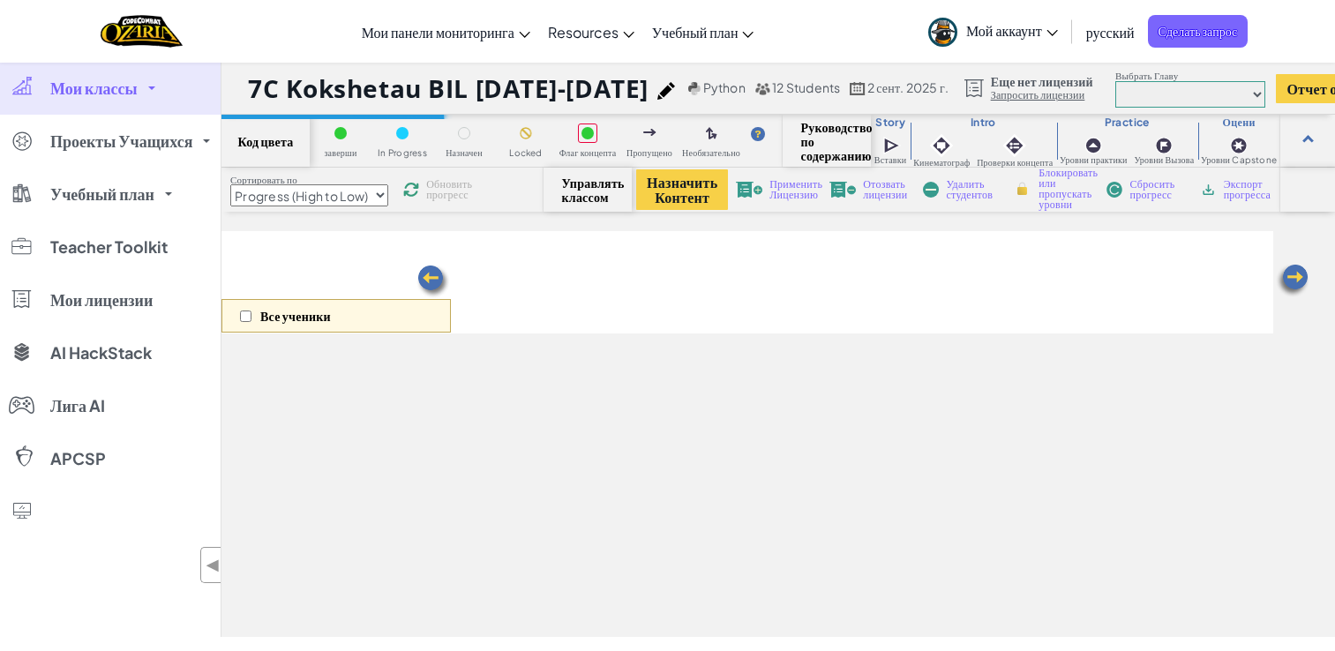
select select "Progress (High to Low)"
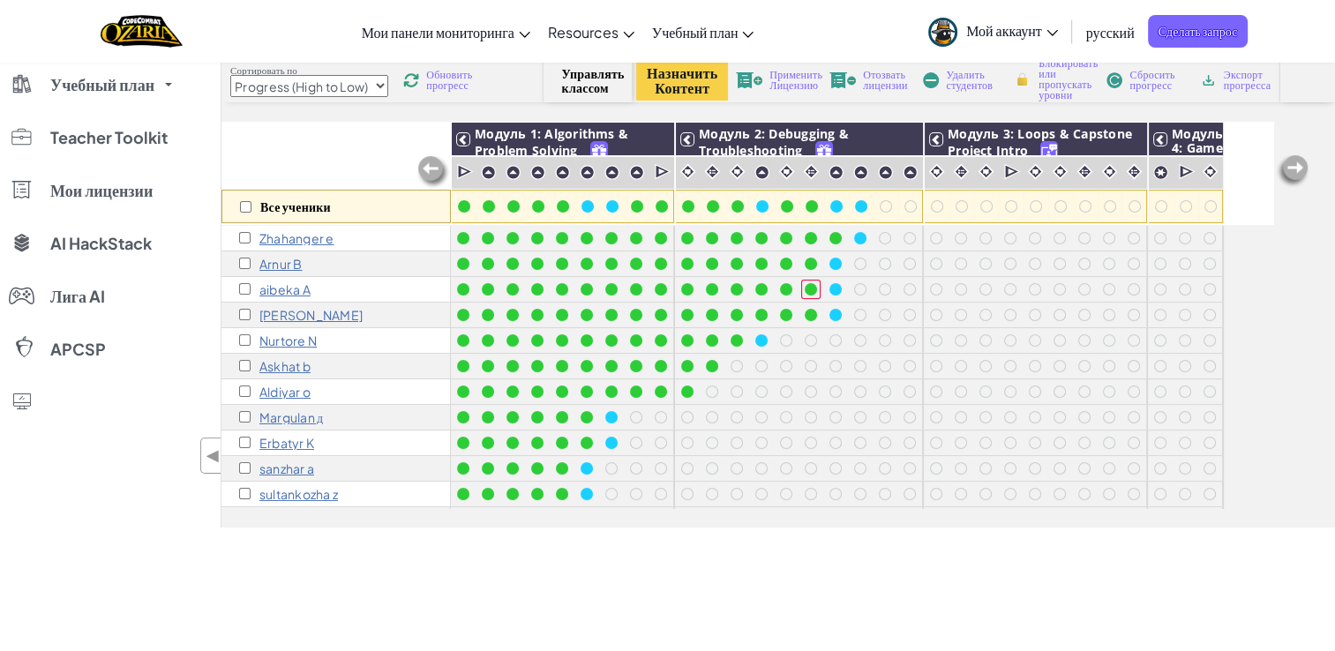
drag, startPoint x: 363, startPoint y: 238, endPoint x: 353, endPoint y: 236, distance: 10.7
click at [353, 236] on div "Zhahanger e" at bounding box center [335, 239] width 229 height 26
drag, startPoint x: 316, startPoint y: 231, endPoint x: 346, endPoint y: 242, distance: 31.8
click at [334, 242] on p "Zhahanger e" at bounding box center [296, 238] width 75 height 14
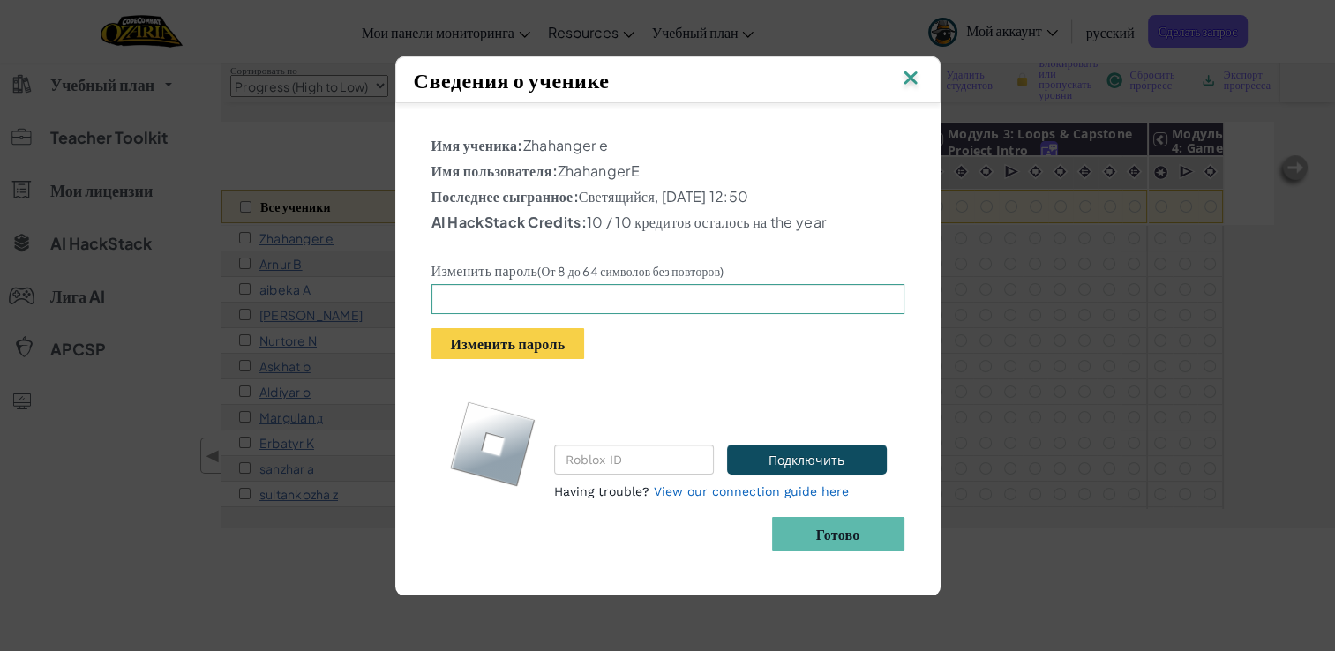
click at [910, 81] on img at bounding box center [910, 79] width 23 height 26
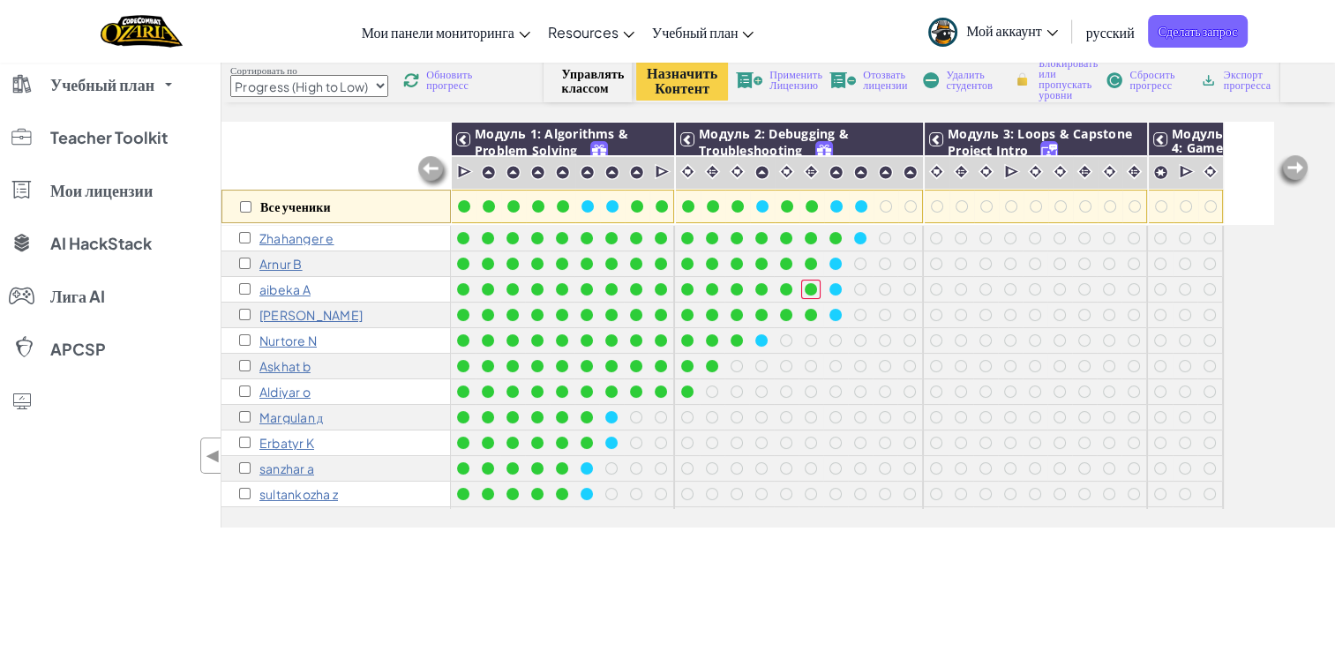
click at [1284, 280] on div "Все ученики Модуль 1: Algorithms & Problem Solving Модуль 2: Debugging & Troubl…" at bounding box center [777, 325] width 1113 height 406
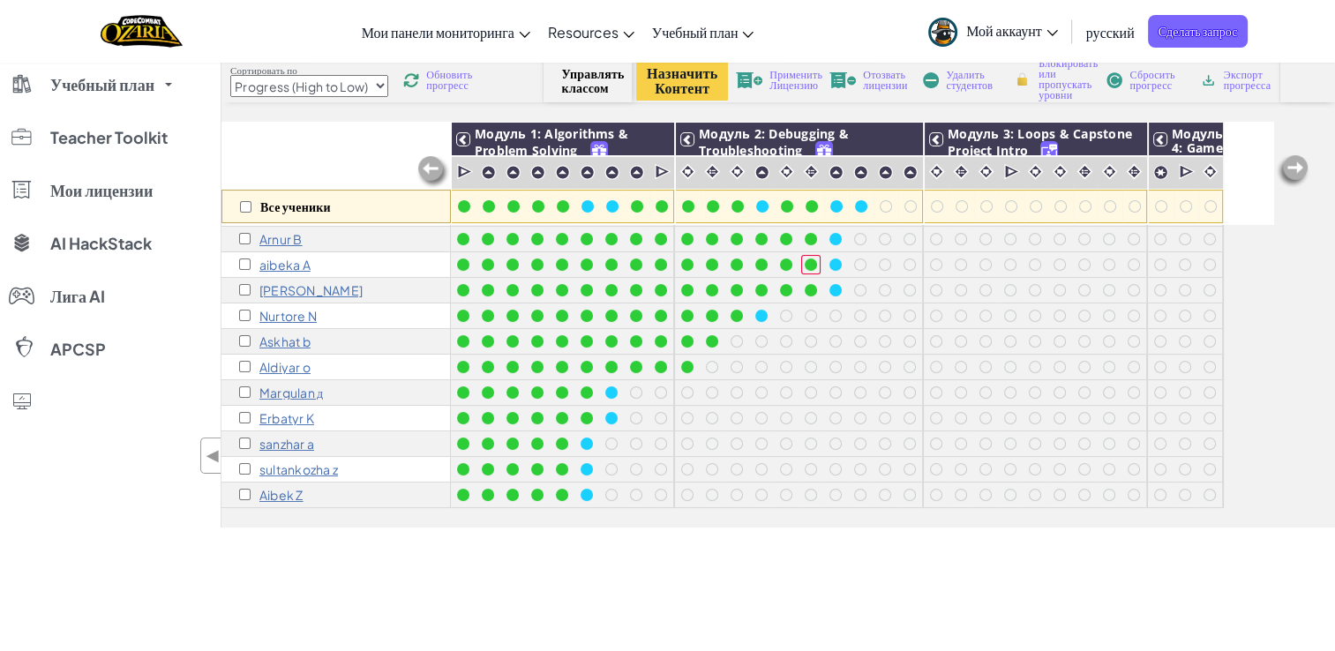
scroll to position [12, 0]
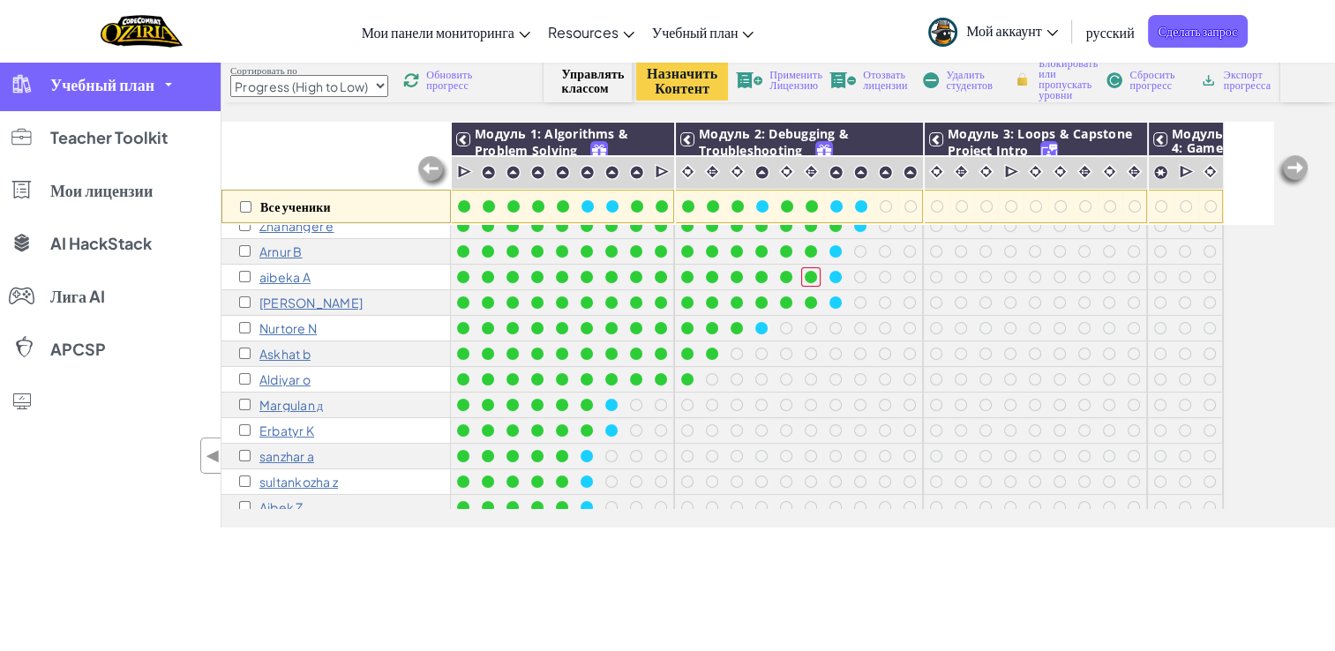
click at [161, 81] on link "Учебный план" at bounding box center [110, 84] width 221 height 53
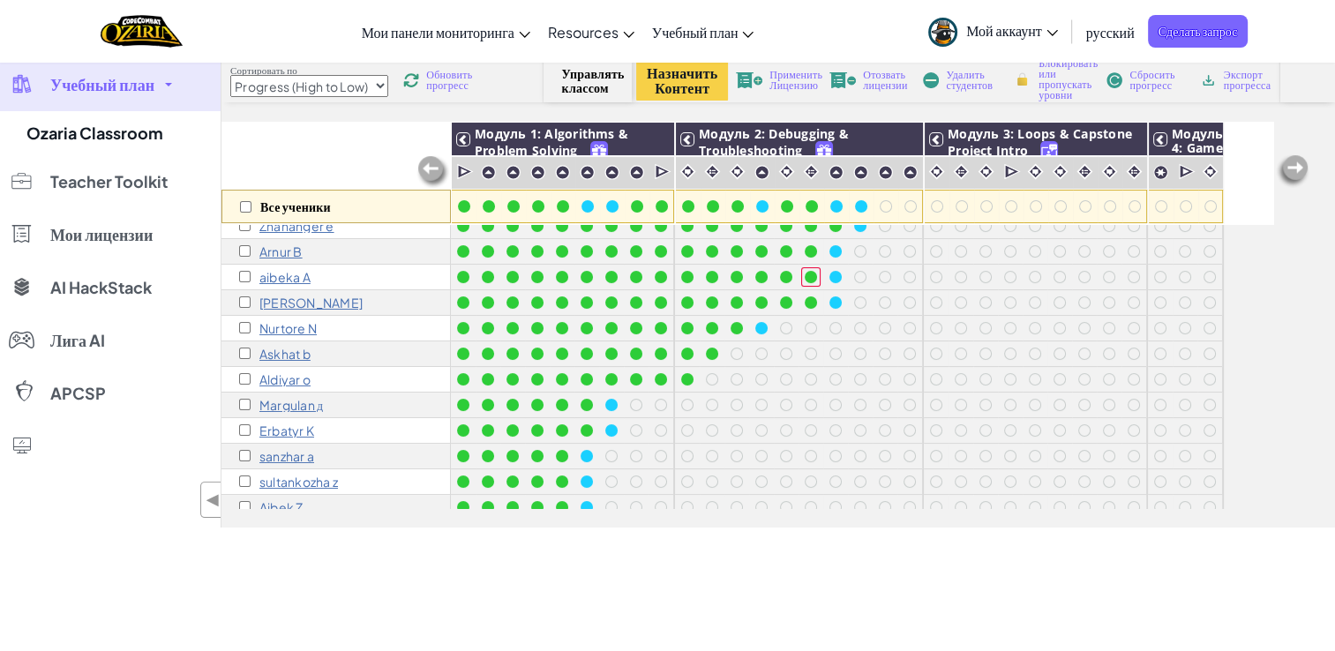
scroll to position [0, 0]
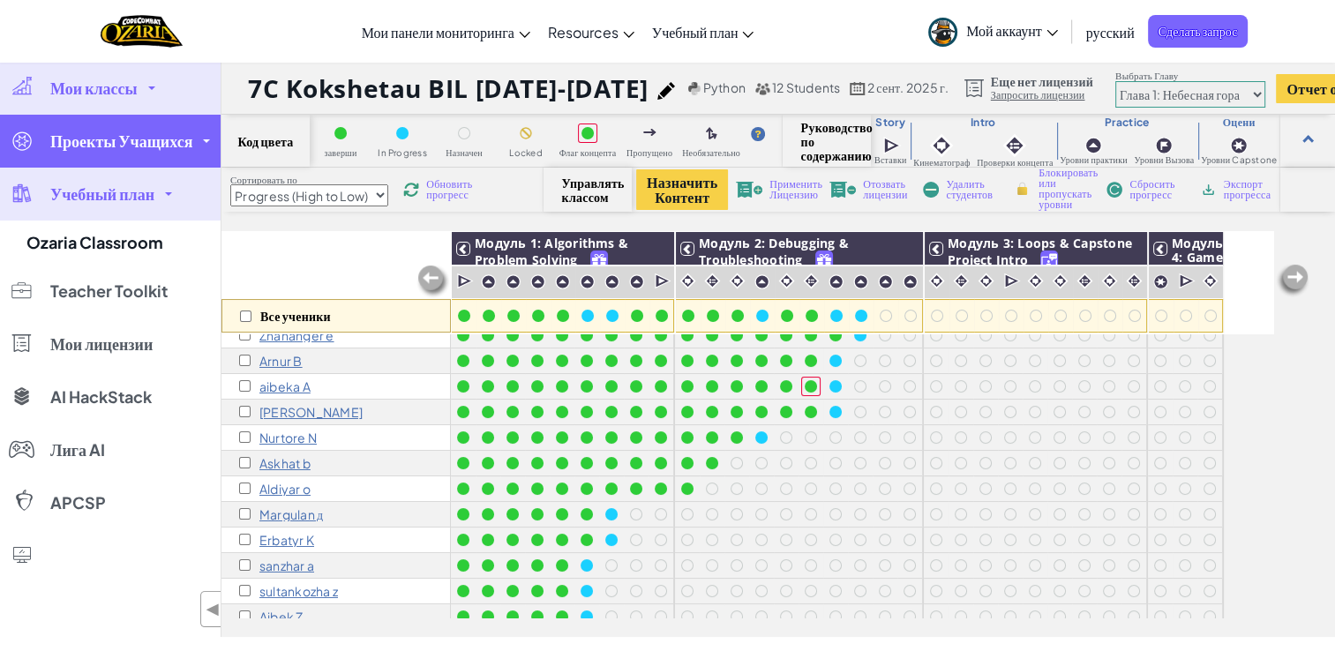
click at [108, 133] on span "Проекты Учащихся" at bounding box center [121, 141] width 142 height 16
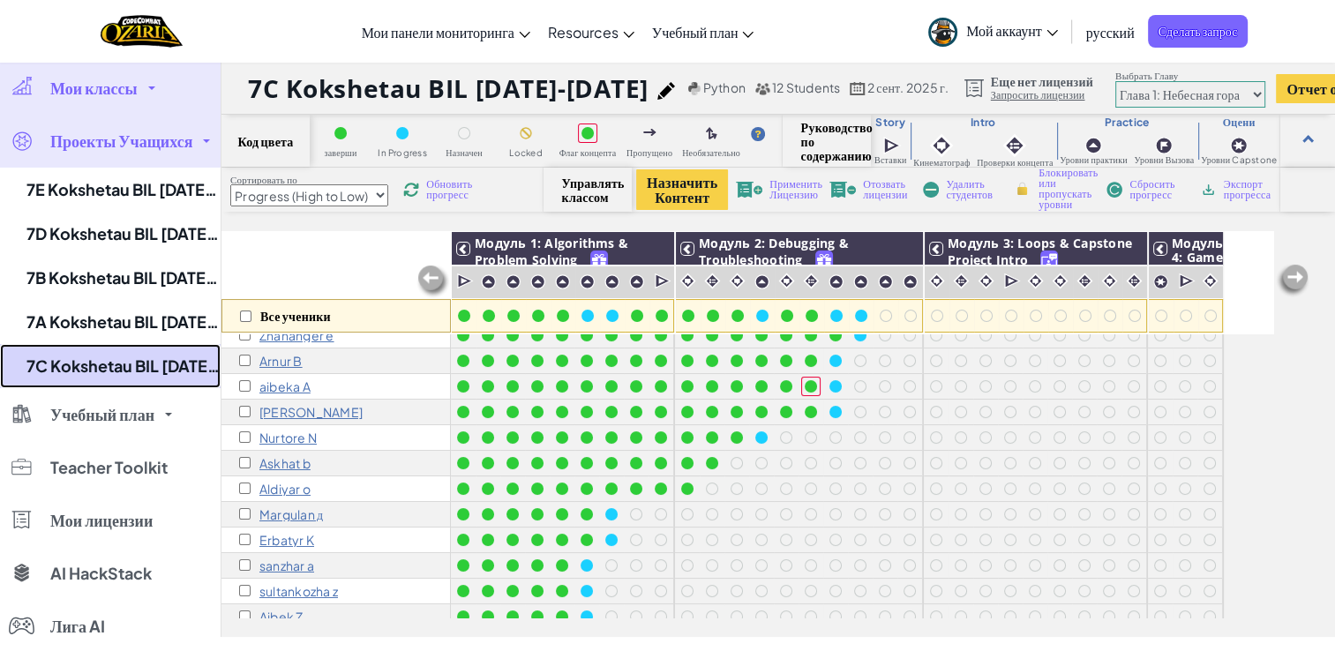
click at [81, 363] on link "7C Kokshetau BIL [DATE]-[DATE]" at bounding box center [110, 366] width 221 height 44
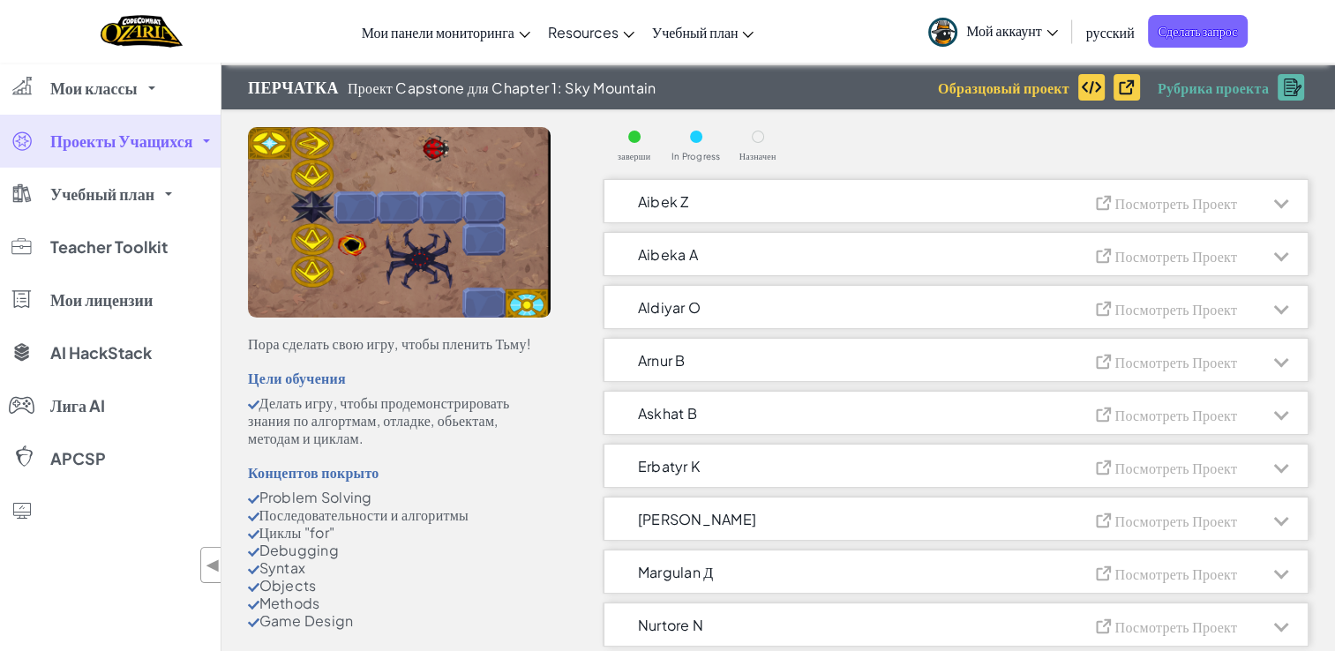
scroll to position [54, 0]
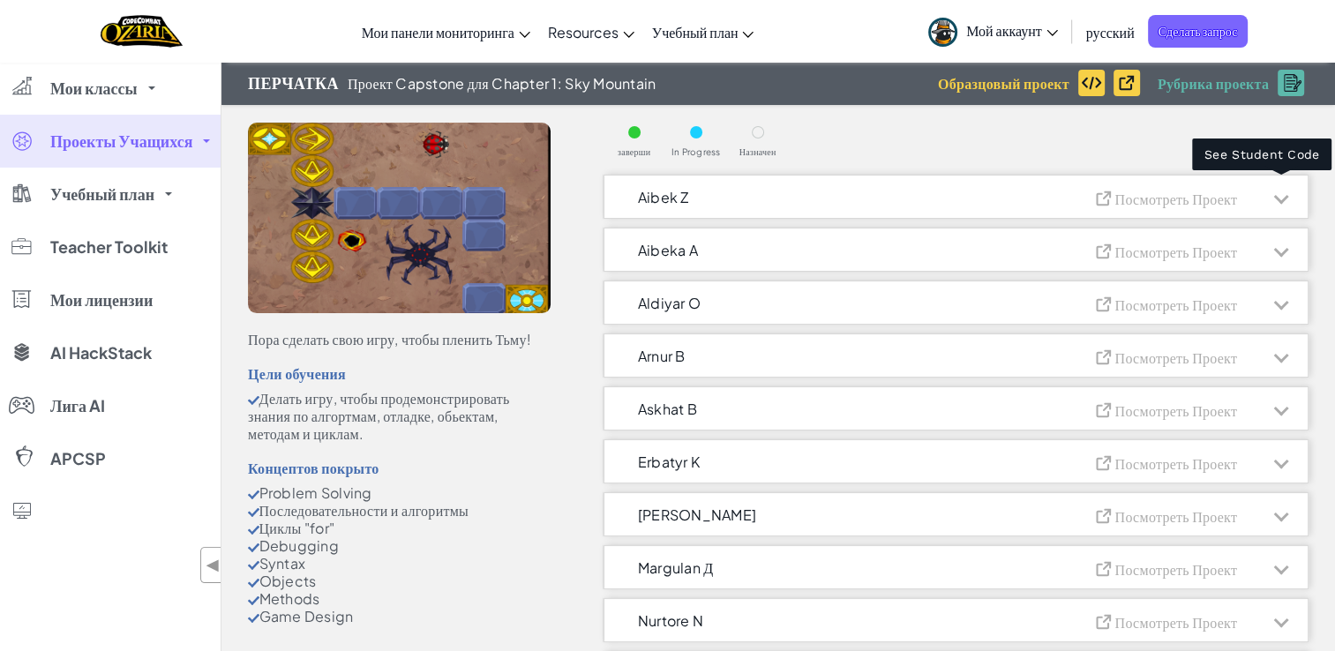
click at [1275, 207] on div at bounding box center [1280, 197] width 53 height 44
click at [1070, 207] on div "Aibek Z Посмотреть проект" at bounding box center [955, 197] width 705 height 44
click at [1281, 198] on div at bounding box center [1281, 197] width 15 height 15
click at [678, 190] on span "Aibek Z" at bounding box center [663, 197] width 51 height 15
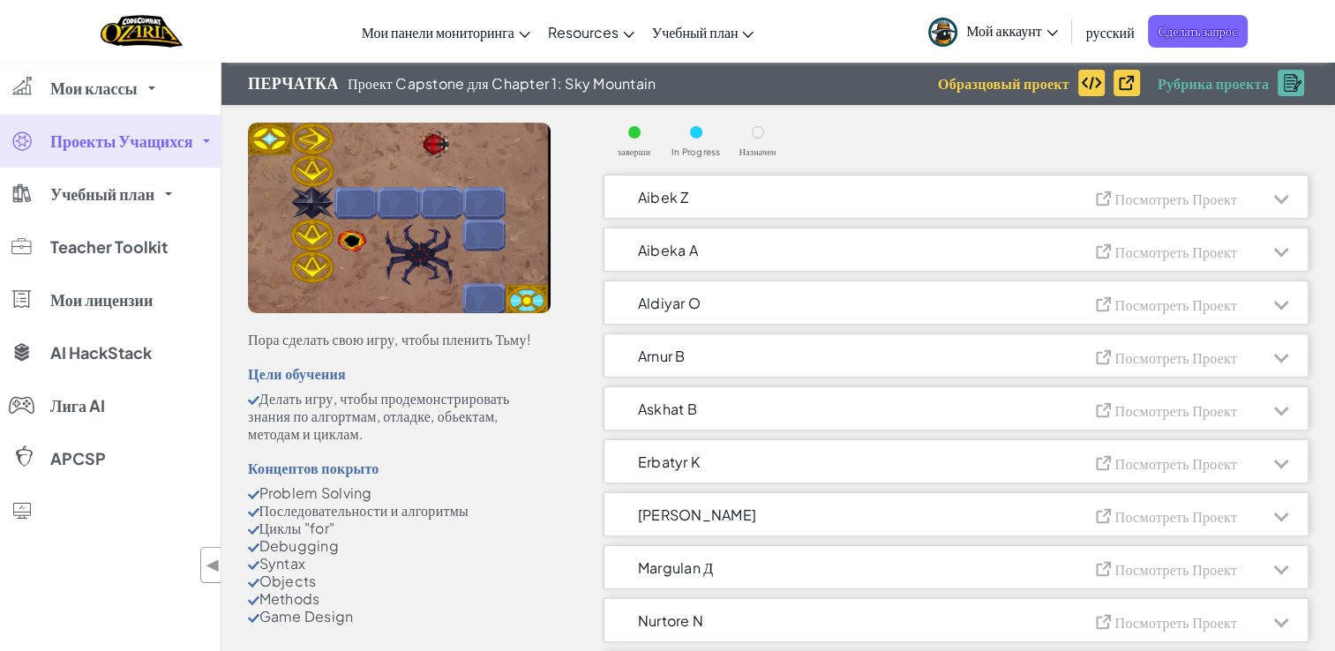
click at [678, 190] on span "Aibek Z" at bounding box center [663, 197] width 51 height 15
drag, startPoint x: 678, startPoint y: 189, endPoint x: 648, endPoint y: 183, distance: 30.5
click at [648, 183] on div "Aibek Z Посмотреть проект" at bounding box center [955, 197] width 705 height 44
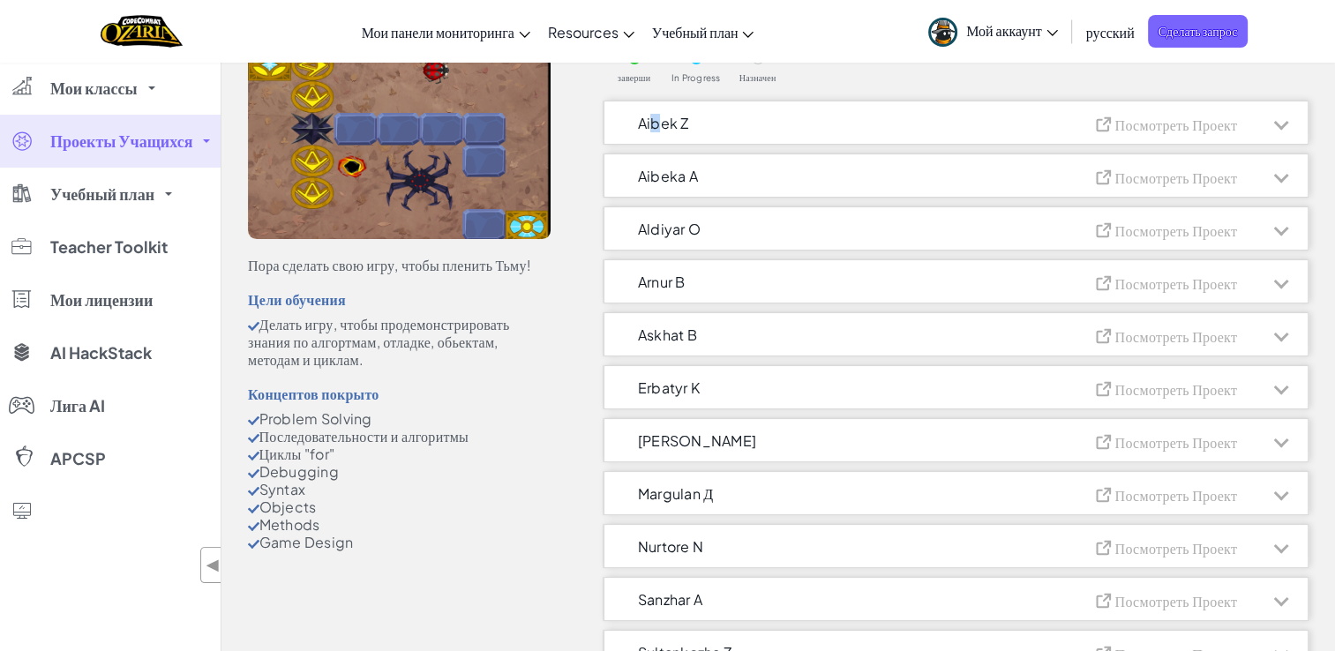
scroll to position [123, 0]
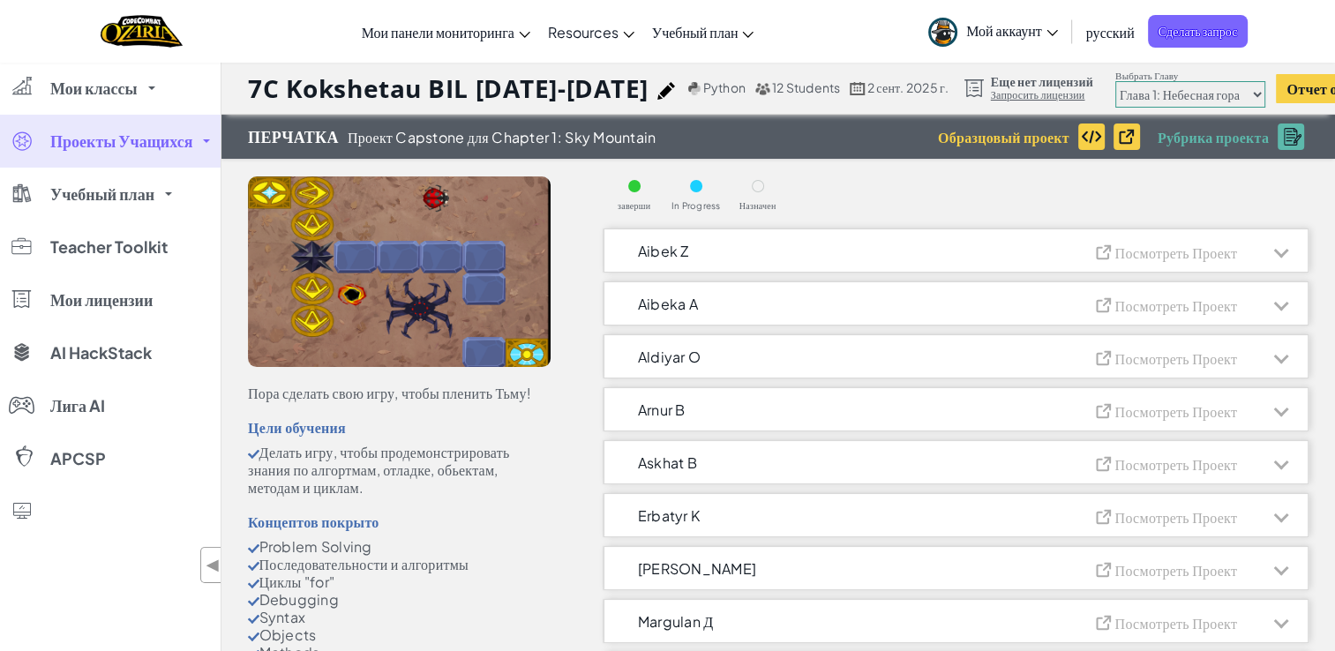
scroll to position [121, 0]
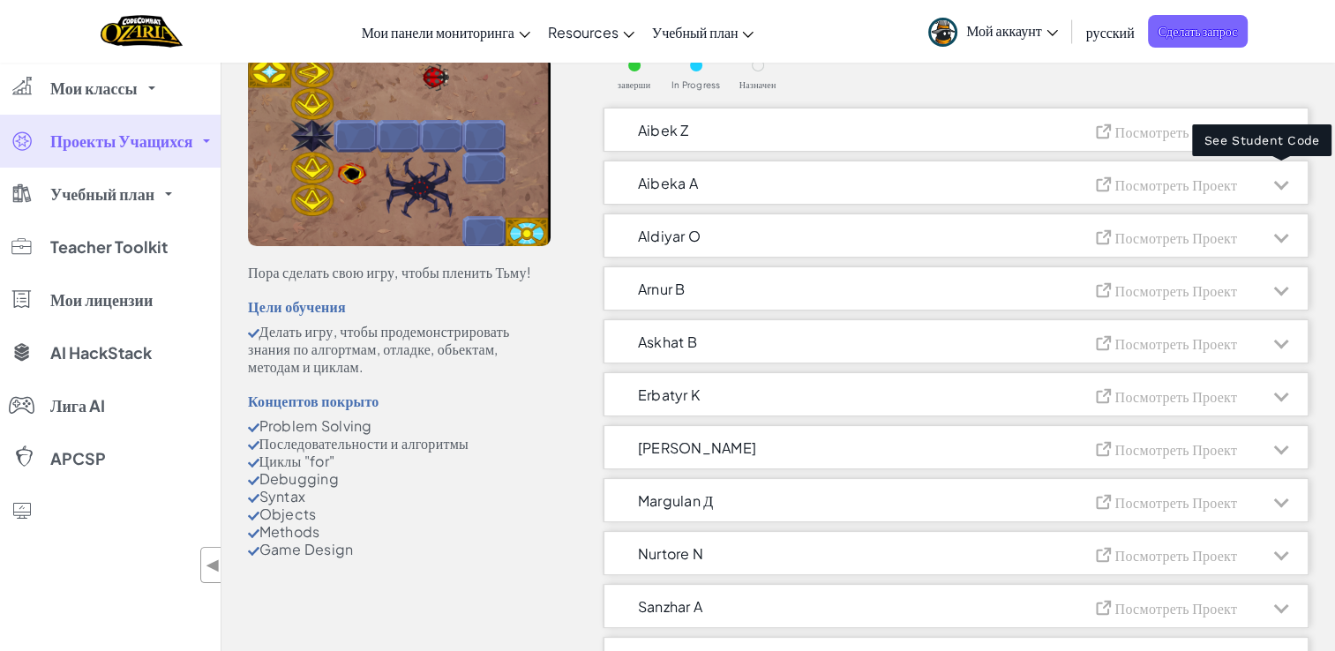
click at [1276, 184] on div at bounding box center [1281, 183] width 15 height 15
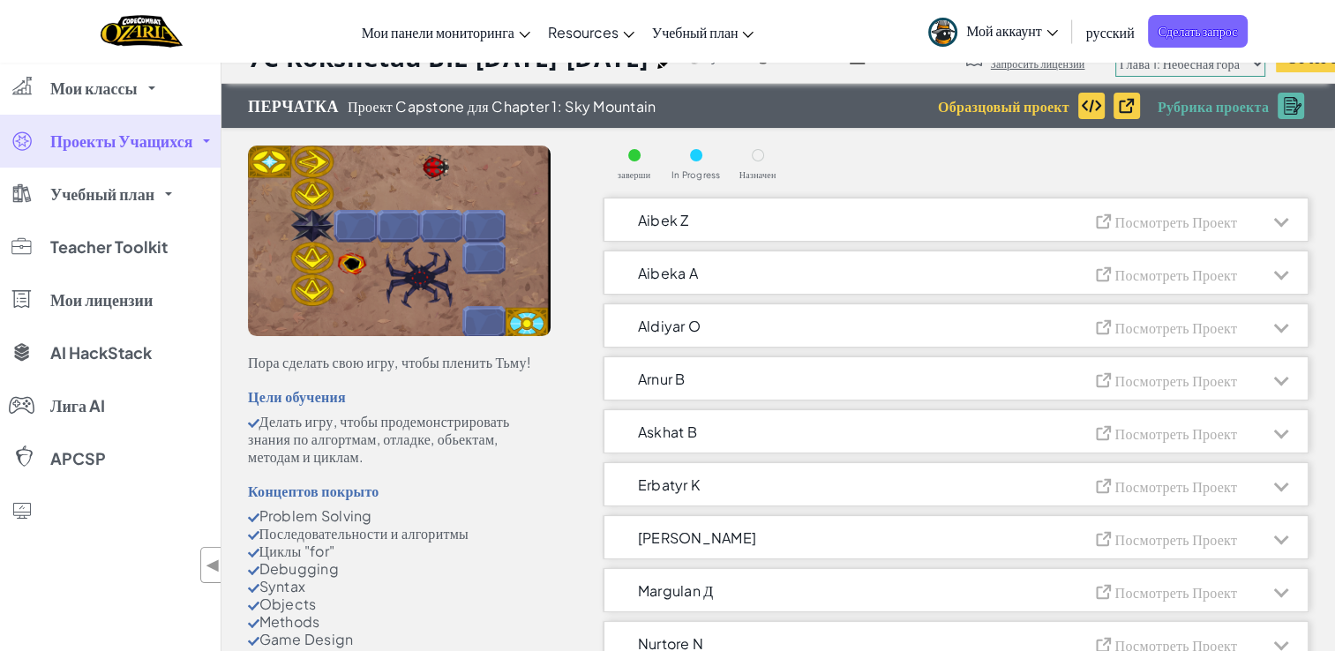
scroll to position [0, 0]
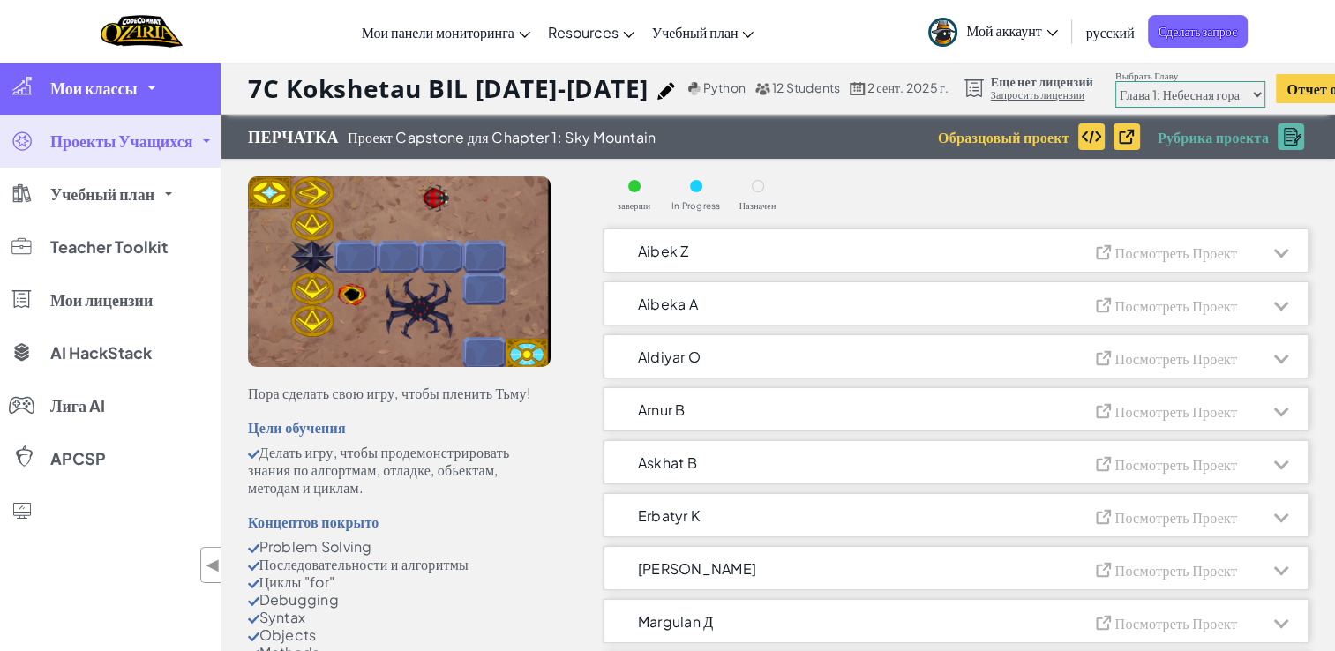
click at [119, 99] on link "Мои классы" at bounding box center [110, 88] width 221 height 53
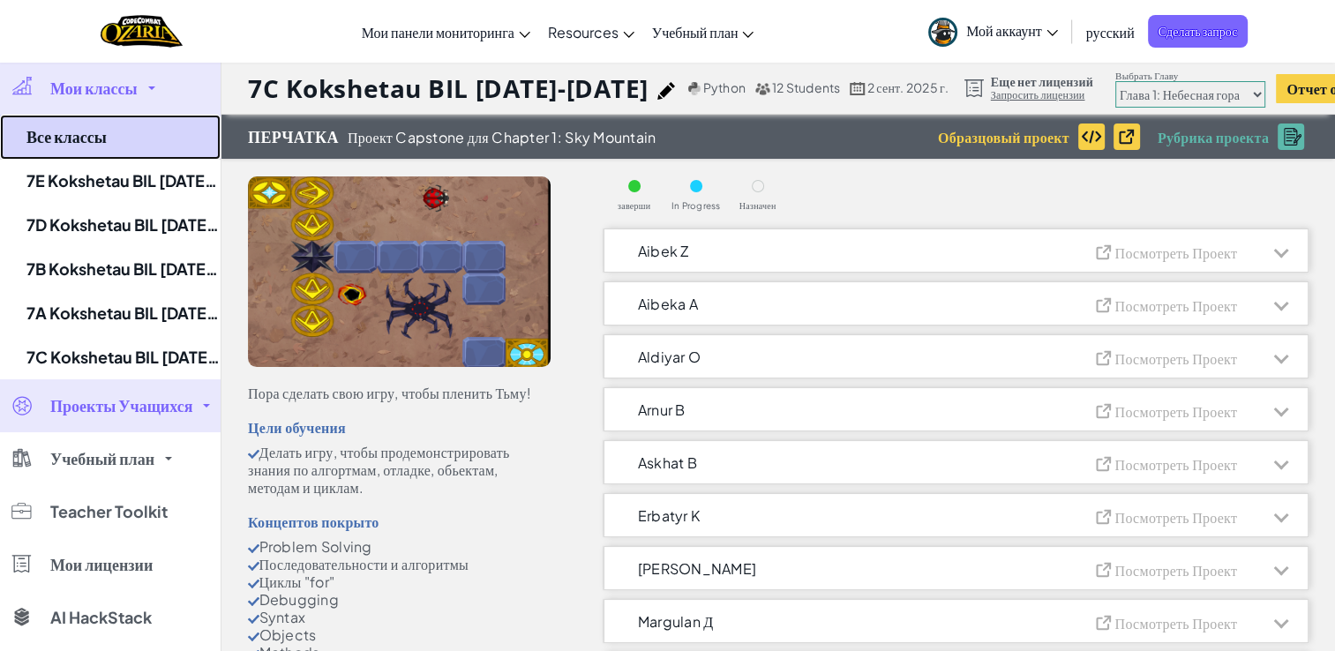
click at [134, 142] on link "Все классы" at bounding box center [110, 137] width 221 height 45
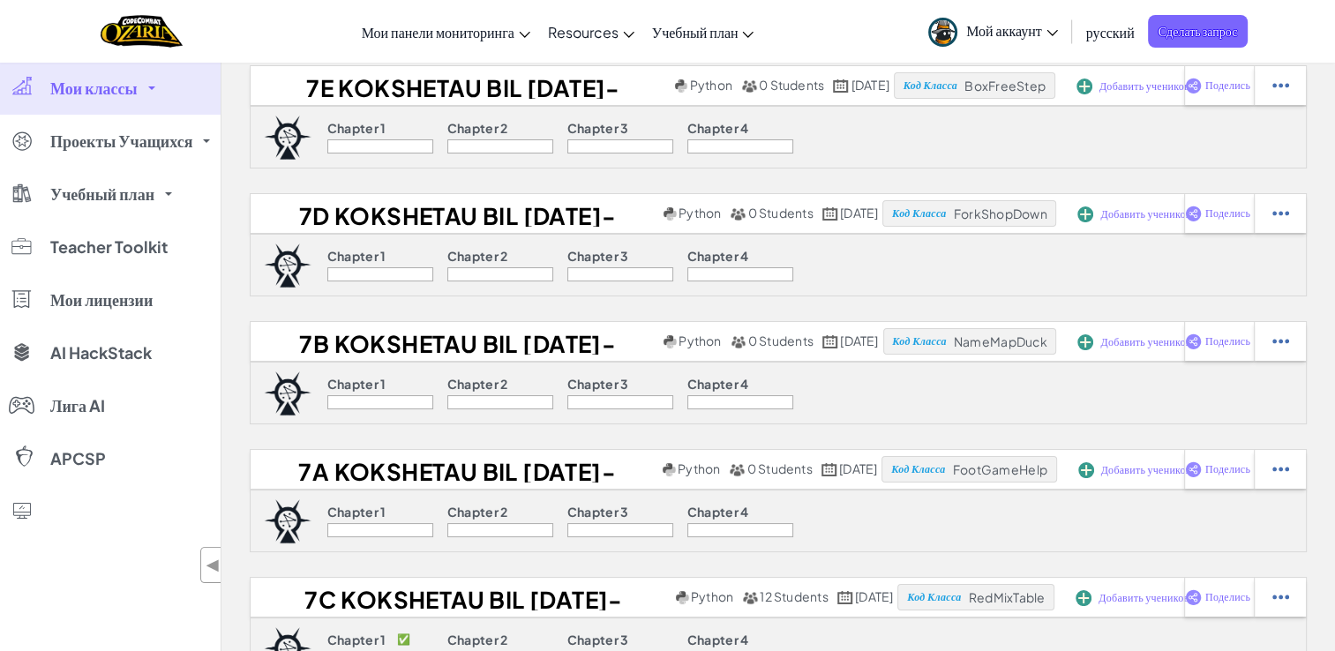
scroll to position [77, 0]
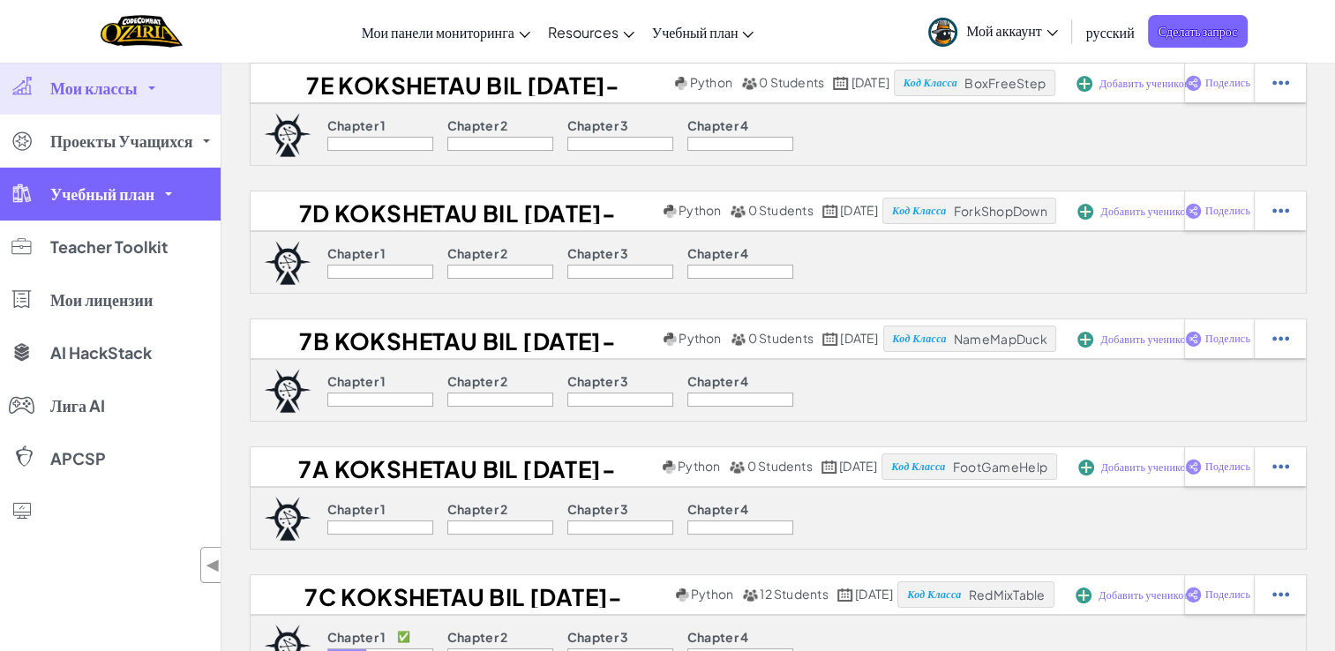
click at [64, 176] on link "Учебный план" at bounding box center [110, 194] width 221 height 53
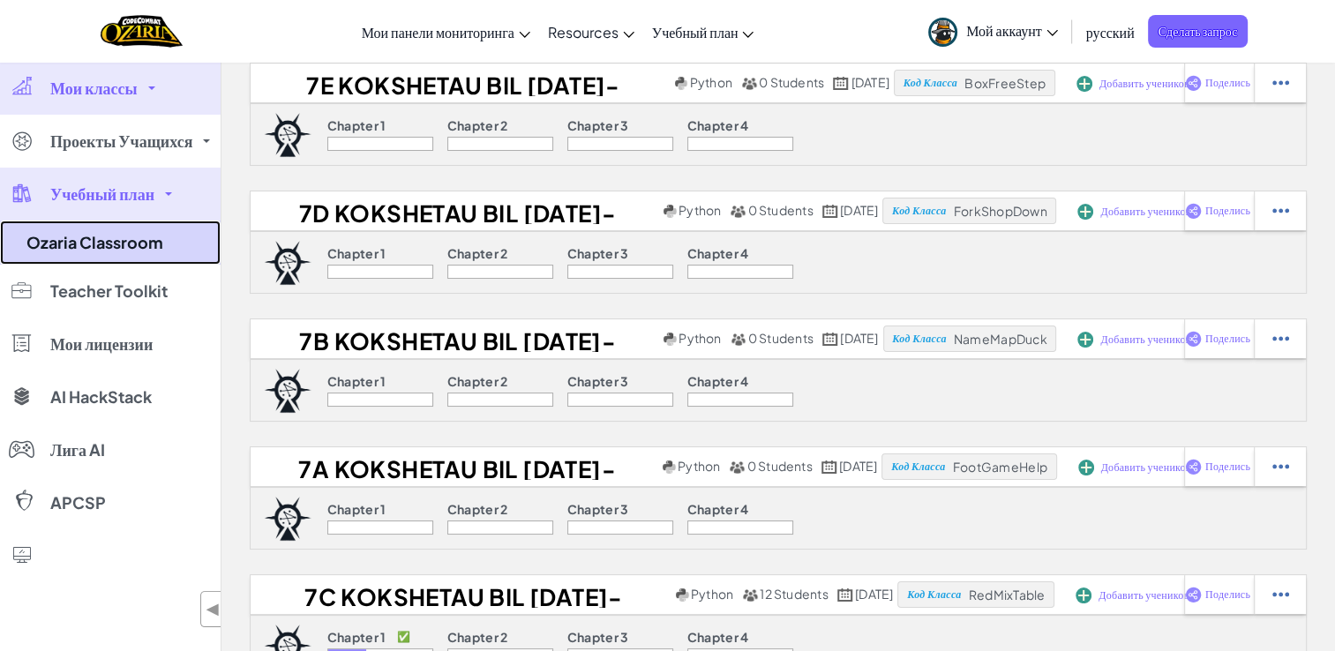
click at [64, 232] on link "Ozaria Classroom" at bounding box center [110, 243] width 221 height 44
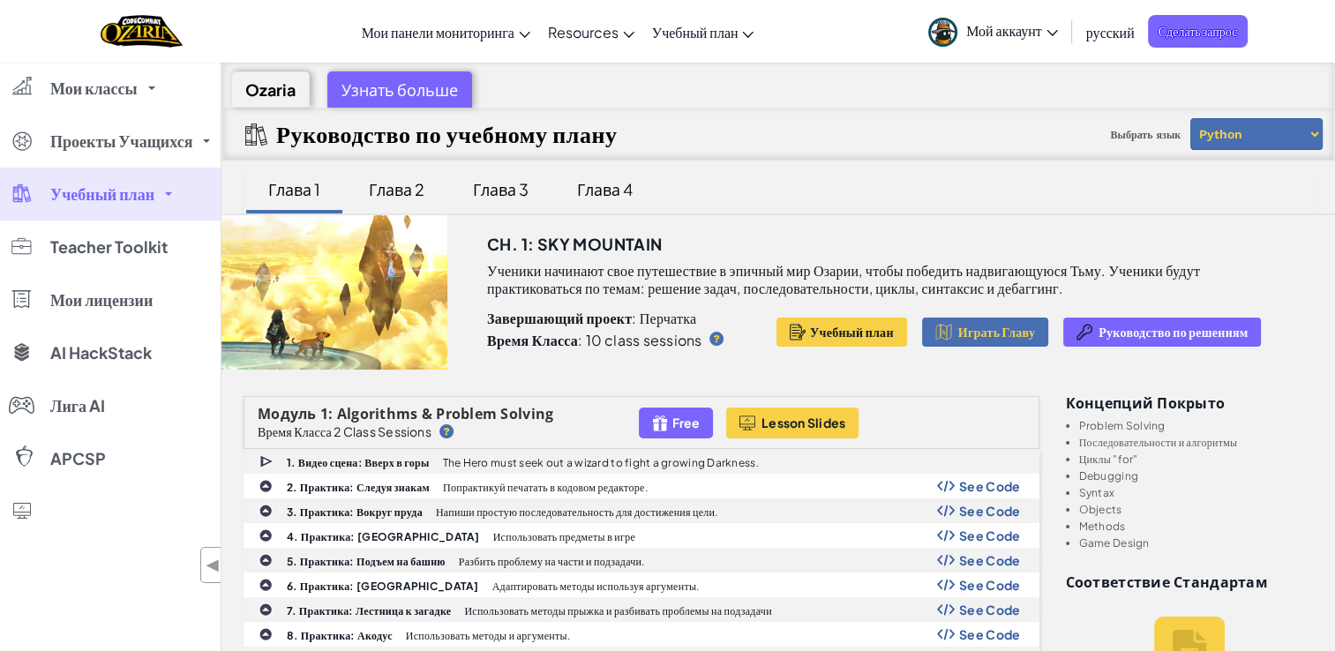
click at [379, 199] on div "Глава 2" at bounding box center [396, 188] width 91 height 41
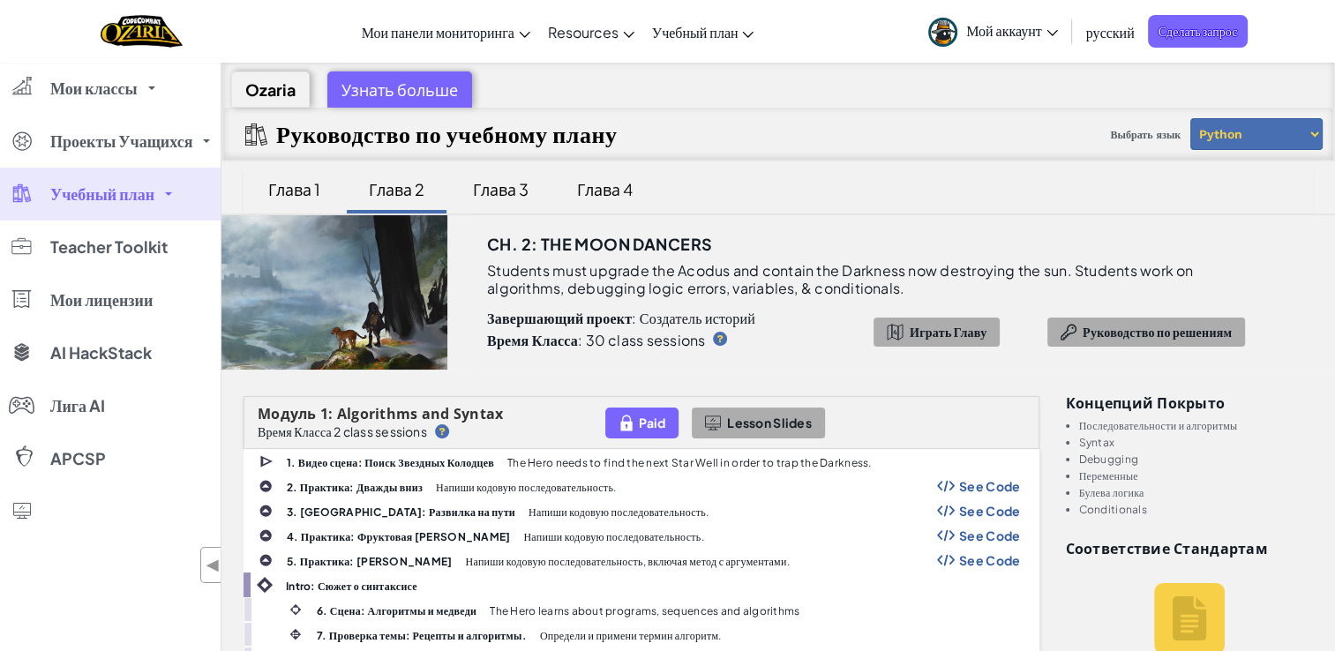
click at [316, 189] on div "Глава 1" at bounding box center [293, 188] width 87 height 41
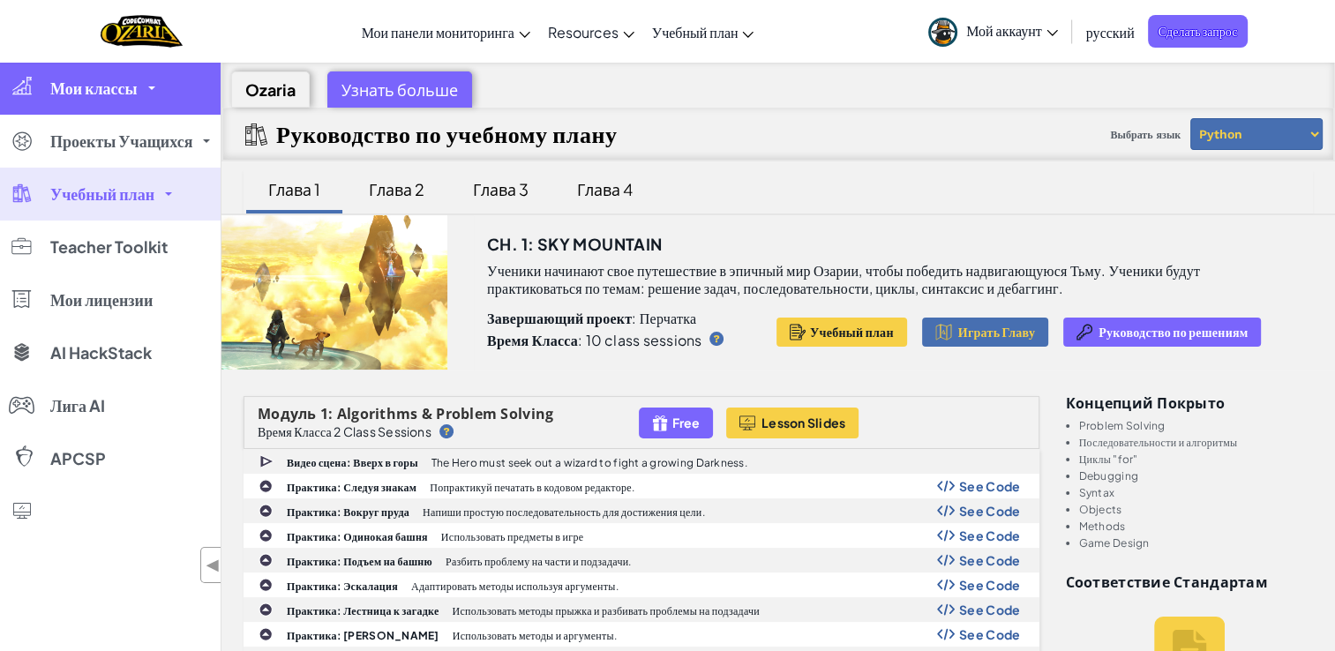
click at [116, 96] on span "Мои классы" at bounding box center [93, 88] width 87 height 16
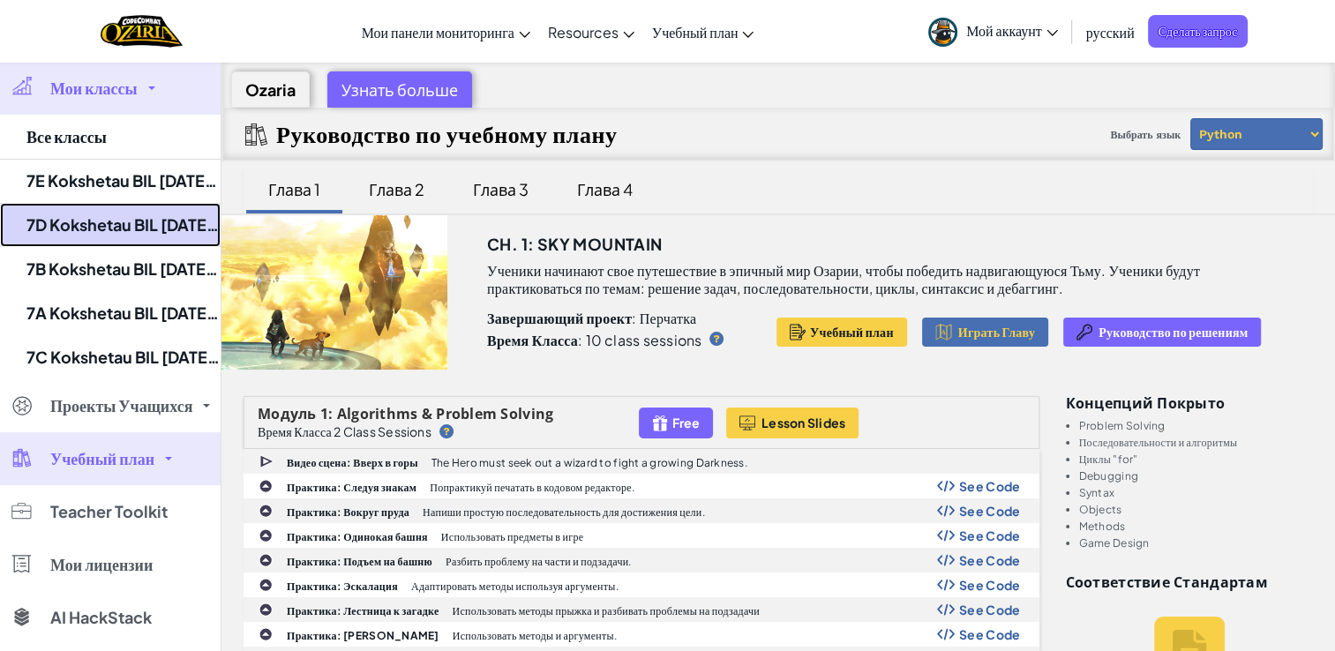
click at [120, 231] on link "7D Kokshetau BIL [DATE]-[DATE]" at bounding box center [110, 225] width 221 height 44
select select "Progress (High to Low)"
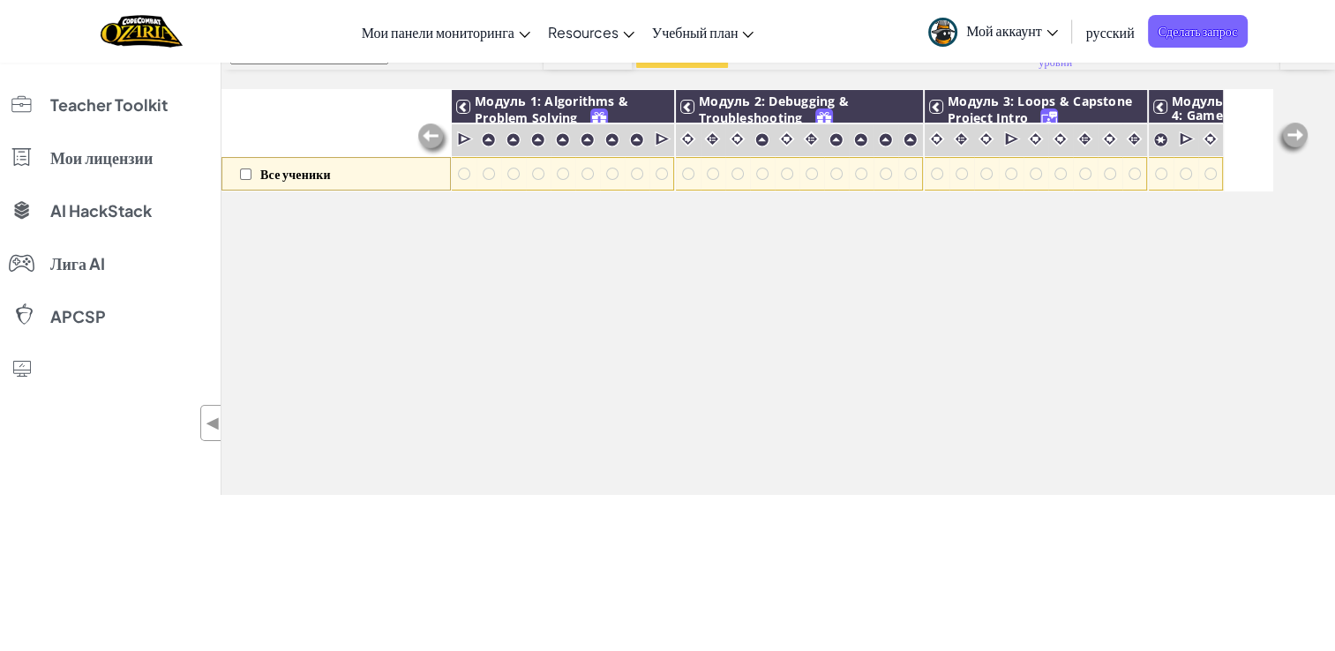
scroll to position [56, 0]
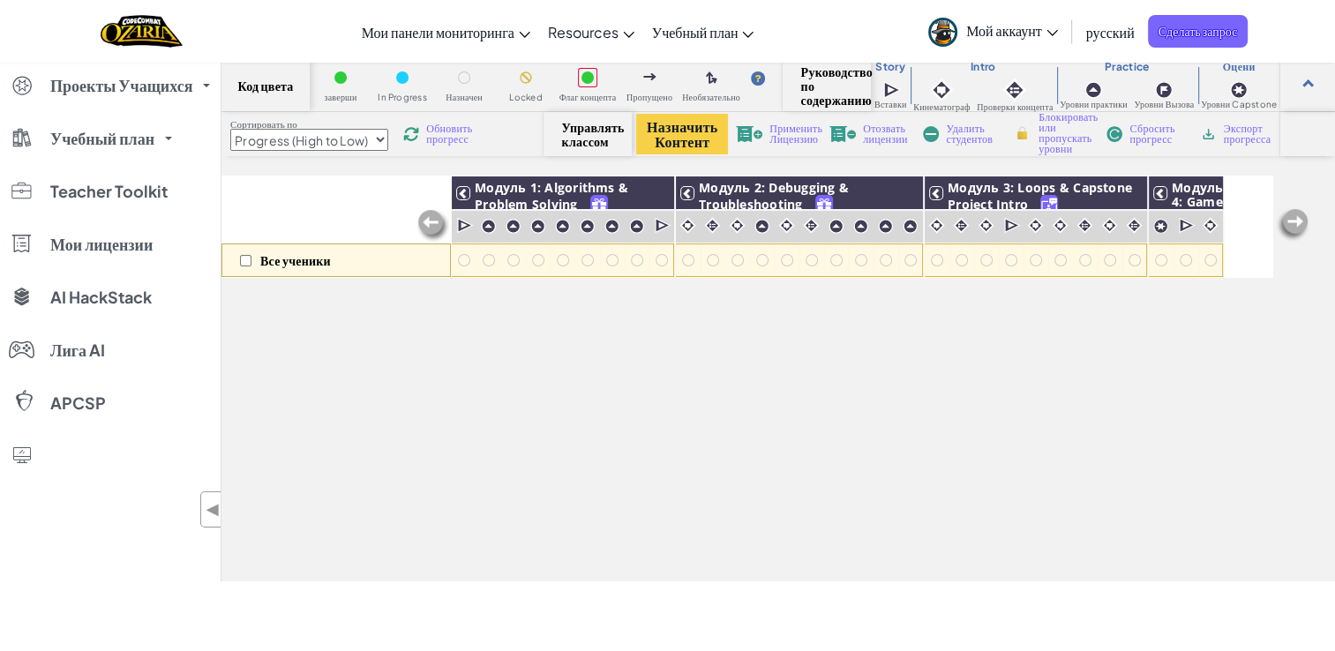
click at [1284, 218] on img at bounding box center [1292, 224] width 35 height 35
click at [1293, 224] on img at bounding box center [1292, 224] width 35 height 35
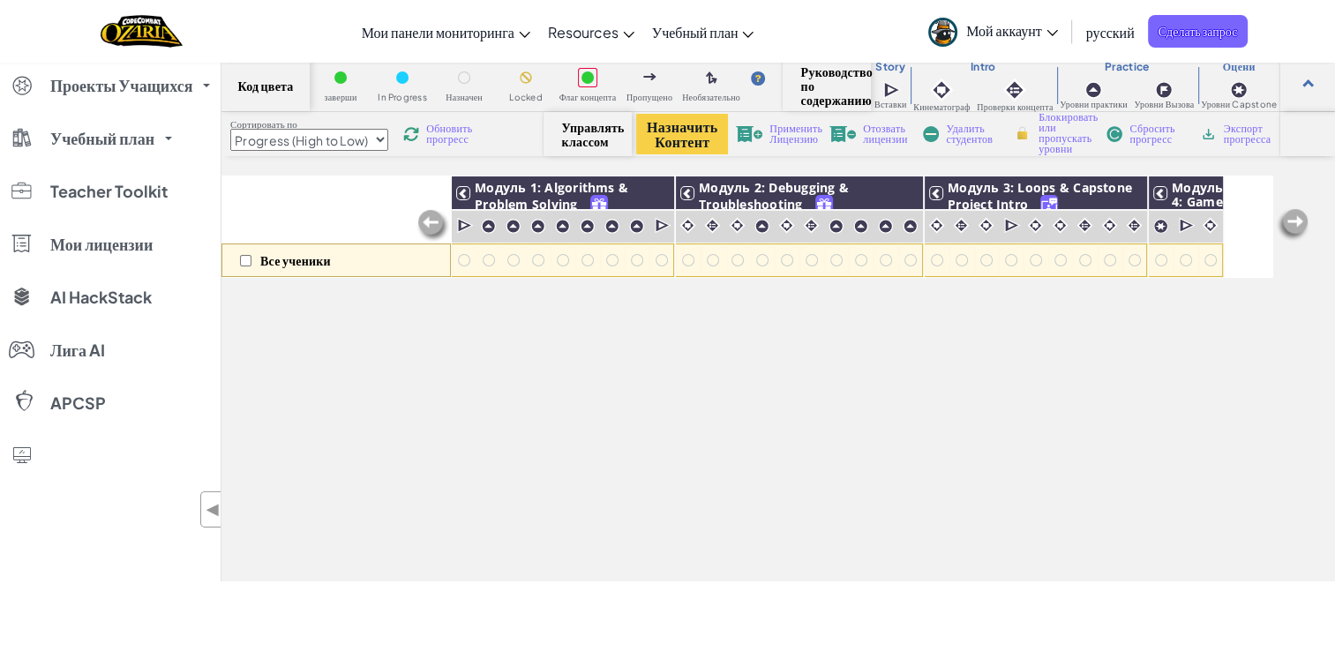
click at [1293, 224] on img at bounding box center [1292, 224] width 35 height 35
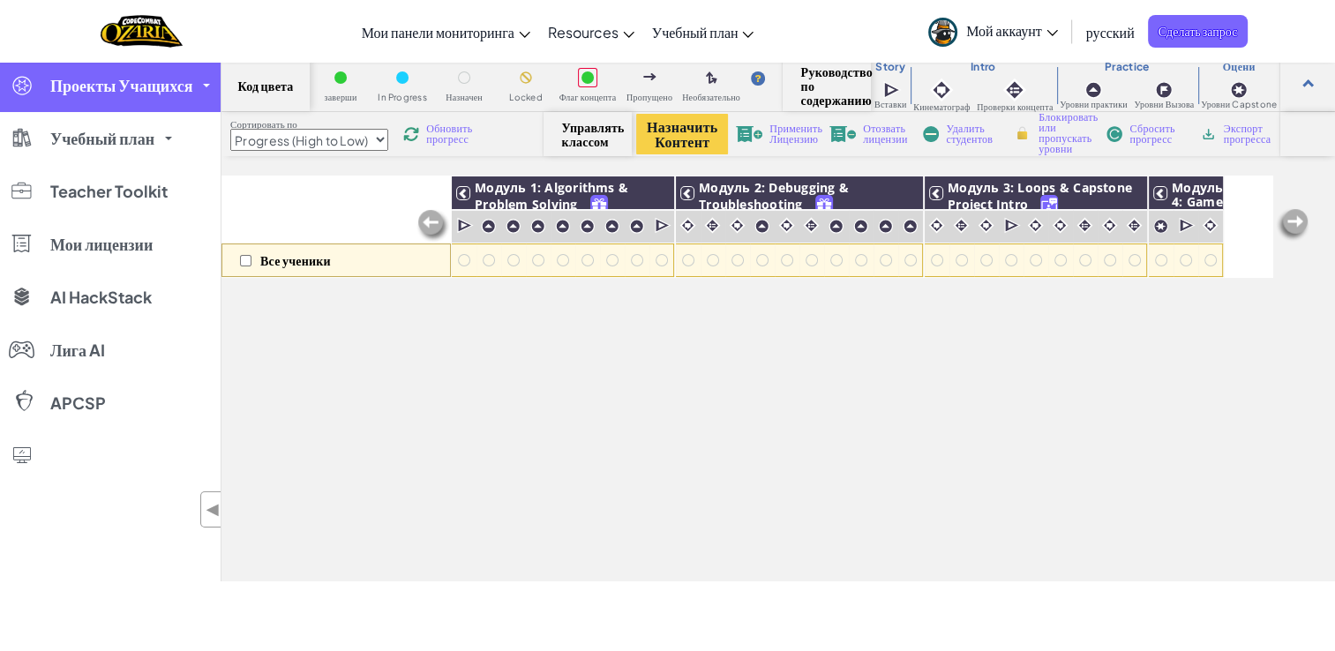
click at [178, 93] on span "Проекты Учащихся" at bounding box center [121, 86] width 142 height 16
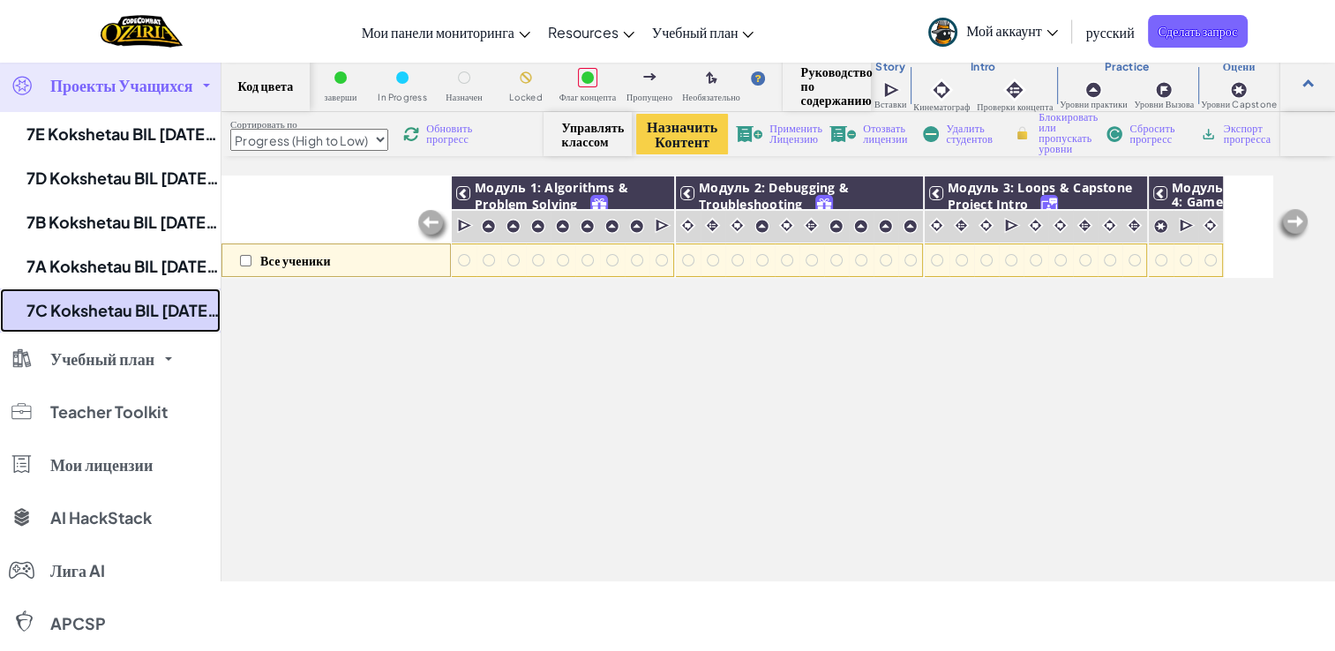
click at [125, 303] on link "7C Kokshetau BIL [DATE]-[DATE]" at bounding box center [110, 310] width 221 height 44
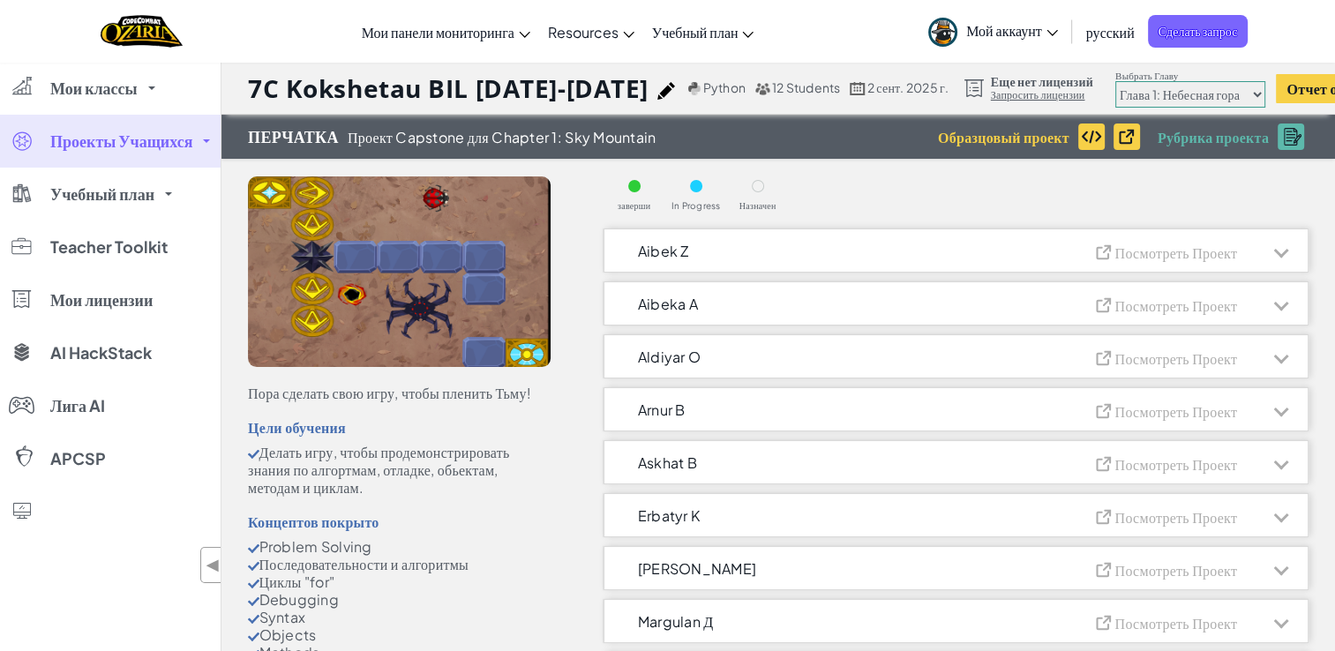
click at [1163, 98] on select "Глава 1: Небесная гора Глава 2: Танцоры Луны Глава 3: Земли фениксов Глава 4: Ф…" at bounding box center [1190, 94] width 150 height 26
click at [669, 257] on span "Aibek Z" at bounding box center [663, 250] width 51 height 15
click at [459, 130] on span "Проект Capstone для Chapter 1: Sky Mountain" at bounding box center [502, 137] width 309 height 15
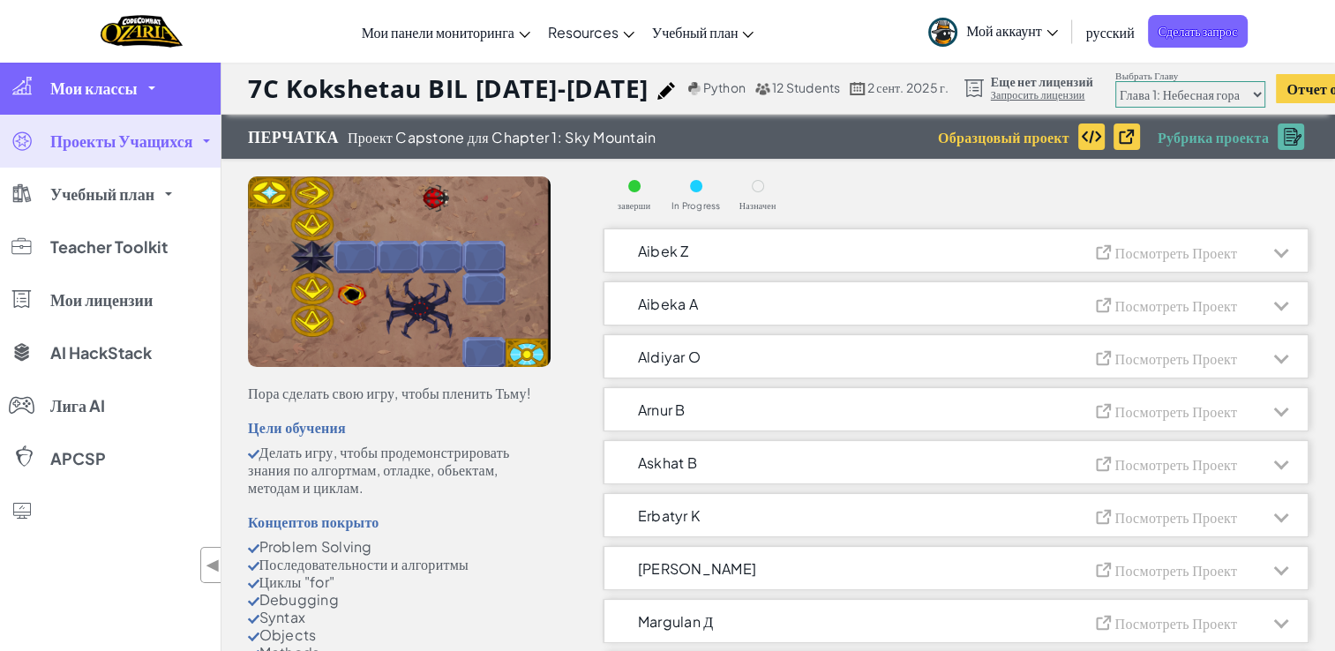
click at [116, 93] on span "Мои классы" at bounding box center [93, 88] width 87 height 16
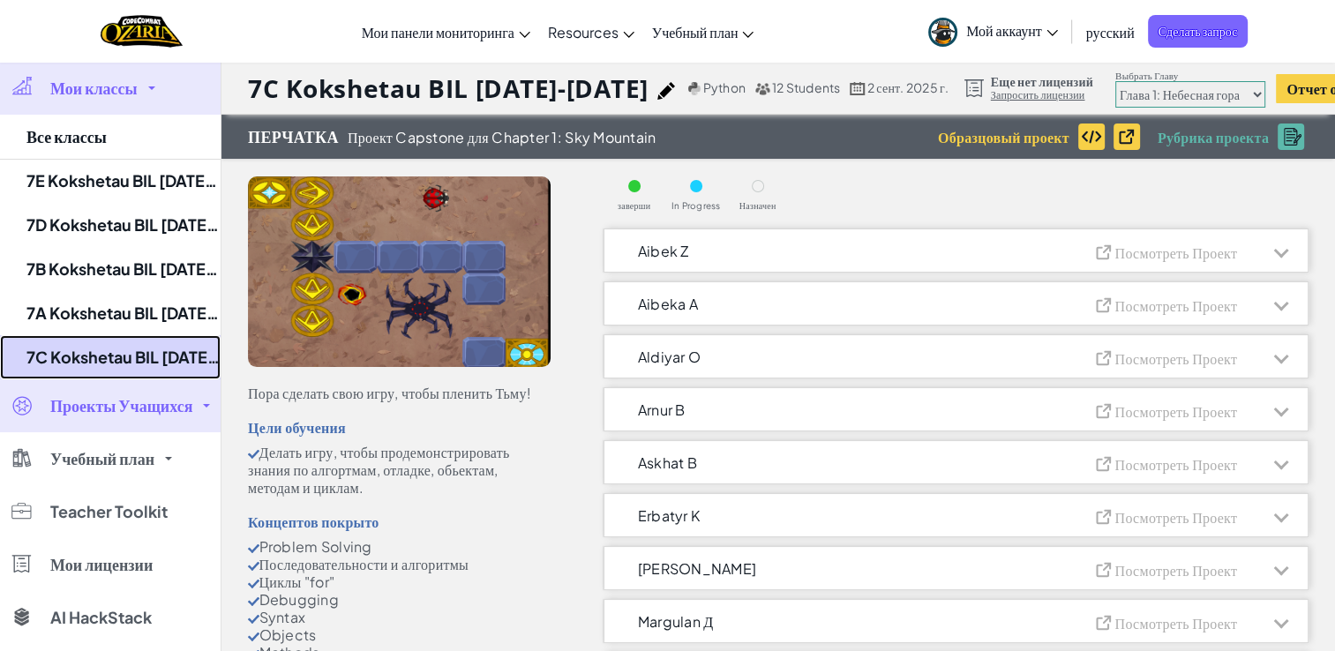
click at [91, 342] on link "7C Kokshetau BIL [DATE]-[DATE]" at bounding box center [110, 357] width 221 height 44
select select "Progress (High to Low)"
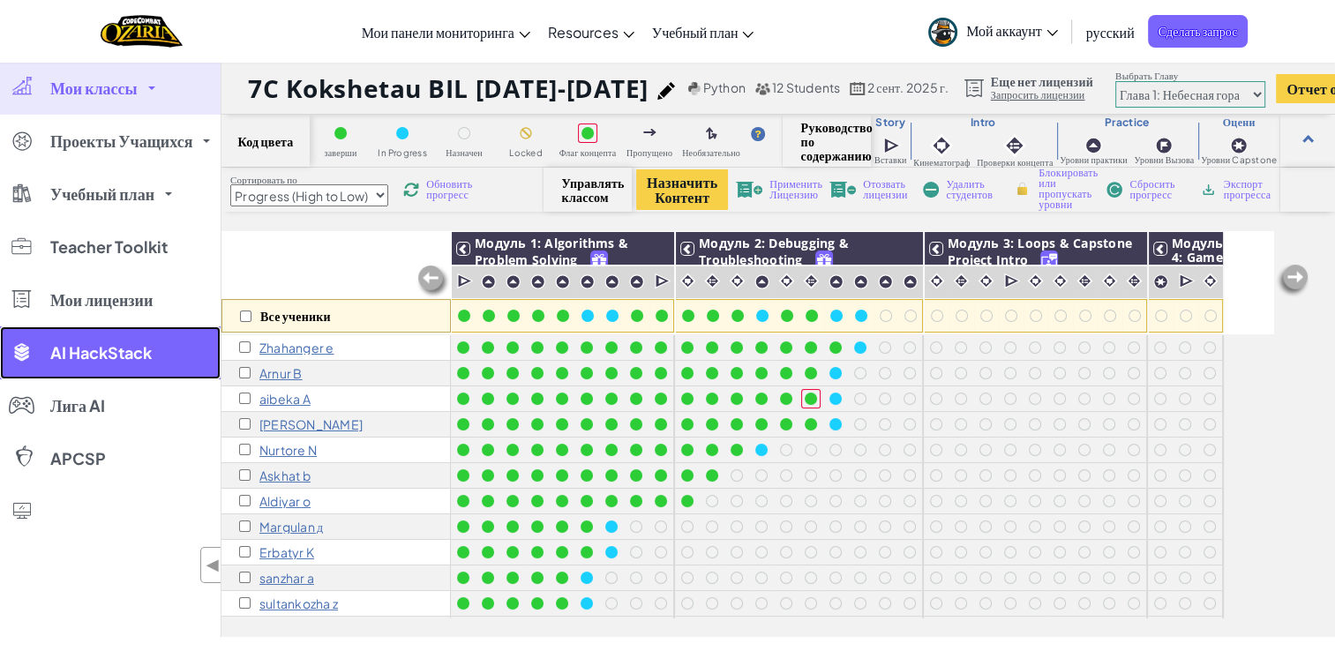
click at [116, 365] on link "AI HackStack" at bounding box center [110, 352] width 221 height 53
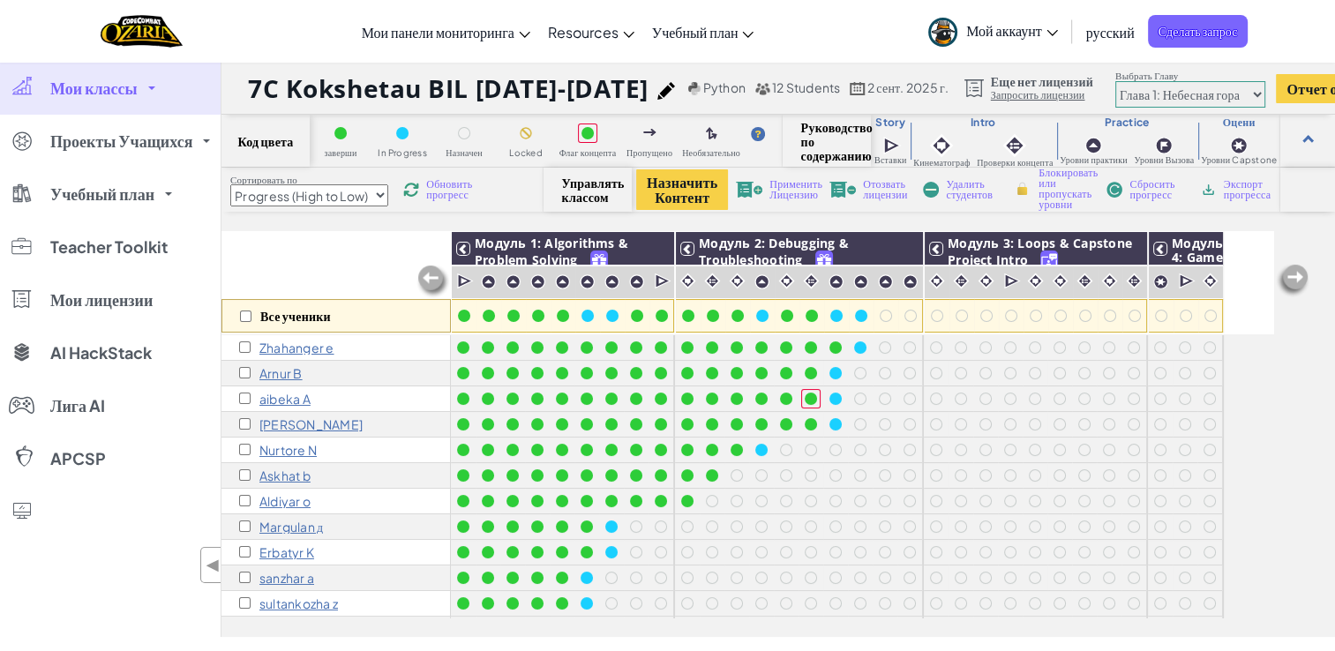
click at [161, 98] on link "Мои классы" at bounding box center [110, 88] width 221 height 53
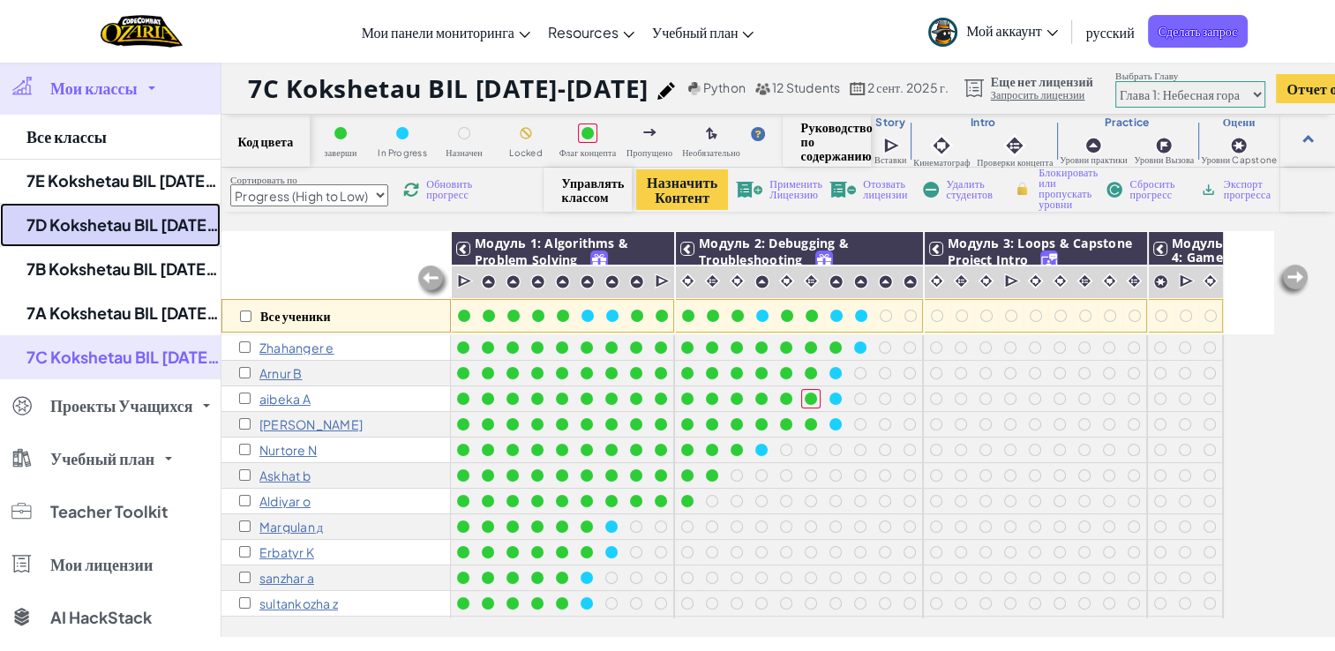
click at [157, 221] on link "7D Kokshetau BIL [DATE]-[DATE]" at bounding box center [110, 225] width 221 height 44
select select "Progress (High to Low)"
